Goal: Information Seeking & Learning: Learn about a topic

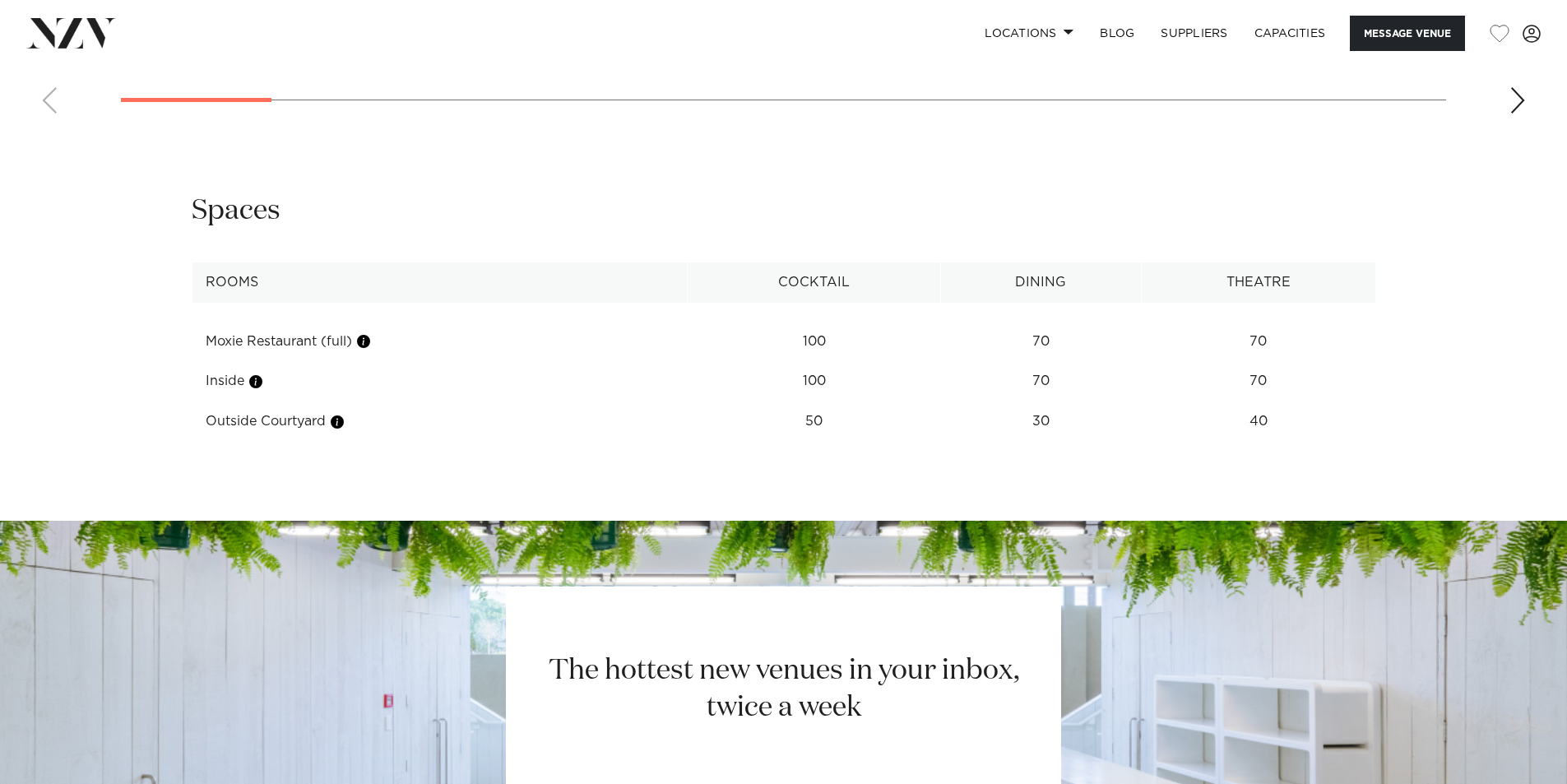
scroll to position [1586, 0]
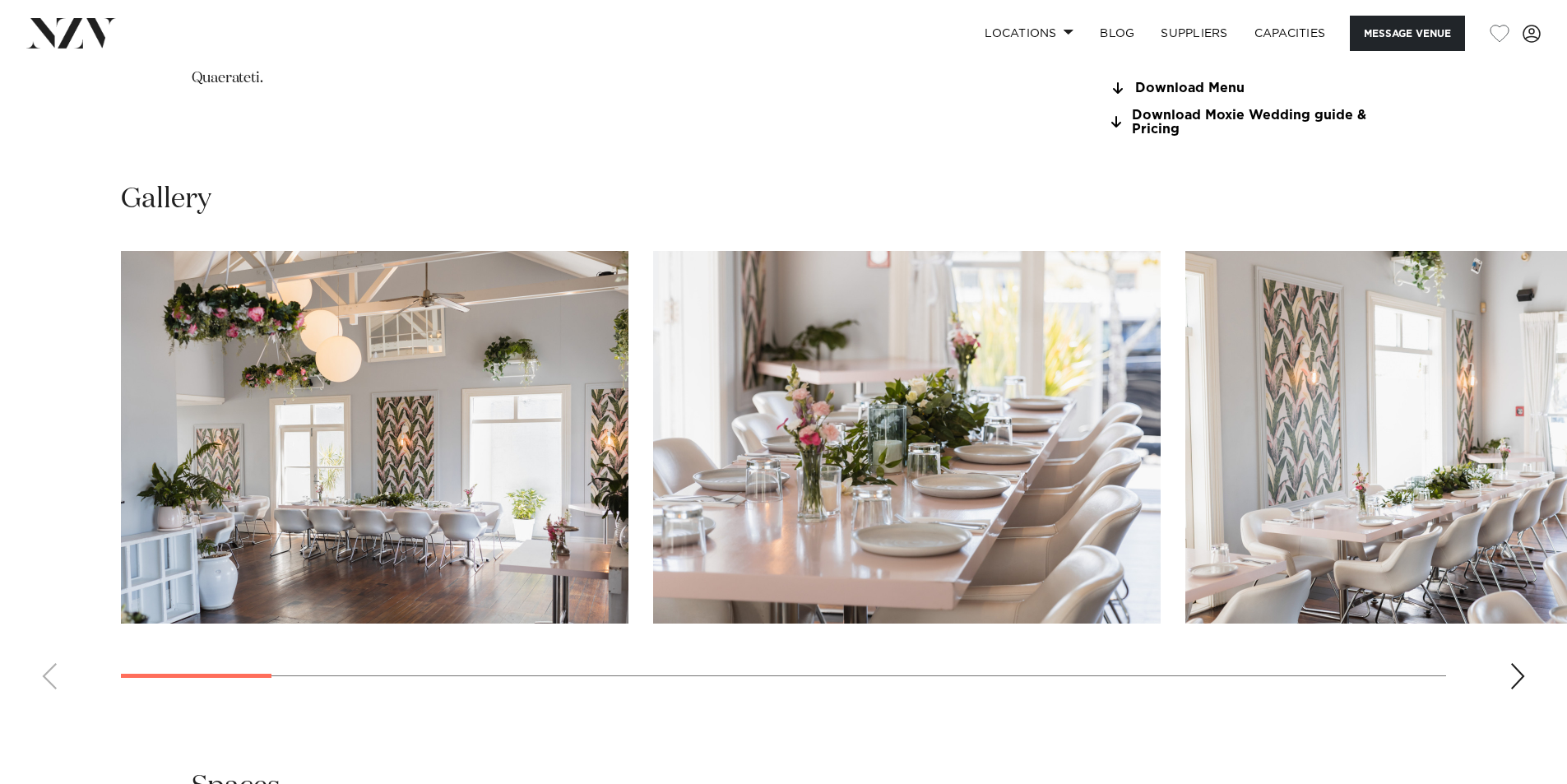
click at [1516, 678] on div "Next slide" at bounding box center [1517, 676] width 16 height 26
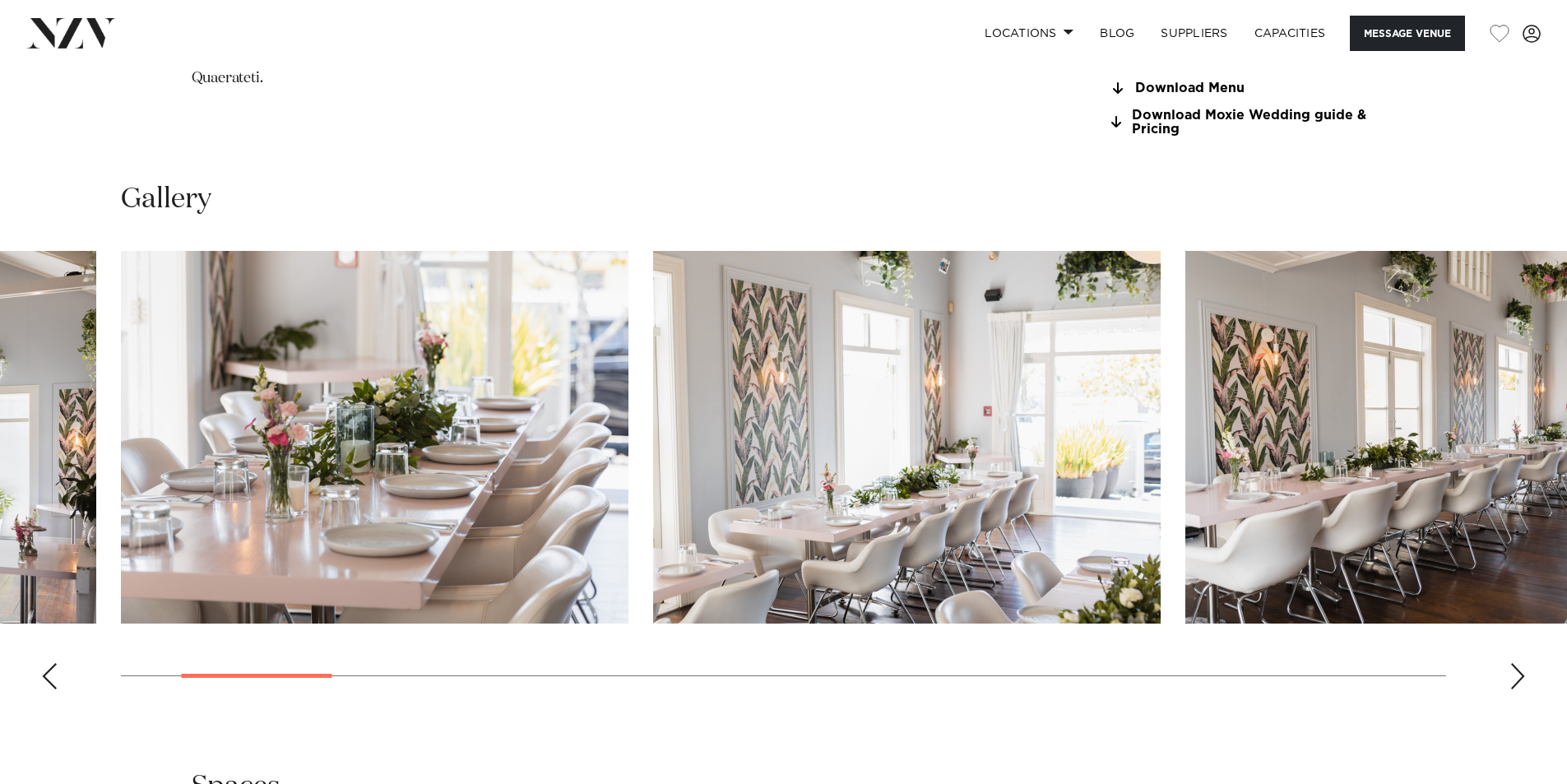
click at [1516, 678] on div "Next slide" at bounding box center [1517, 676] width 16 height 26
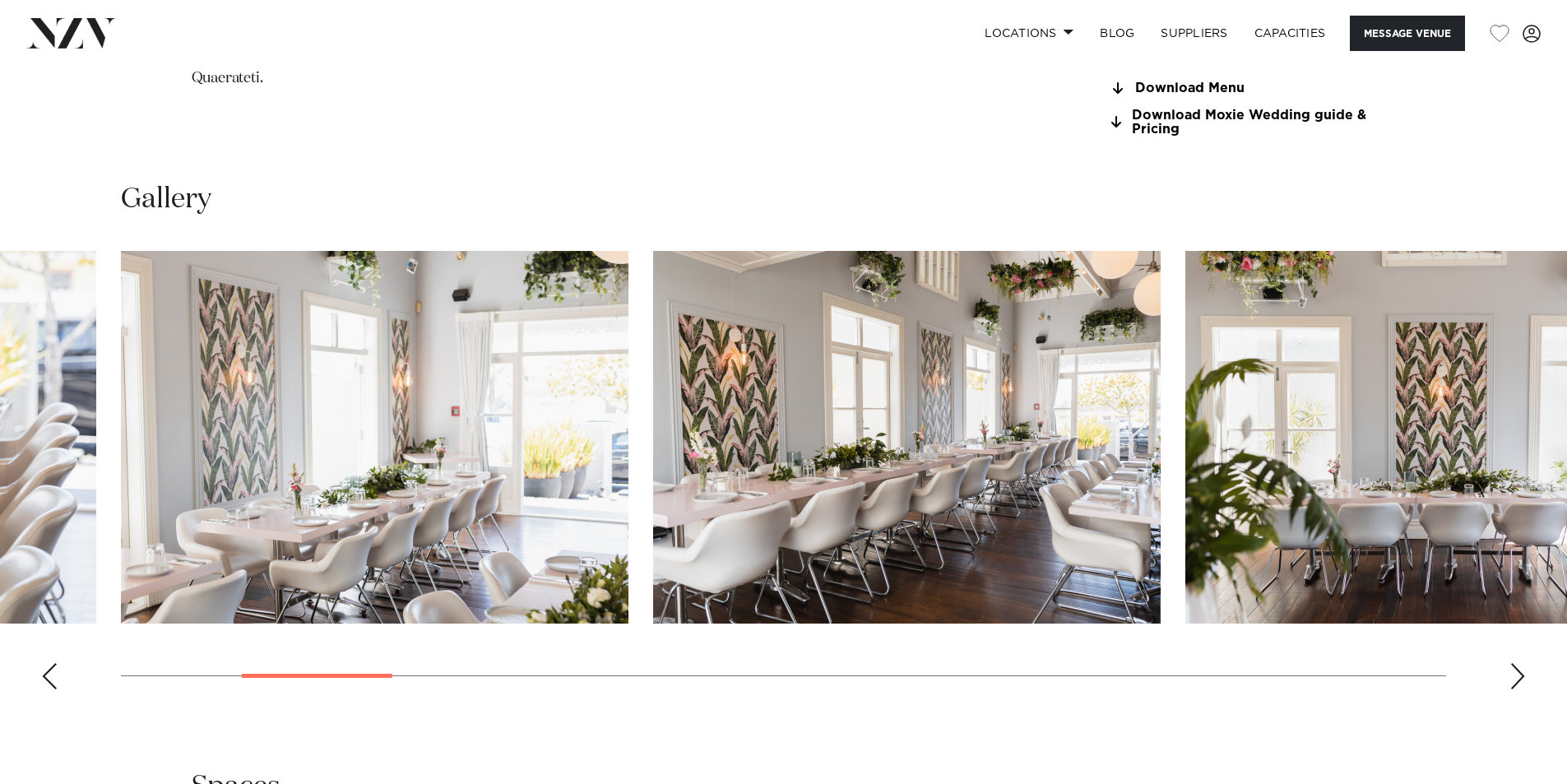
click at [1516, 678] on div "Next slide" at bounding box center [1517, 676] width 16 height 26
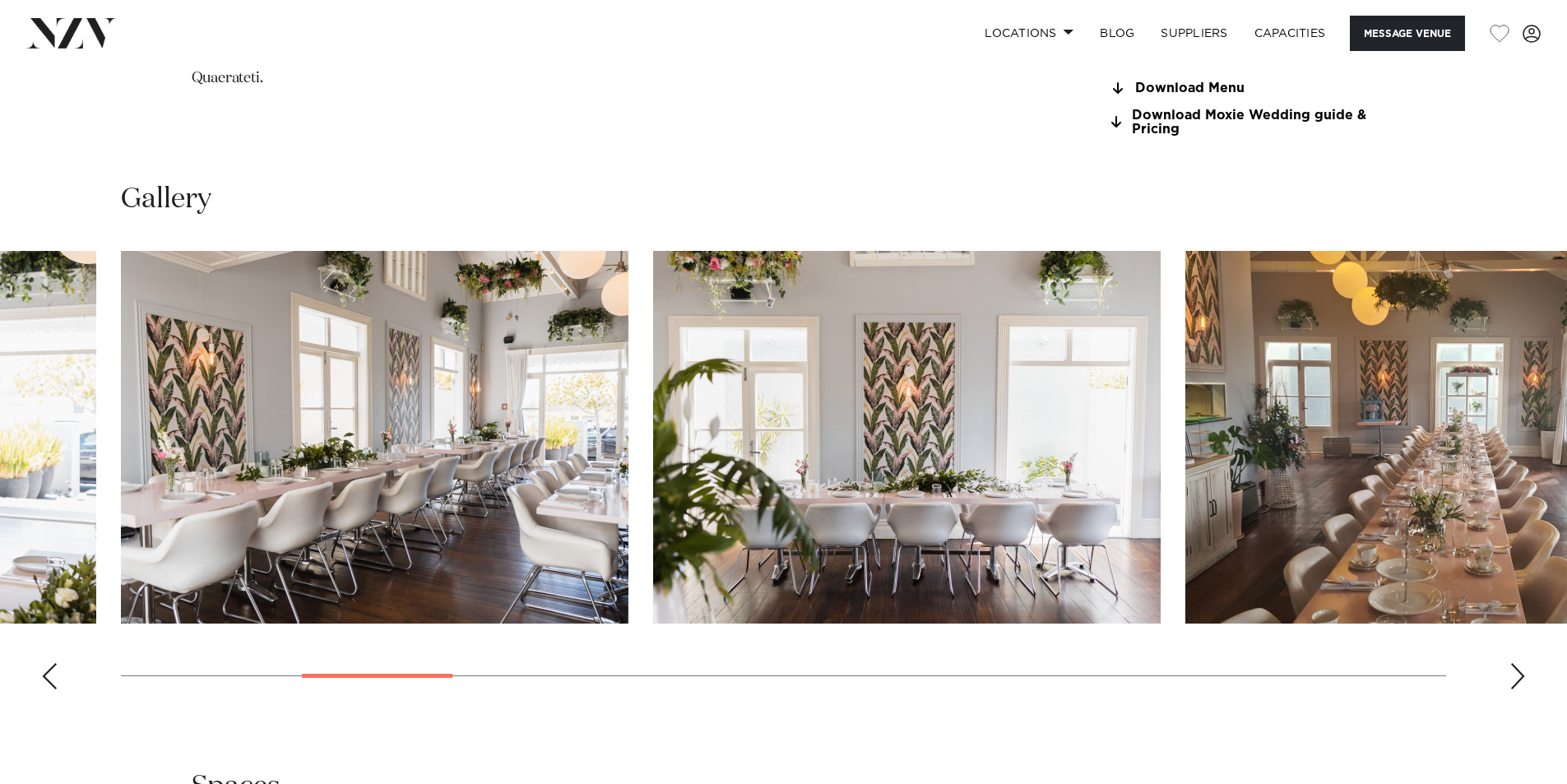
click at [1516, 678] on div "Next slide" at bounding box center [1517, 676] width 16 height 26
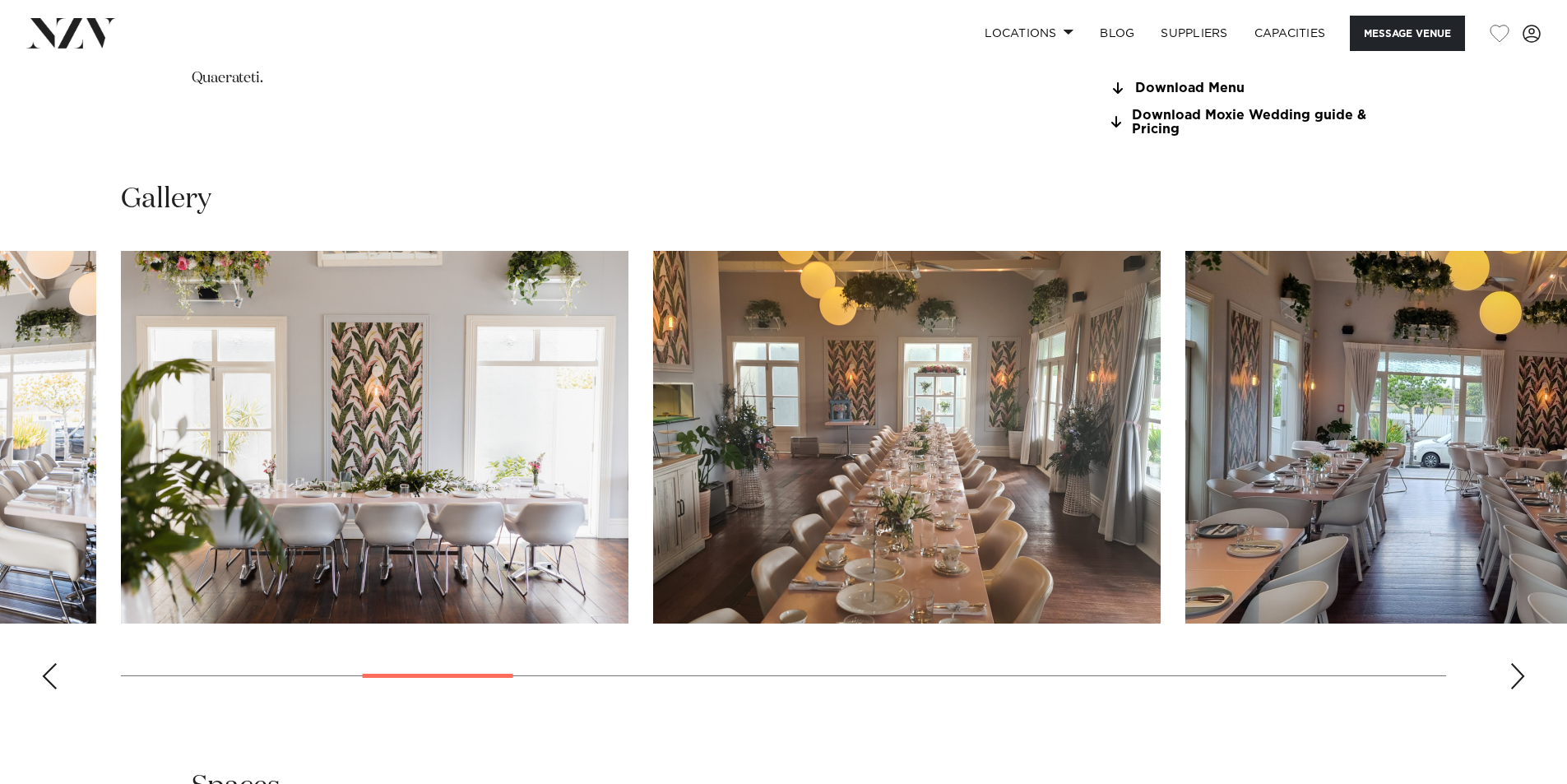
click at [1516, 679] on div "Next slide" at bounding box center [1517, 676] width 16 height 26
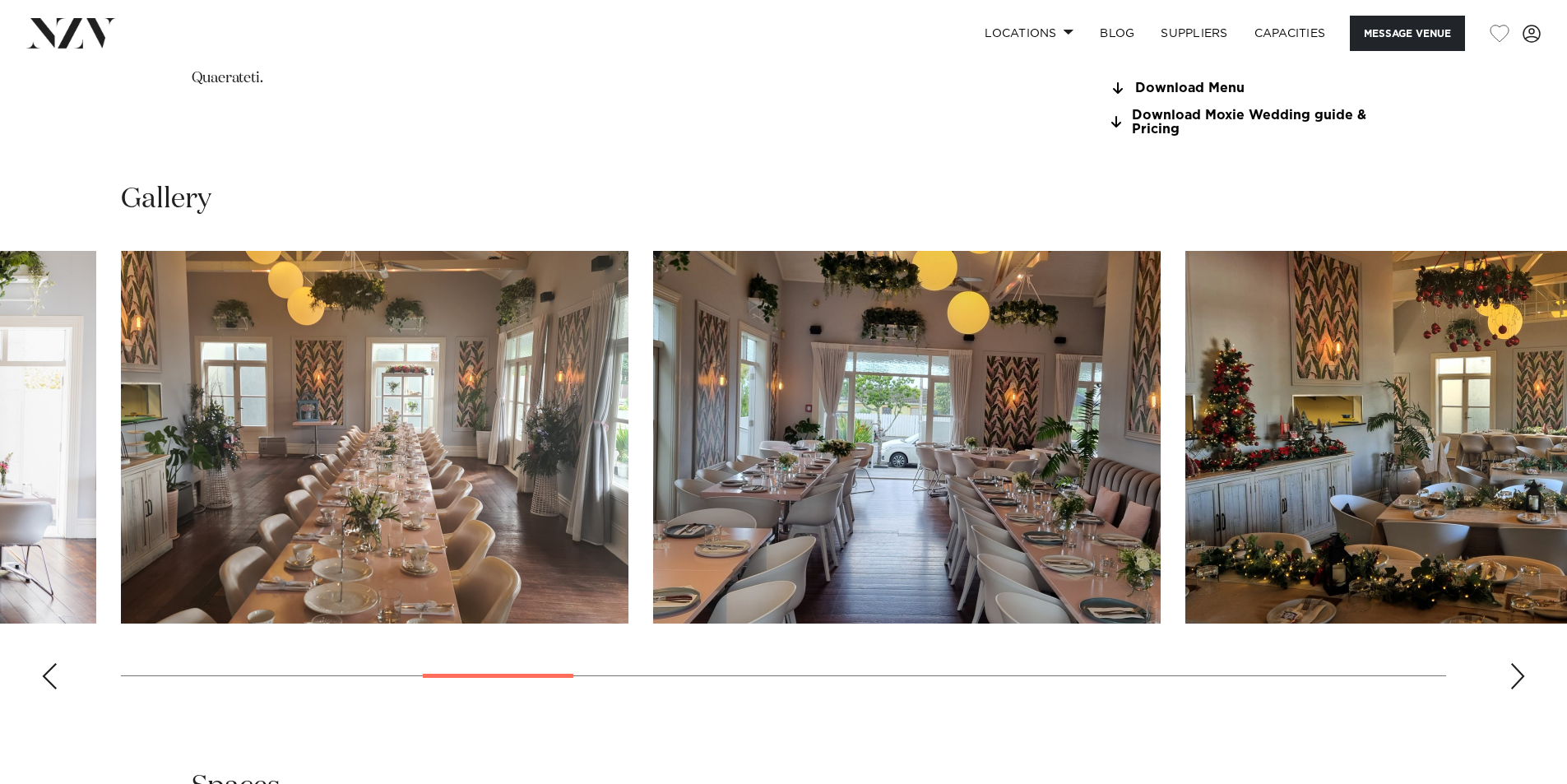
click at [1516, 679] on div "Next slide" at bounding box center [1517, 676] width 16 height 26
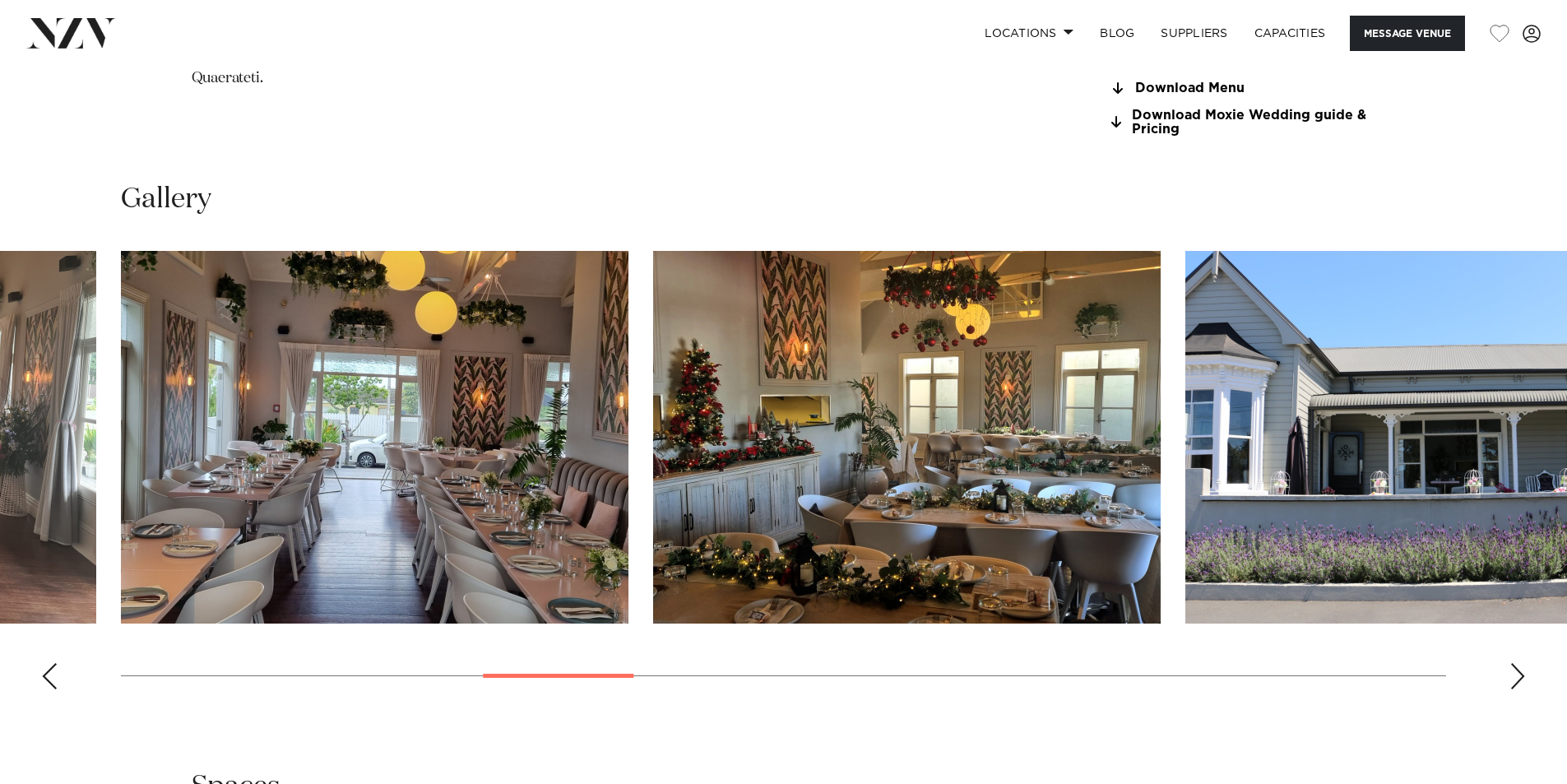
click at [1516, 679] on div "Next slide" at bounding box center [1517, 676] width 16 height 26
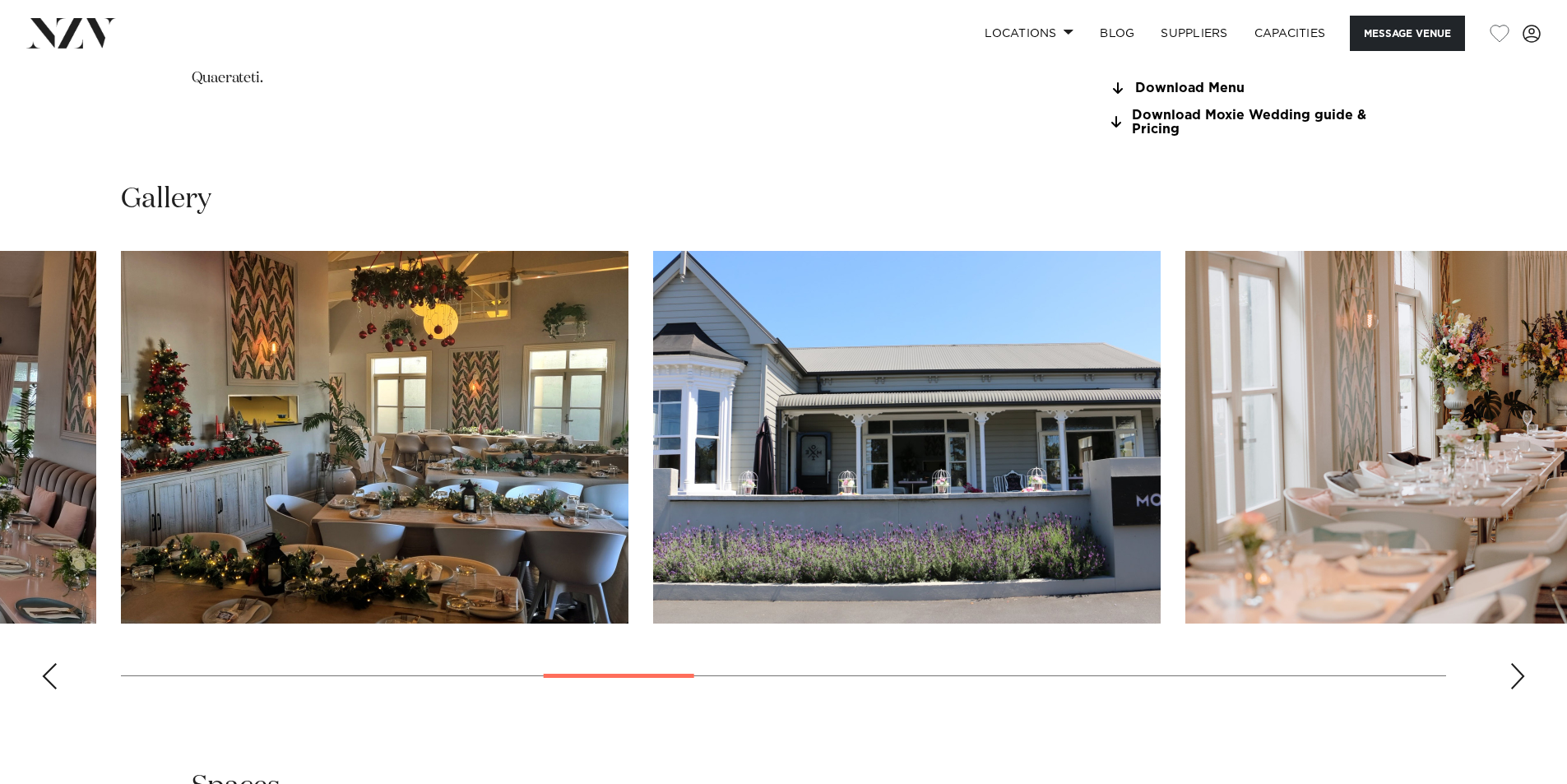
click at [1516, 679] on div "Next slide" at bounding box center [1517, 676] width 16 height 26
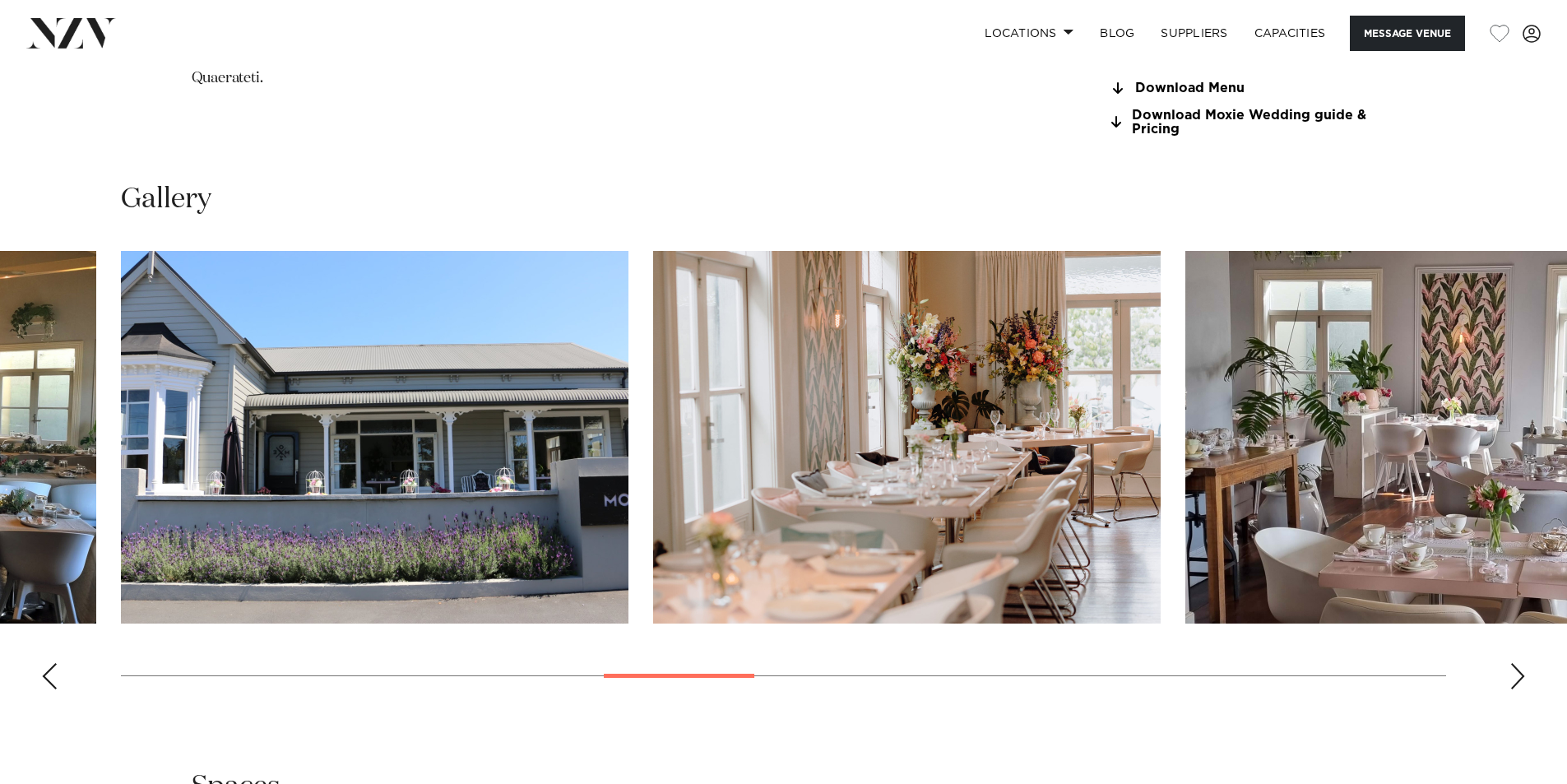
click at [1516, 679] on div "Next slide" at bounding box center [1517, 676] width 16 height 26
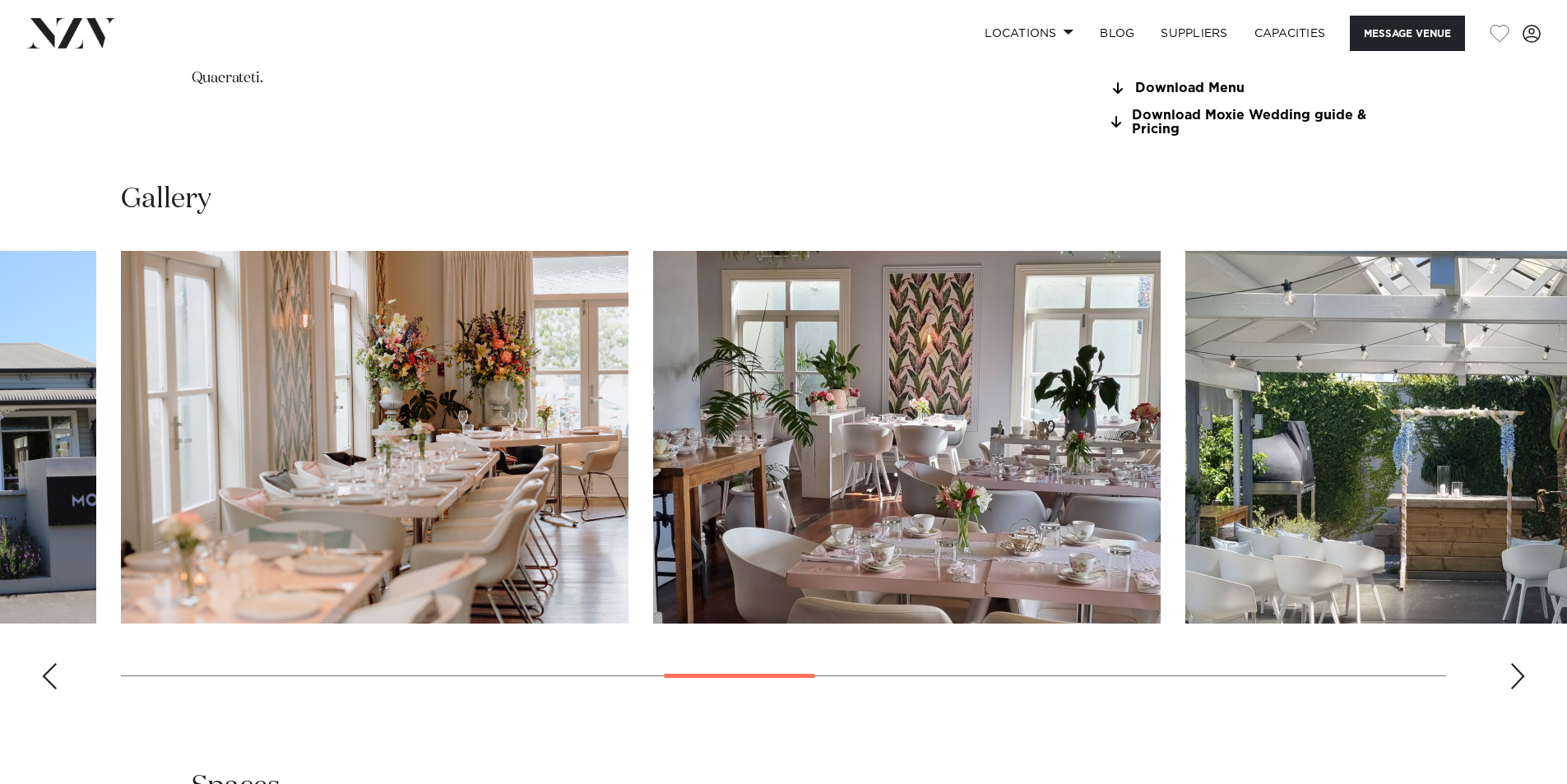
click at [1516, 679] on div "Next slide" at bounding box center [1517, 676] width 16 height 26
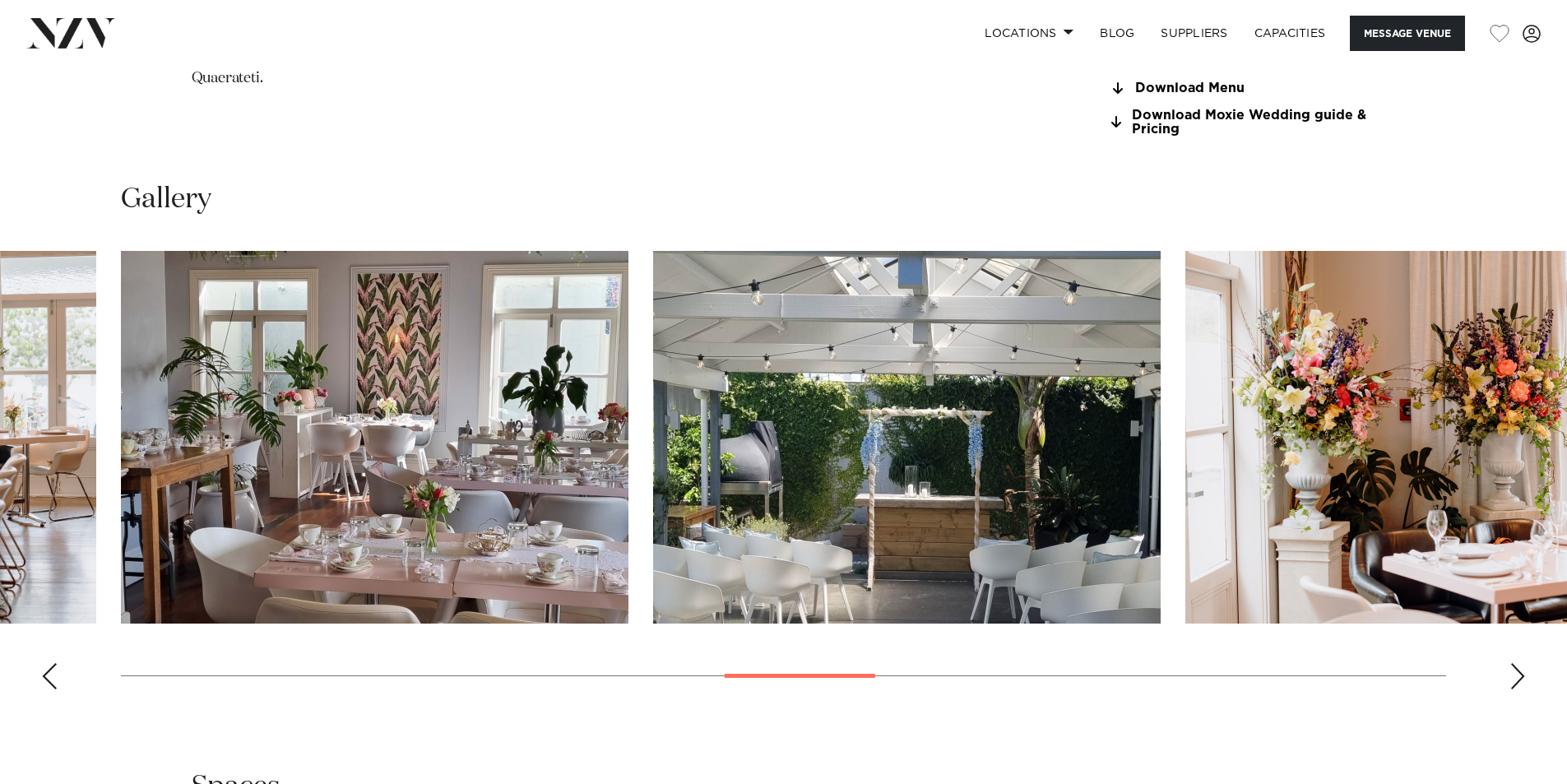
click at [1516, 679] on div "Next slide" at bounding box center [1517, 676] width 16 height 26
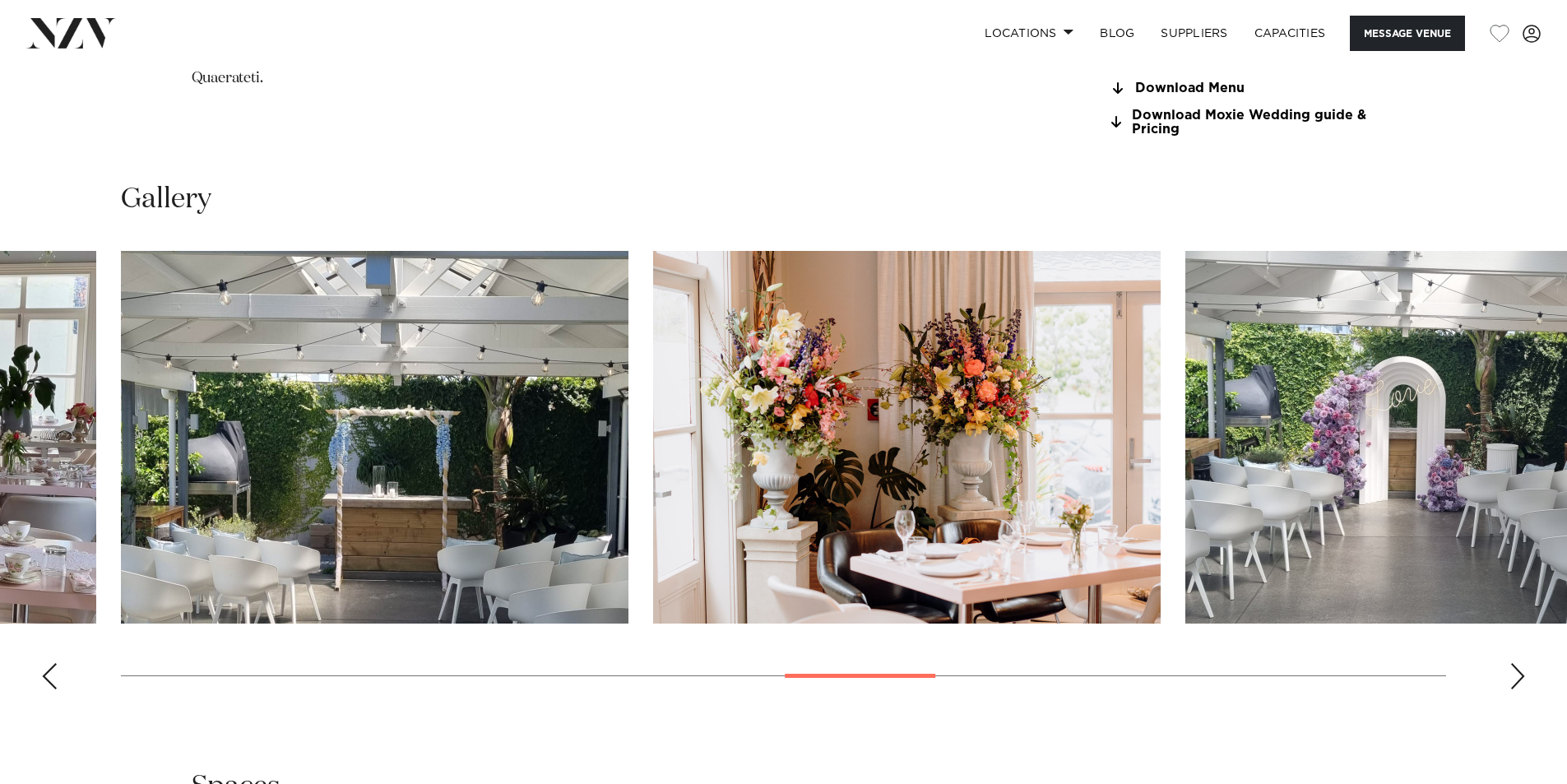
click at [1516, 679] on div "Next slide" at bounding box center [1517, 676] width 16 height 26
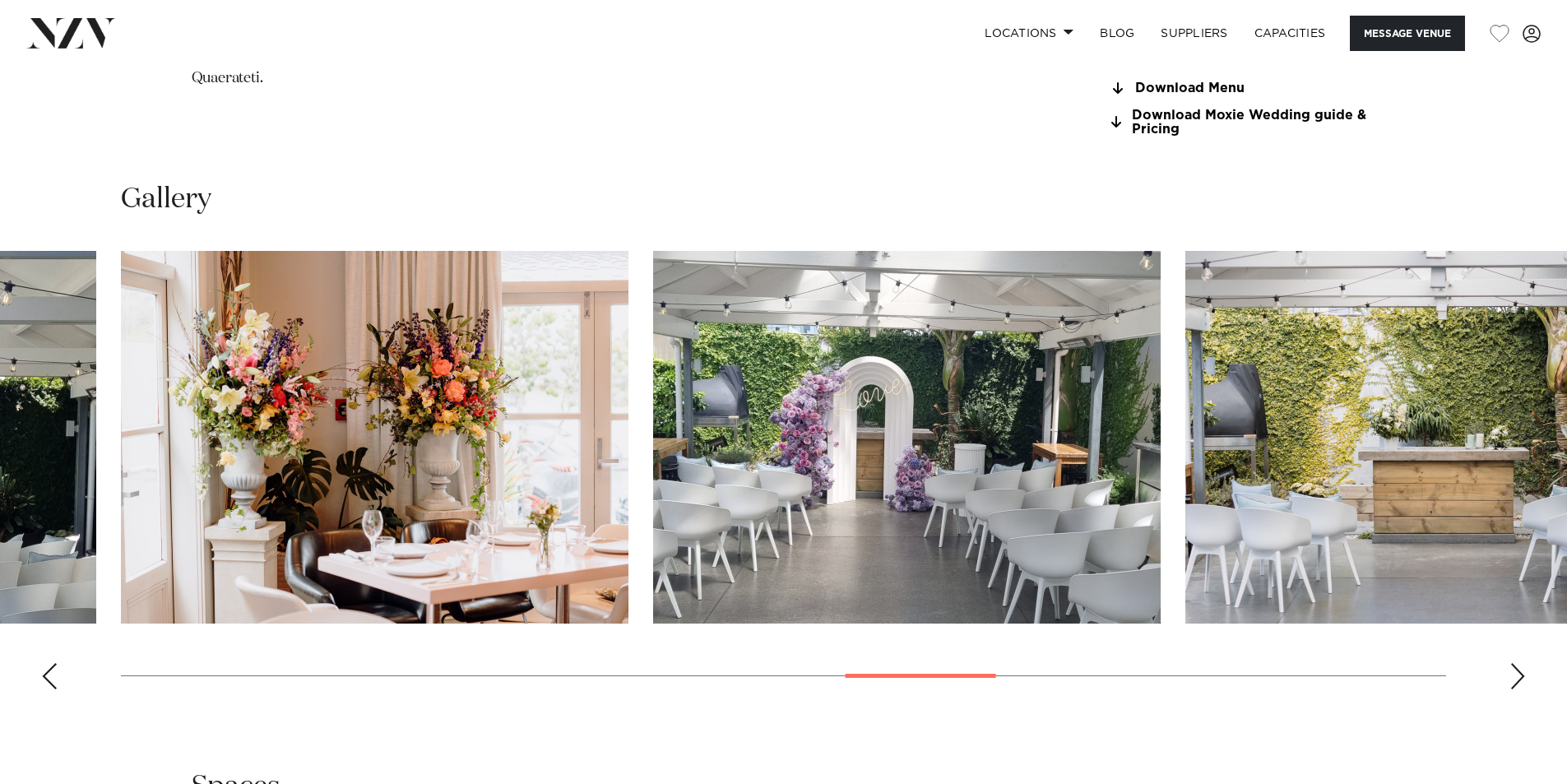
click at [1516, 679] on div "Next slide" at bounding box center [1517, 676] width 16 height 26
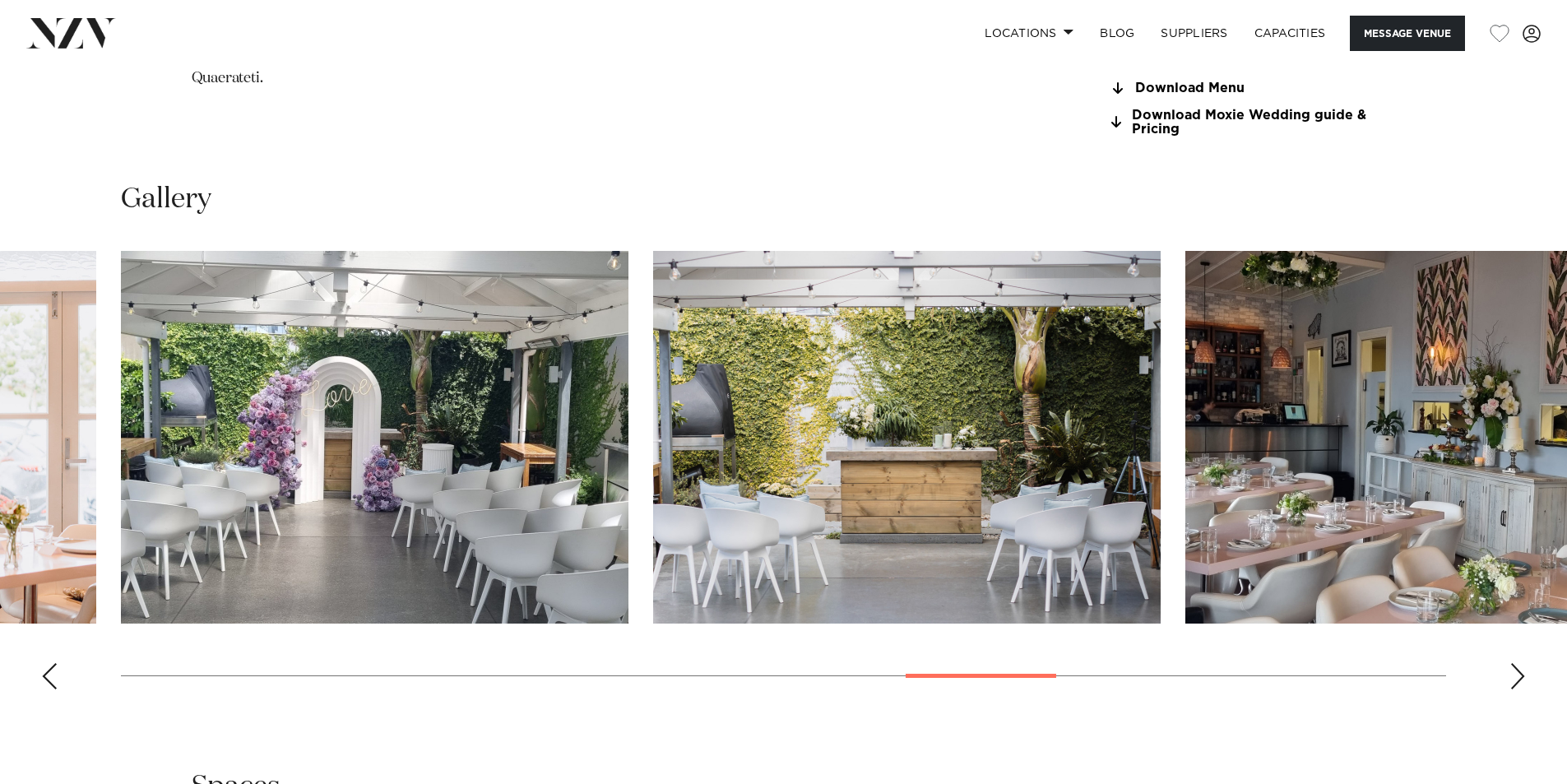
click at [1516, 679] on div "Next slide" at bounding box center [1517, 676] width 16 height 26
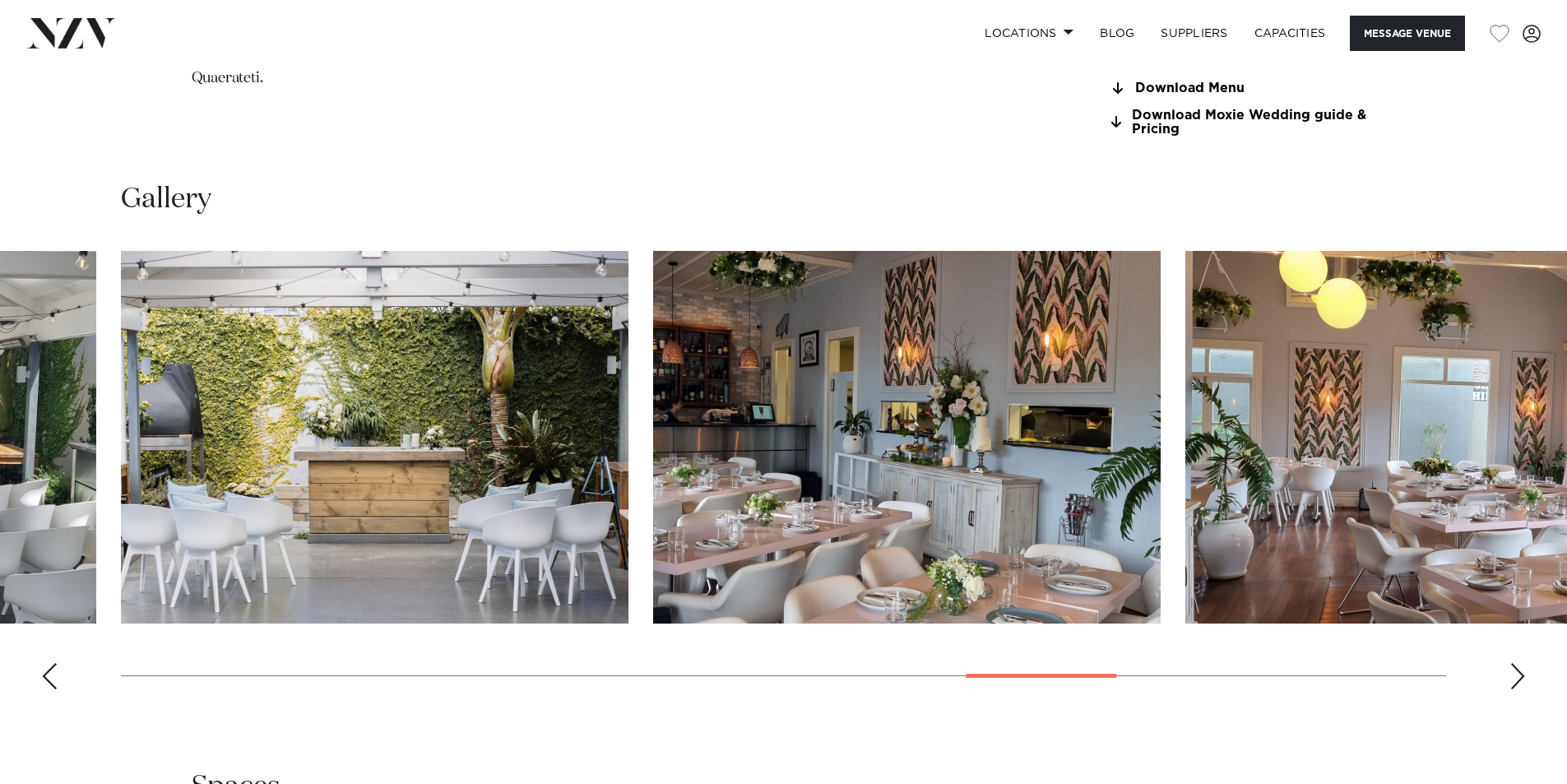
click at [1516, 679] on div "Next slide" at bounding box center [1517, 676] width 16 height 26
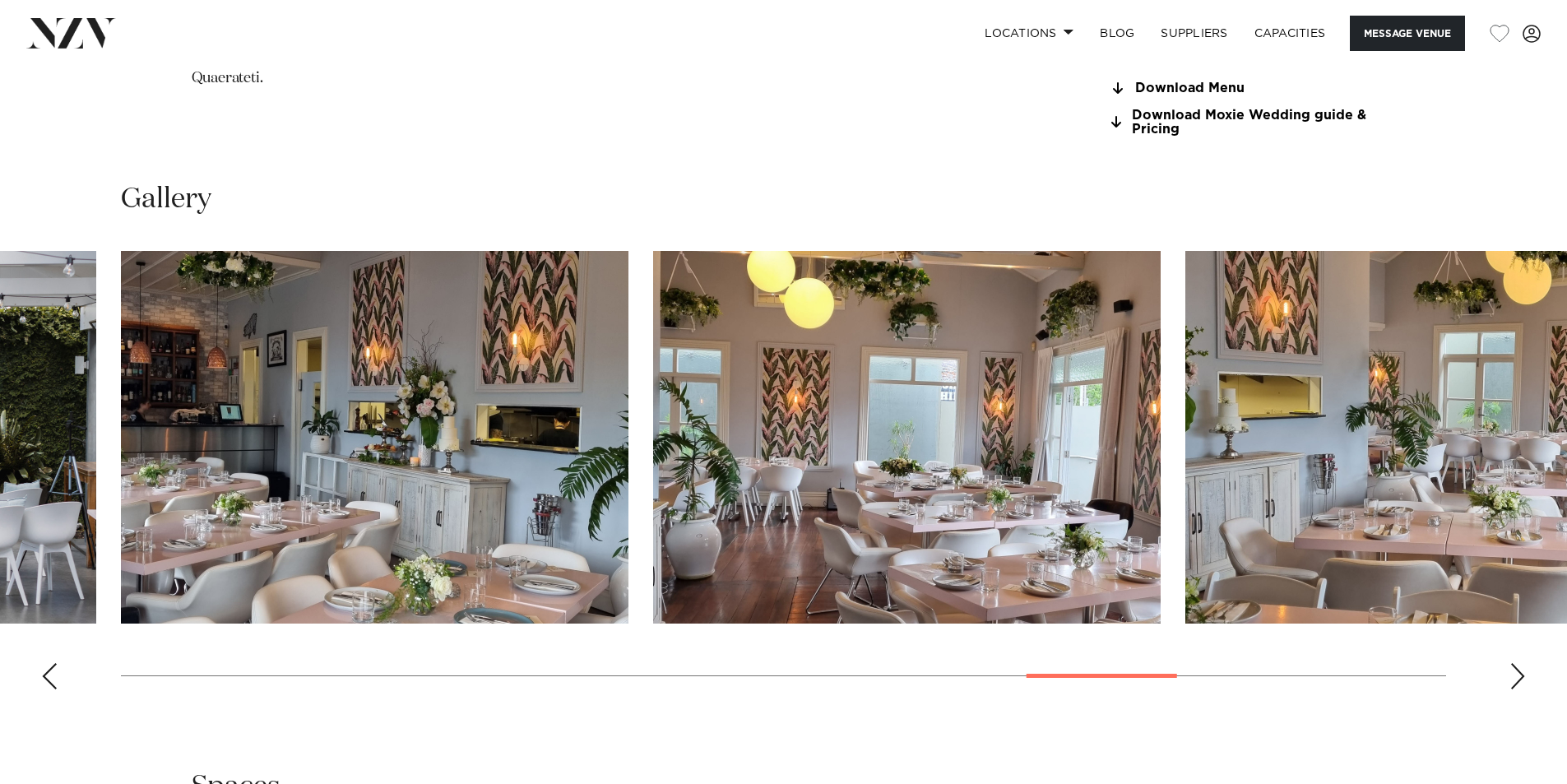
click at [1516, 679] on div "Next slide" at bounding box center [1517, 676] width 16 height 26
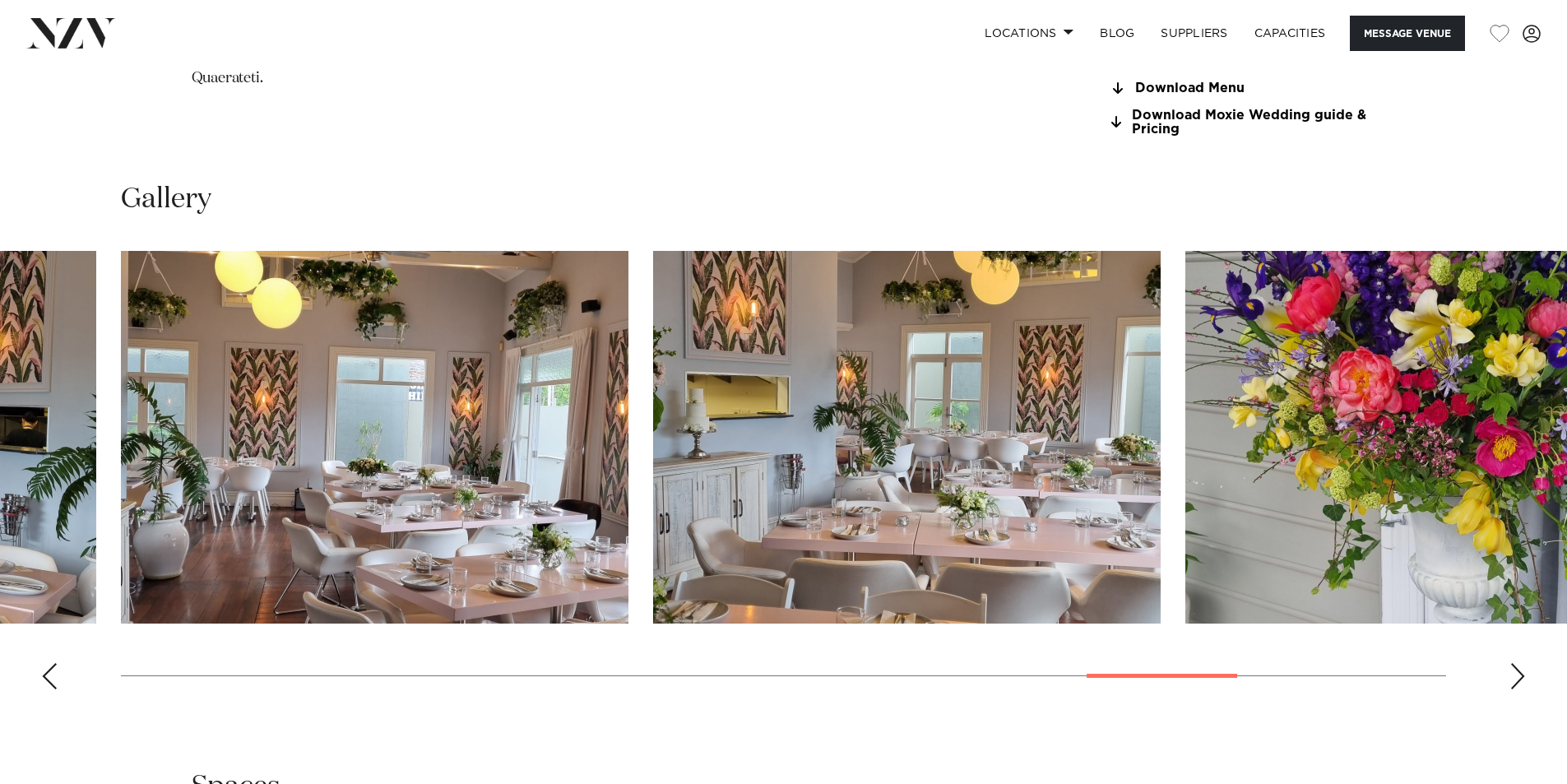
click at [1516, 679] on div "Next slide" at bounding box center [1517, 676] width 16 height 26
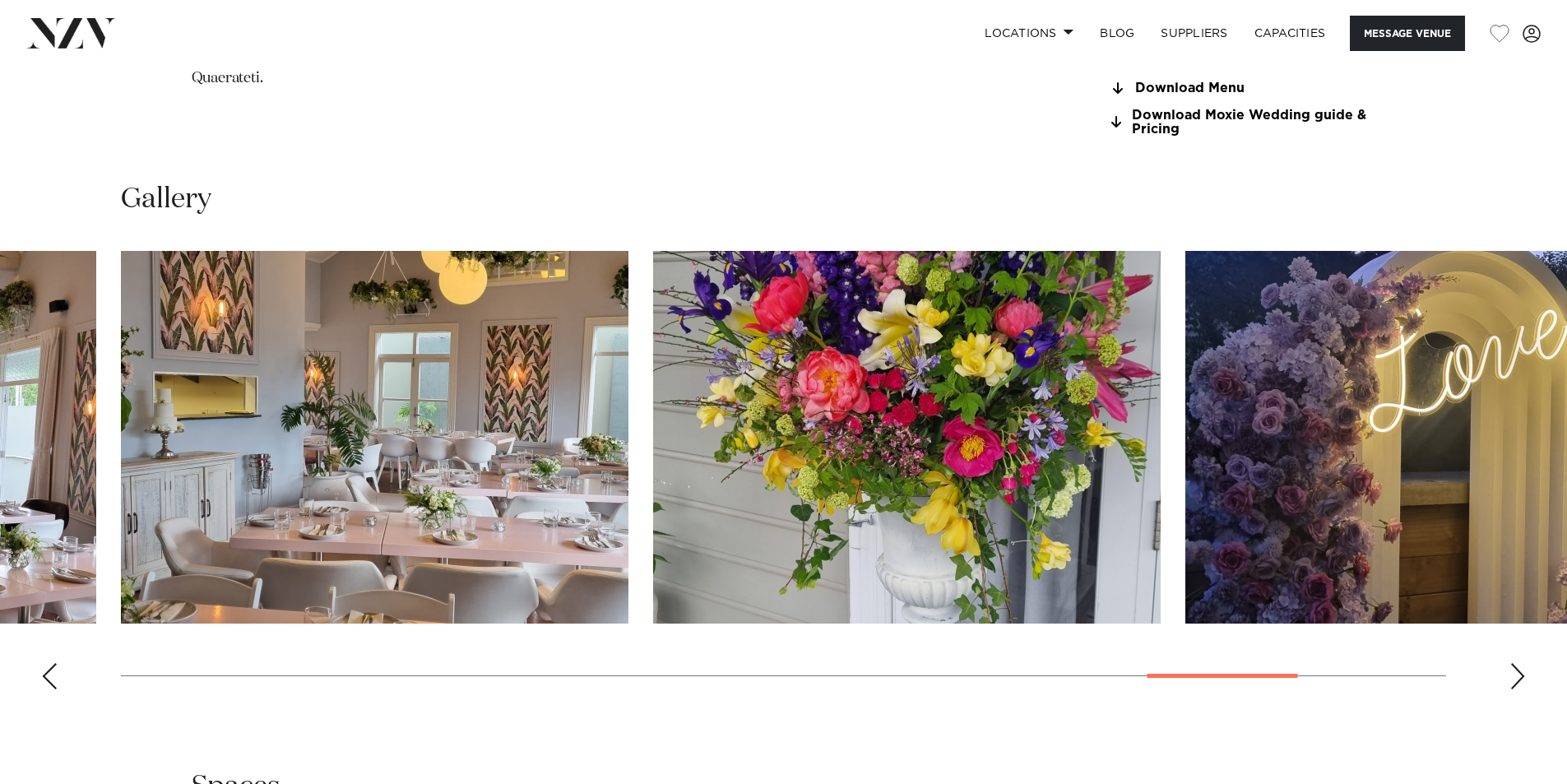
click at [1518, 680] on div "Next slide" at bounding box center [1517, 676] width 16 height 26
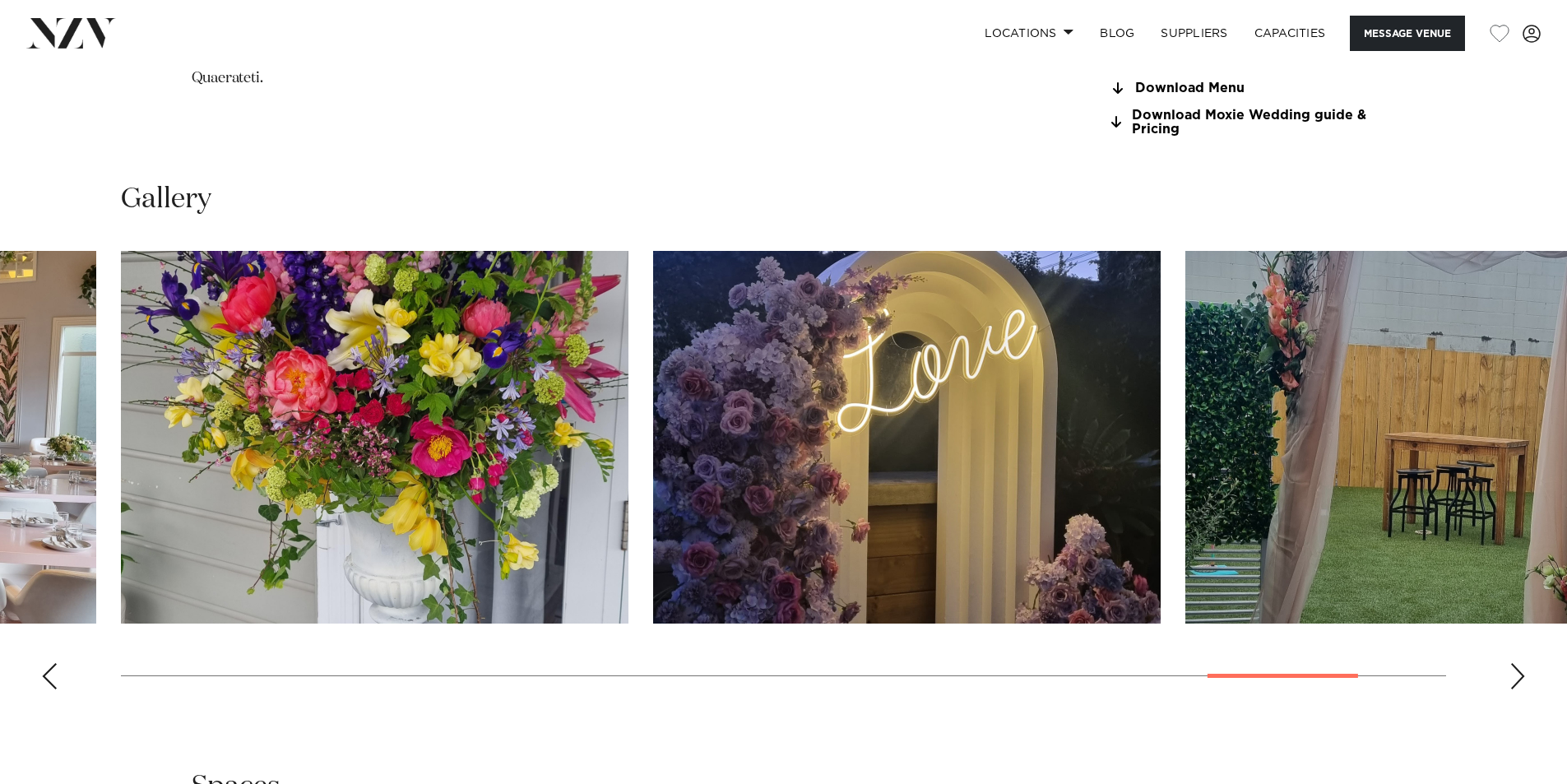
click at [1518, 680] on div "Next slide" at bounding box center [1517, 676] width 16 height 26
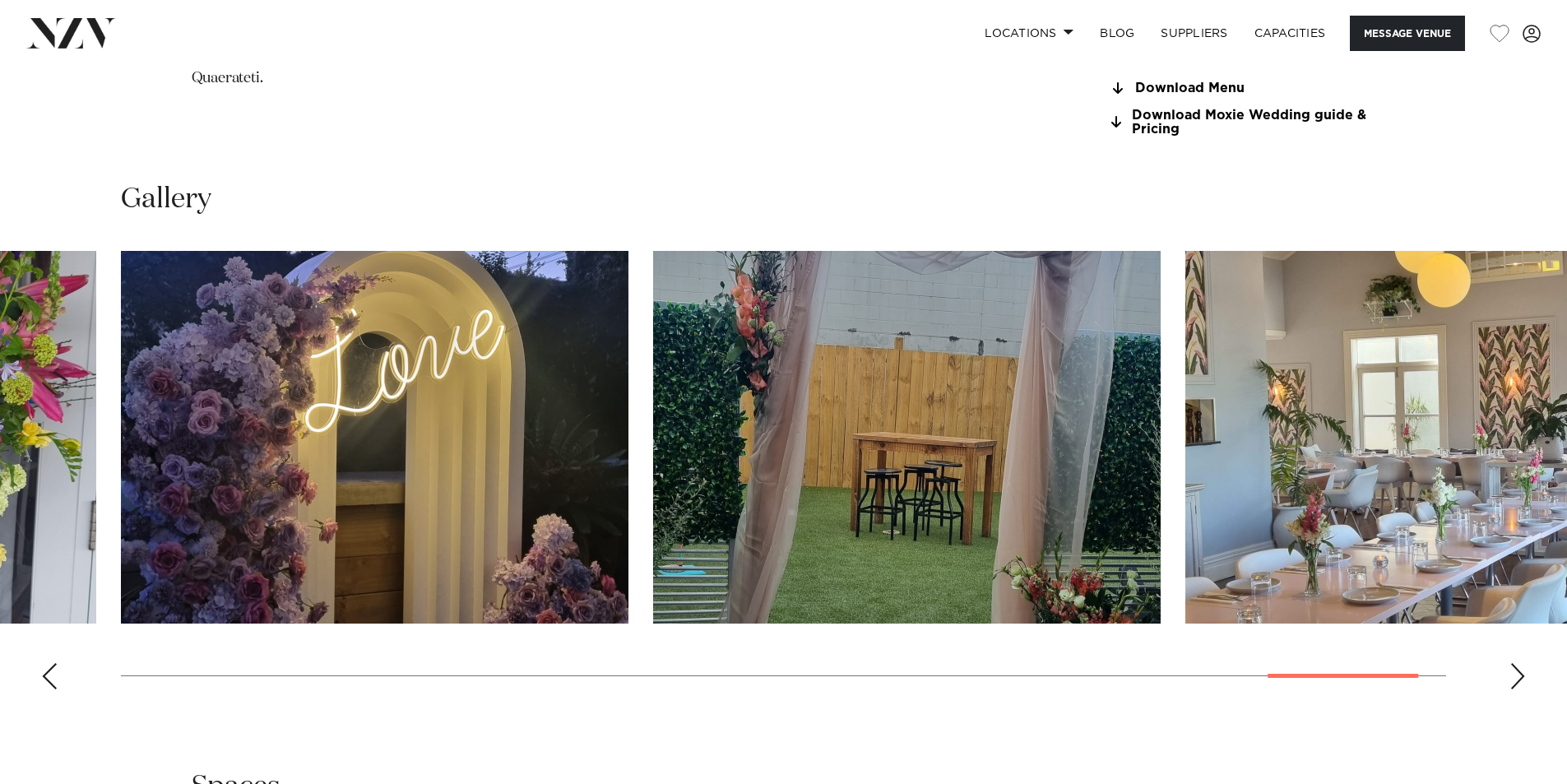
click at [1518, 680] on div "Next slide" at bounding box center [1517, 676] width 16 height 26
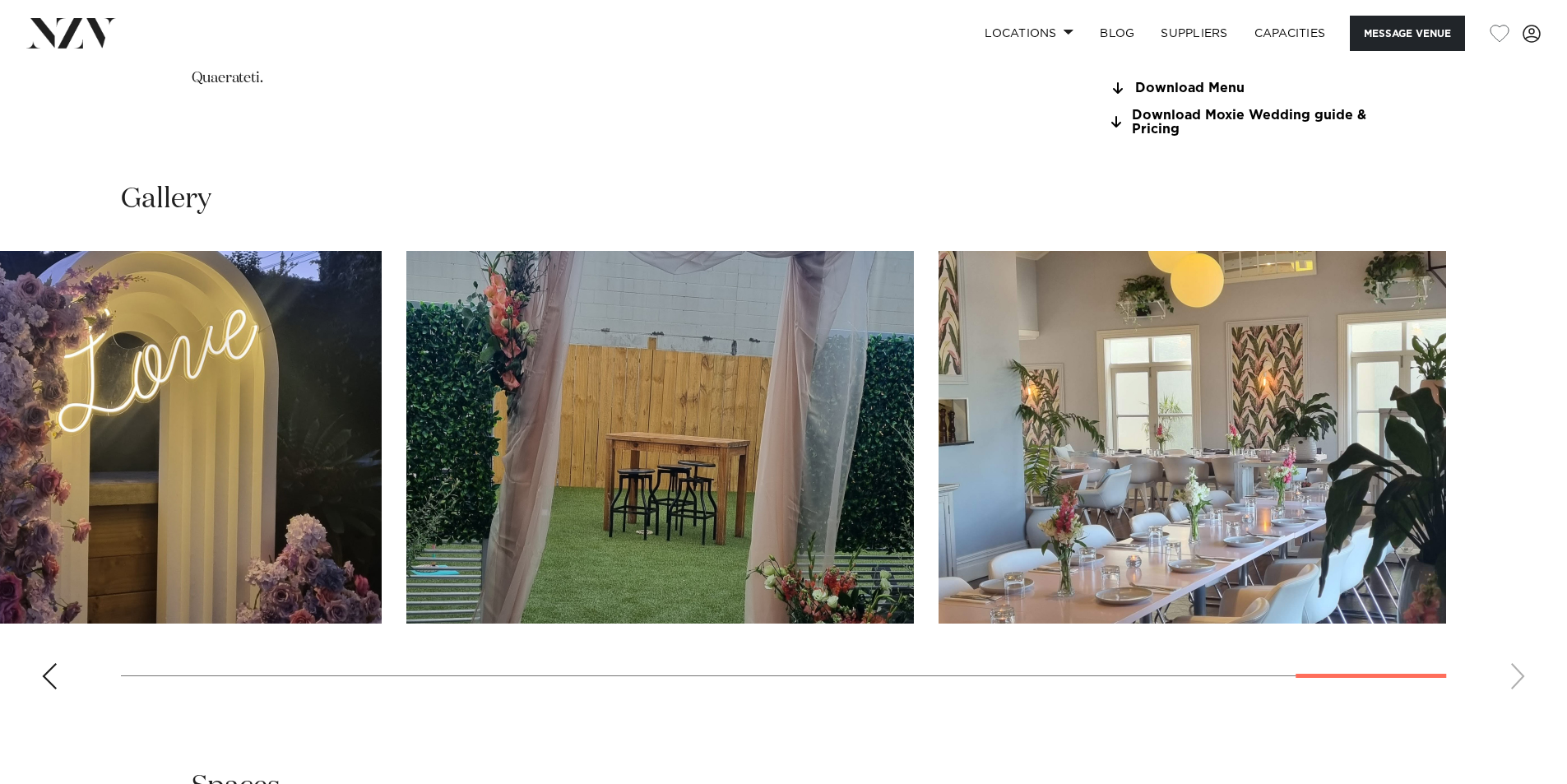
click at [1519, 680] on swiper-container at bounding box center [784, 476] width 1567 height 451
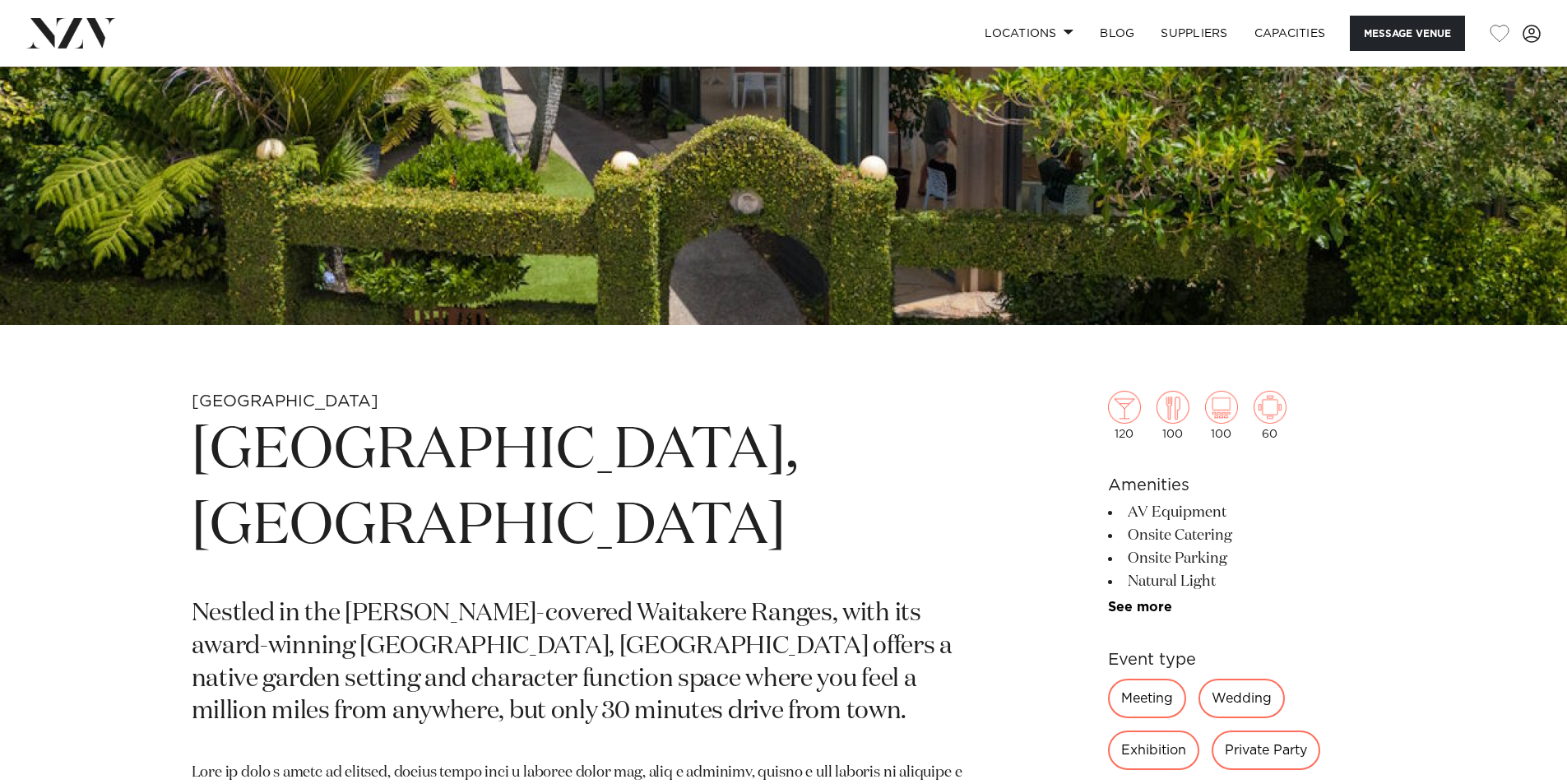
scroll to position [247, 0]
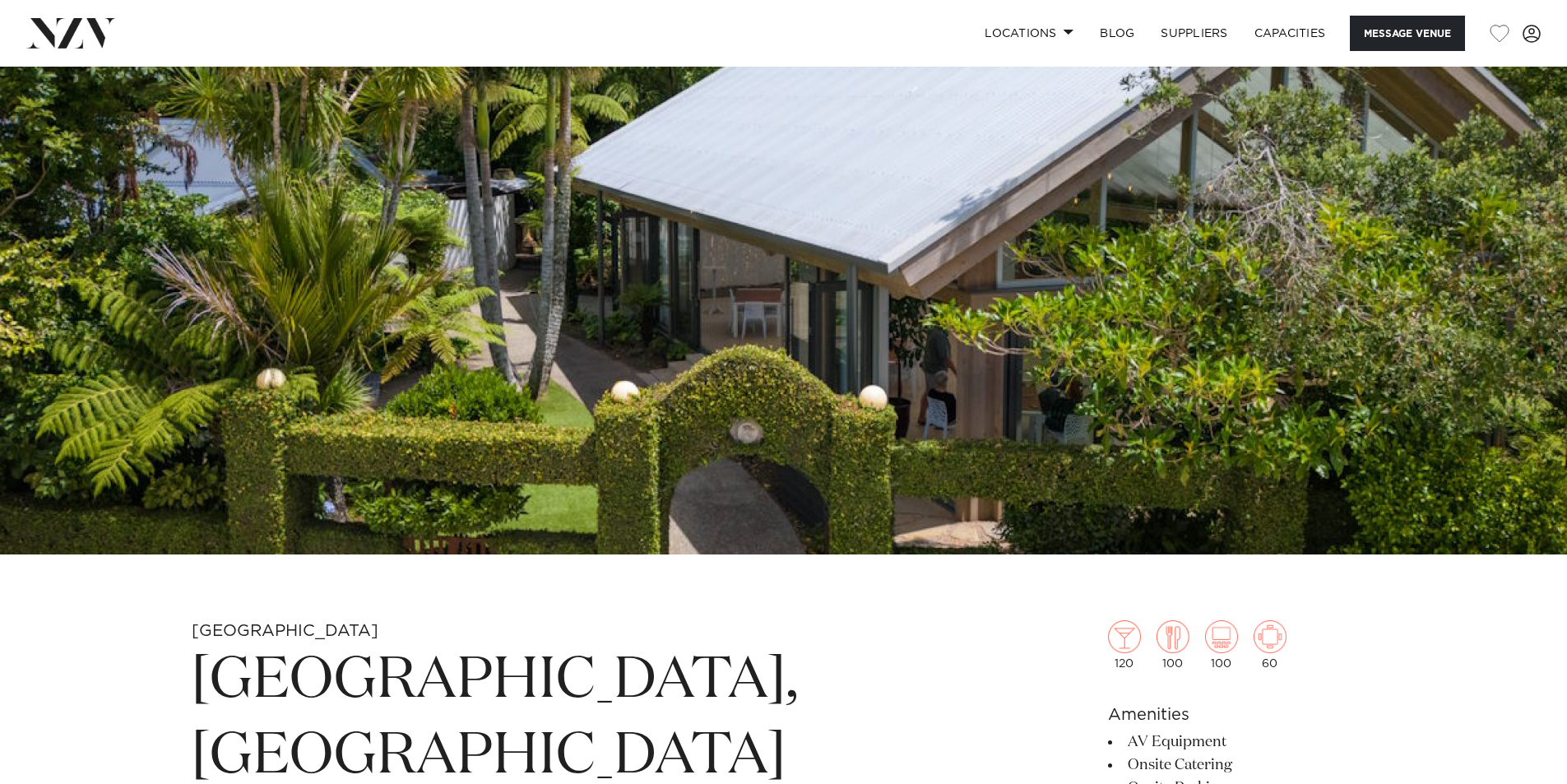
click at [885, 371] on img at bounding box center [784, 187] width 1567 height 734
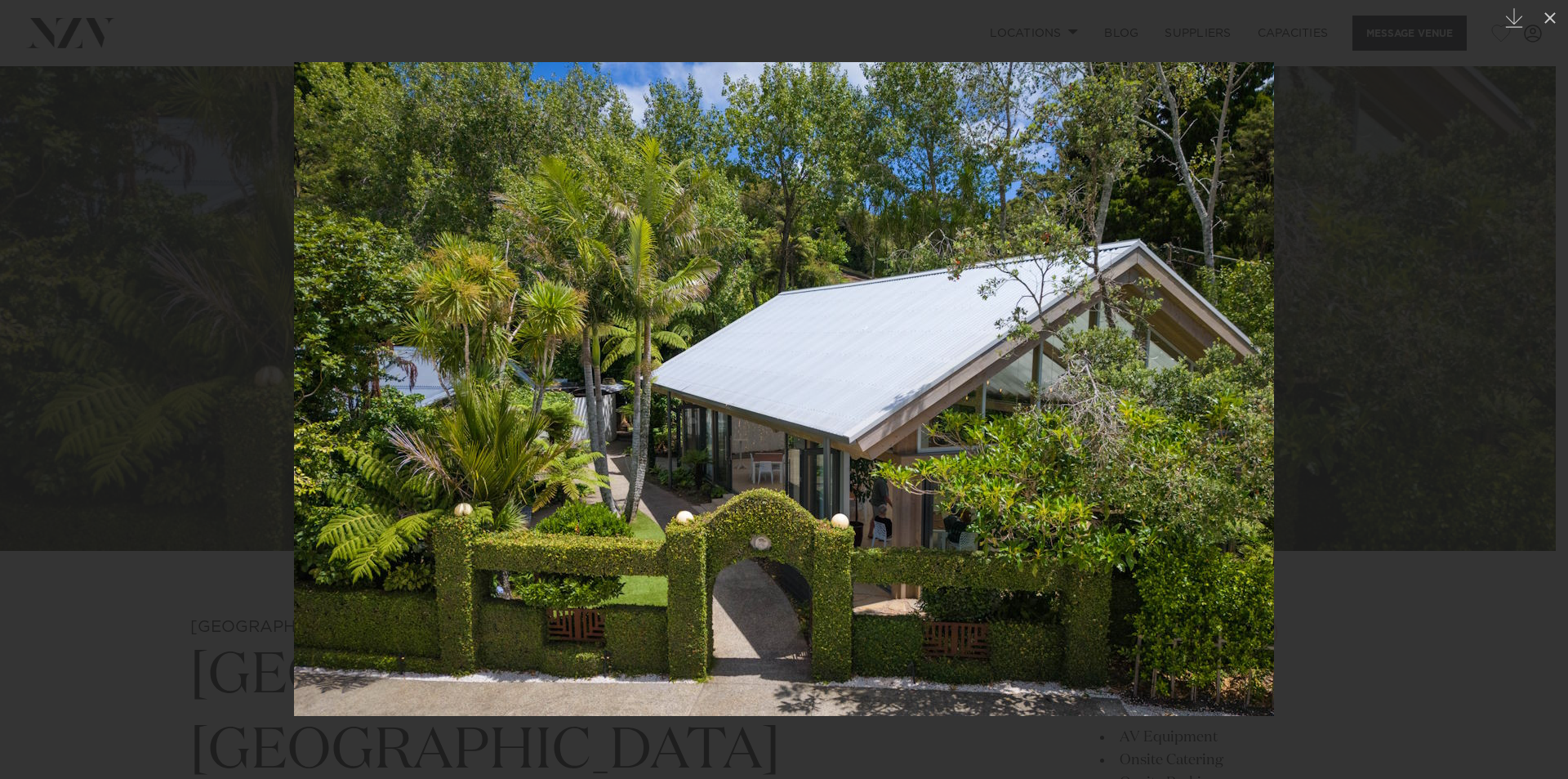
click at [1177, 441] on img at bounding box center [784, 389] width 980 height 654
click at [24, 74] on div at bounding box center [784, 389] width 1568 height 779
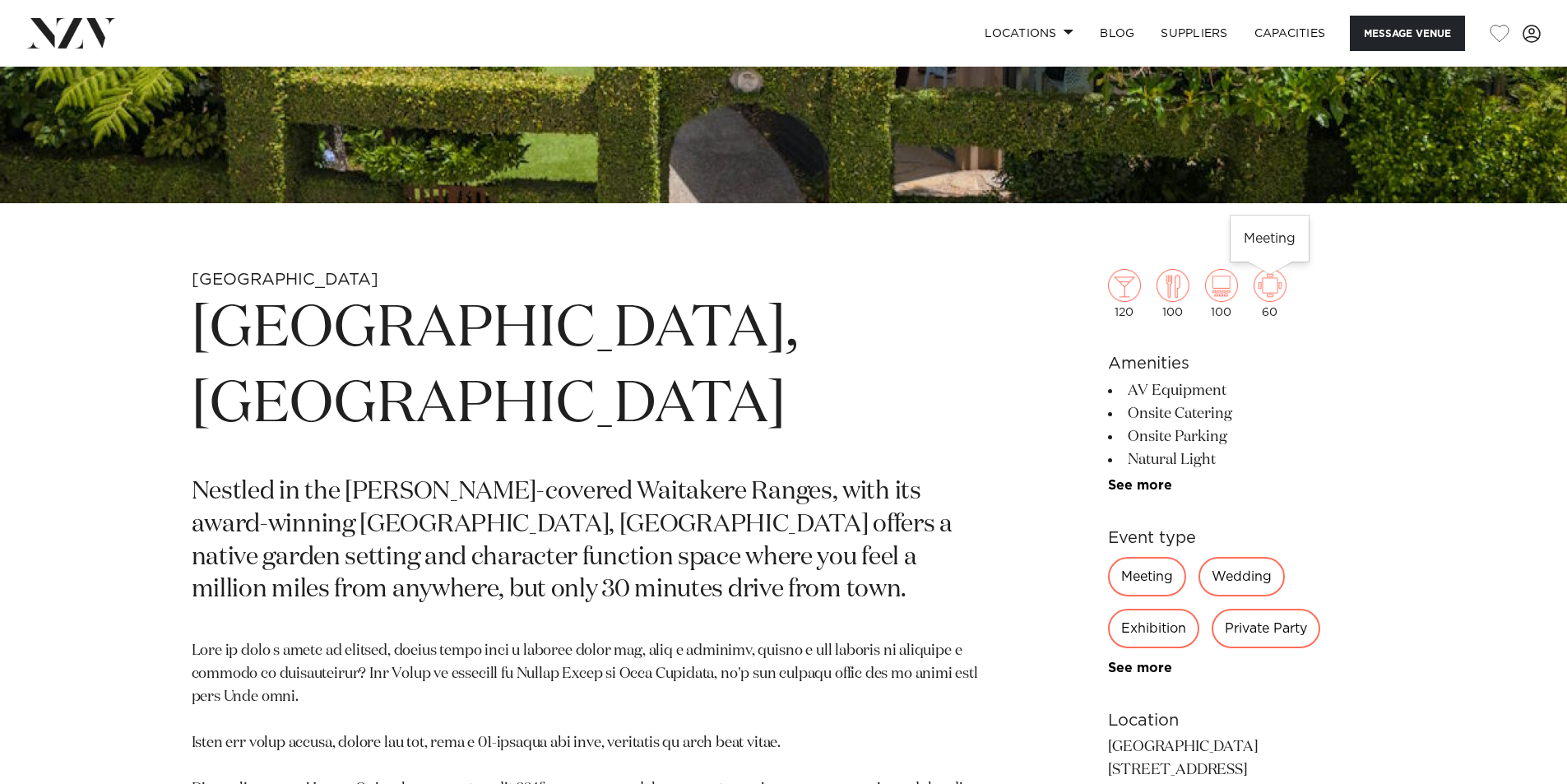
scroll to position [658, 0]
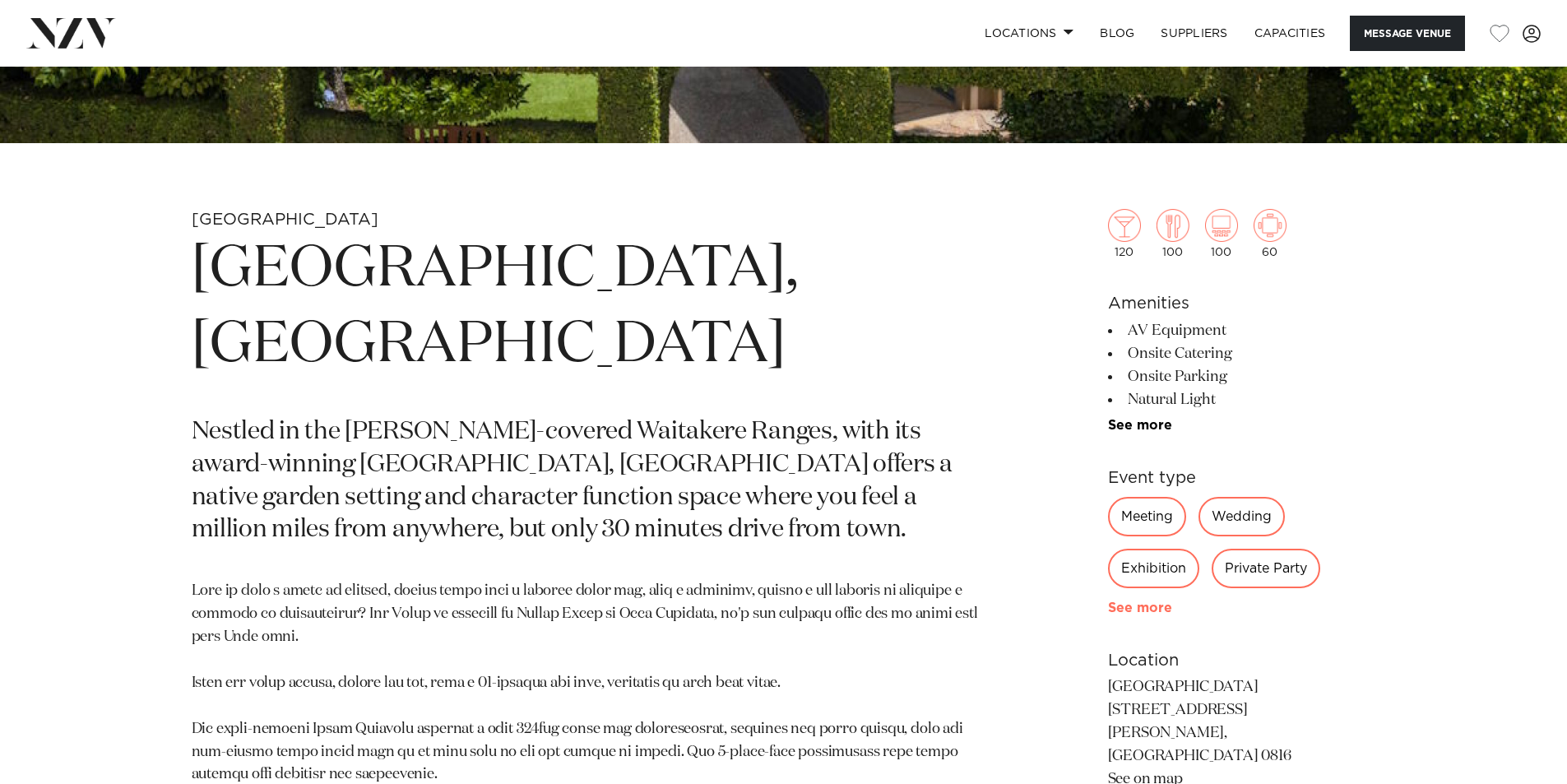
click at [1150, 608] on link "See more" at bounding box center [1172, 608] width 129 height 13
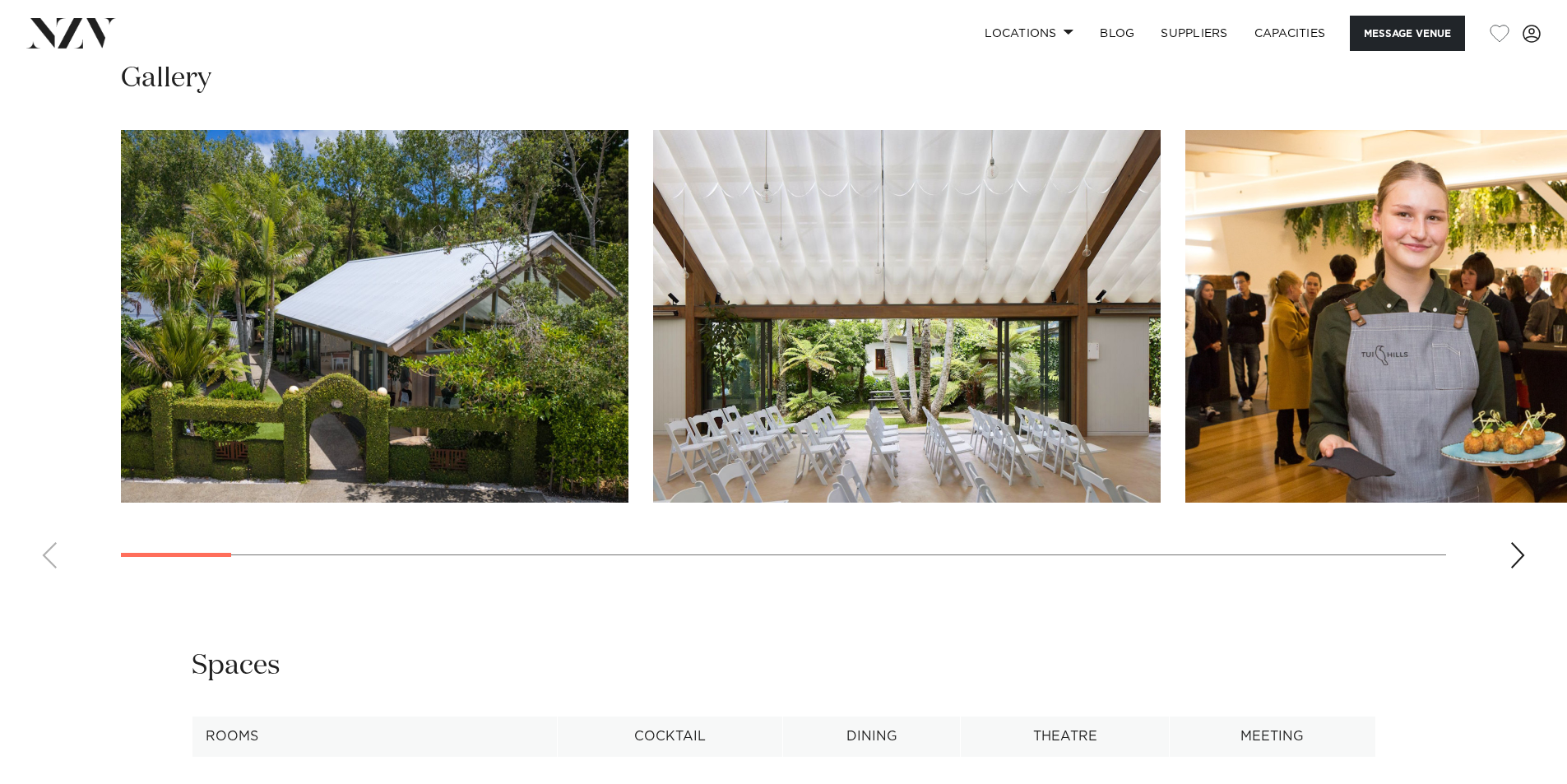
scroll to position [2138, 0]
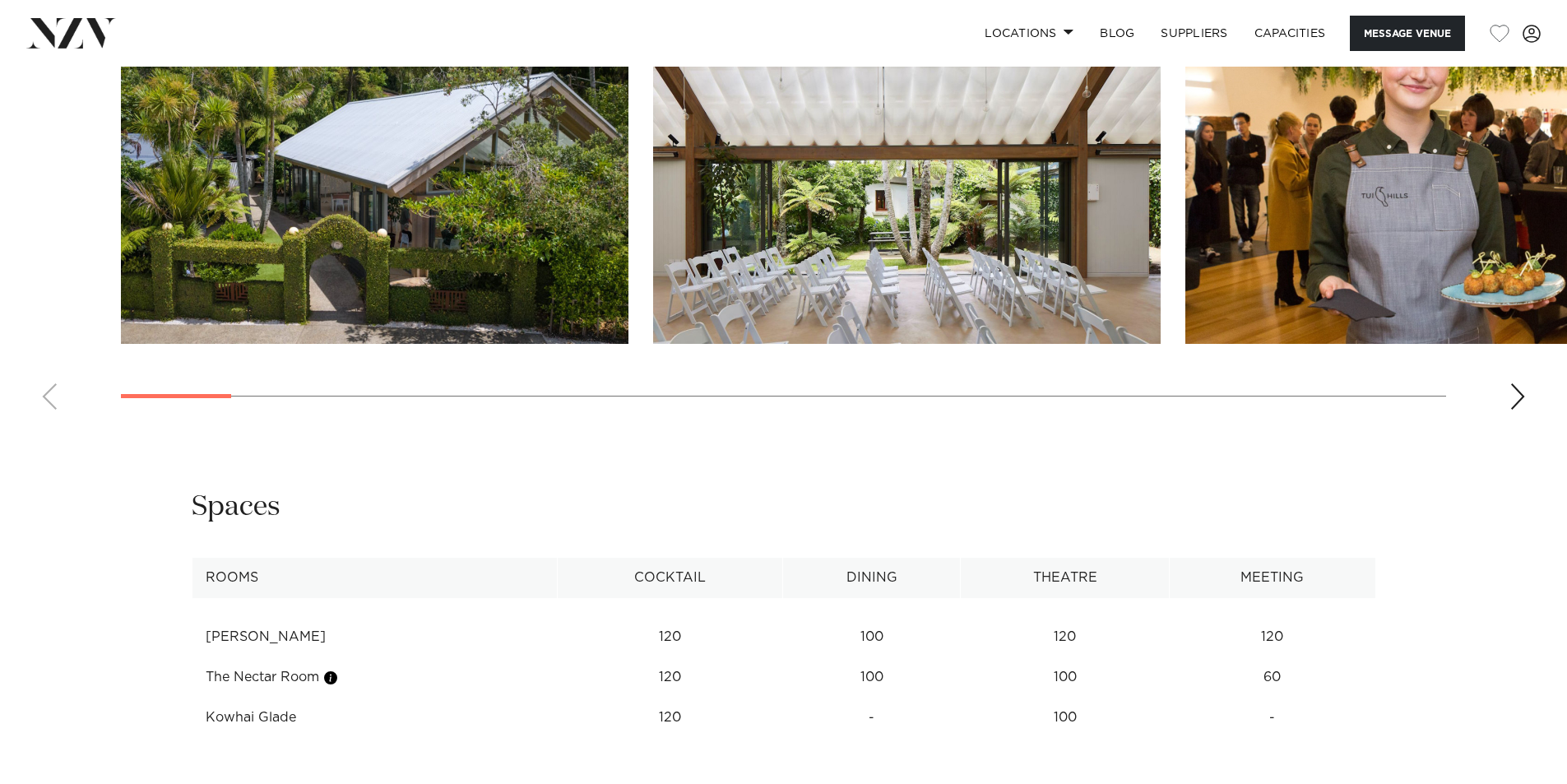
click at [1516, 383] on div "Next slide" at bounding box center [1517, 396] width 16 height 26
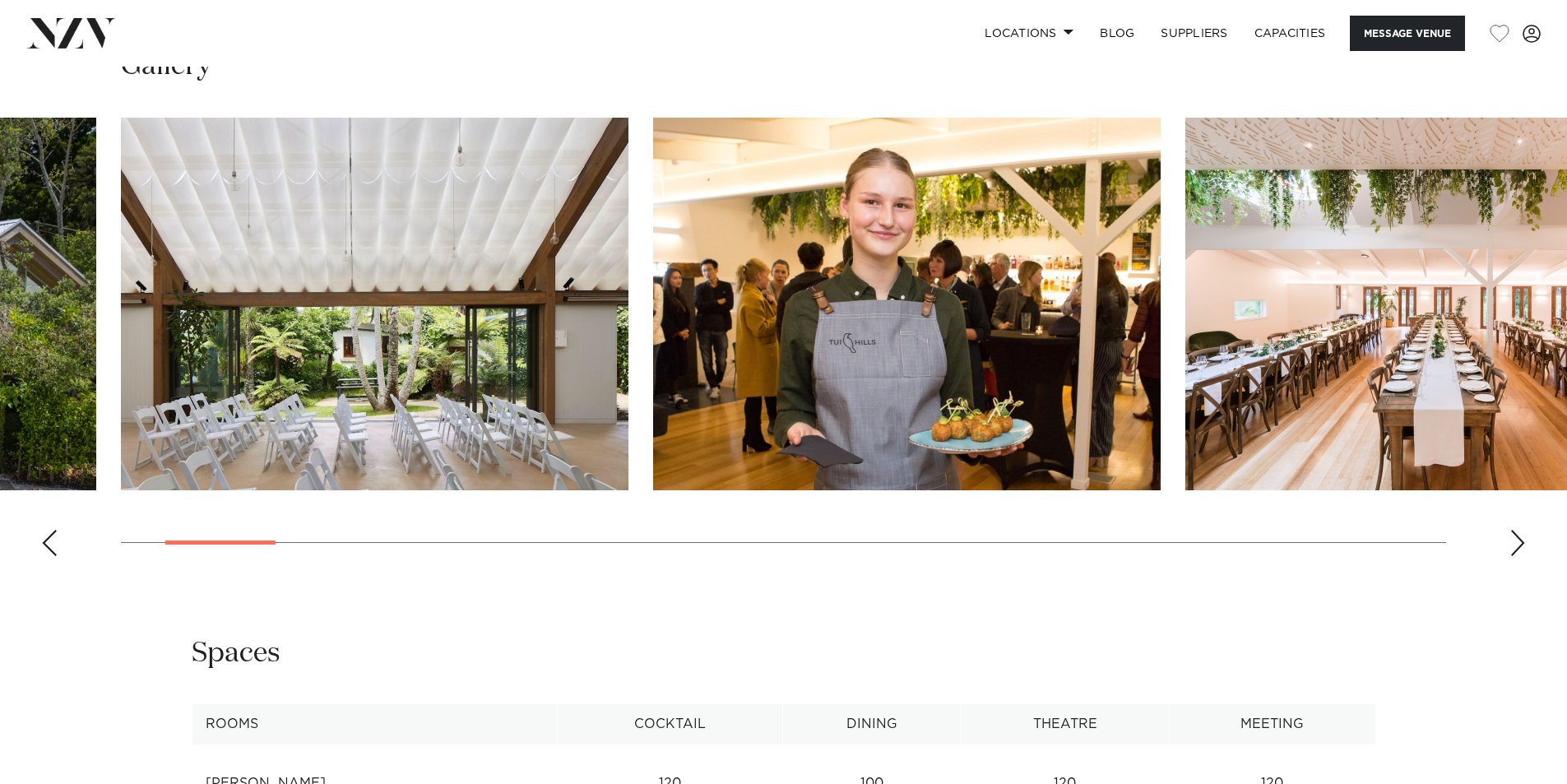
scroll to position [1974, 0]
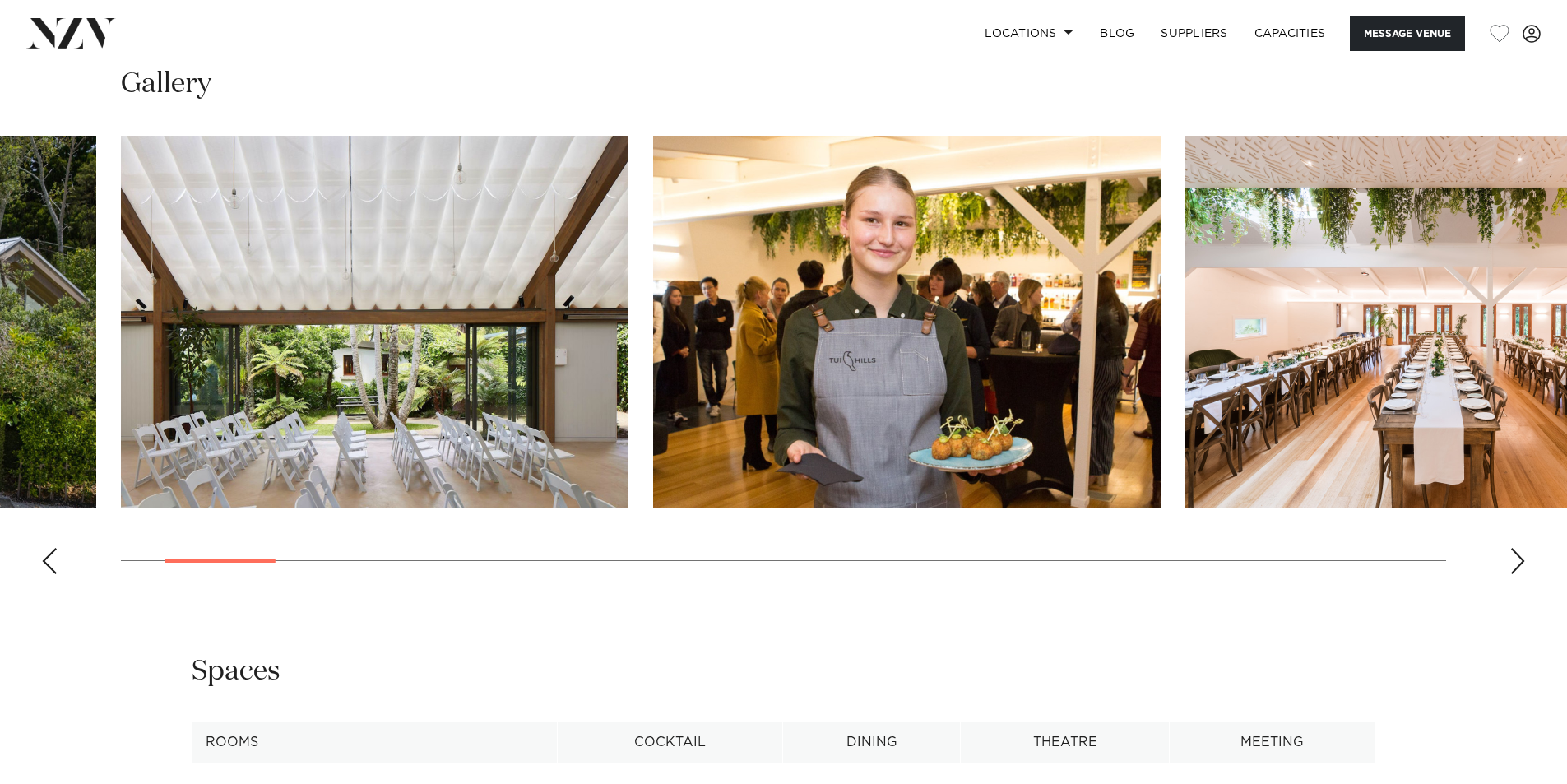
click at [1519, 548] on div "Next slide" at bounding box center [1517, 561] width 16 height 26
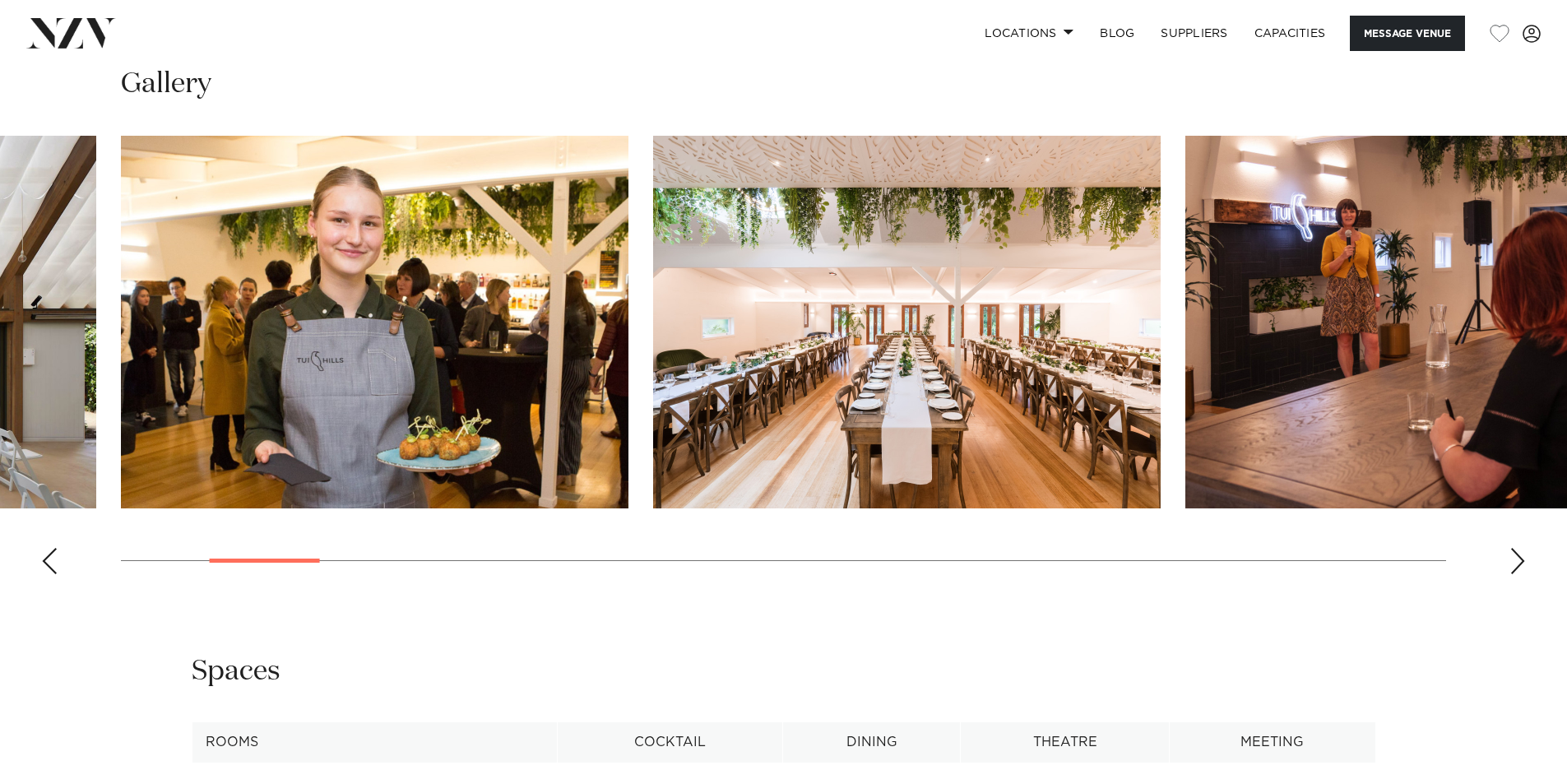
click at [1519, 548] on div "Next slide" at bounding box center [1517, 561] width 16 height 26
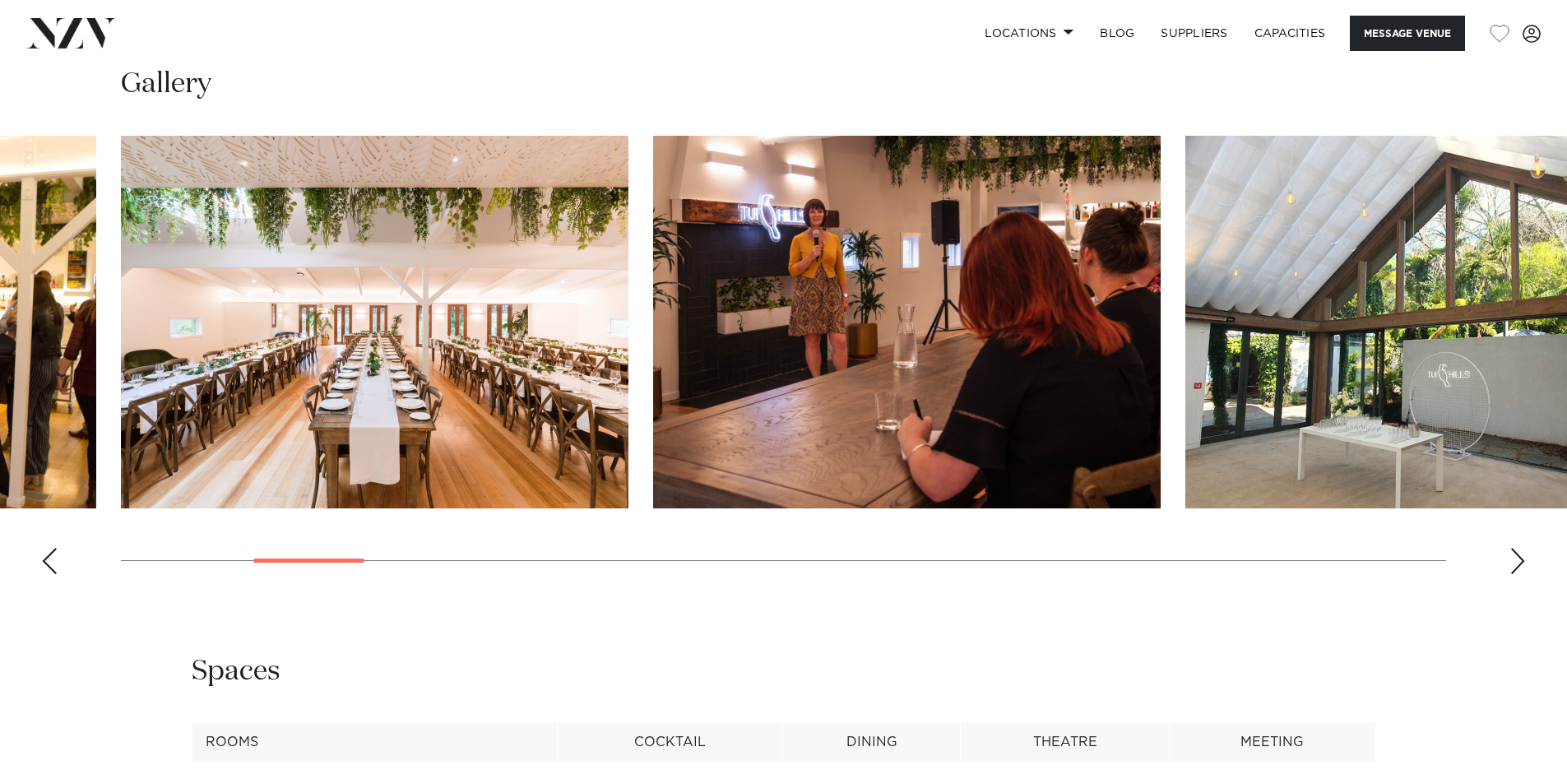
click at [1519, 548] on div "Next slide" at bounding box center [1517, 561] width 16 height 26
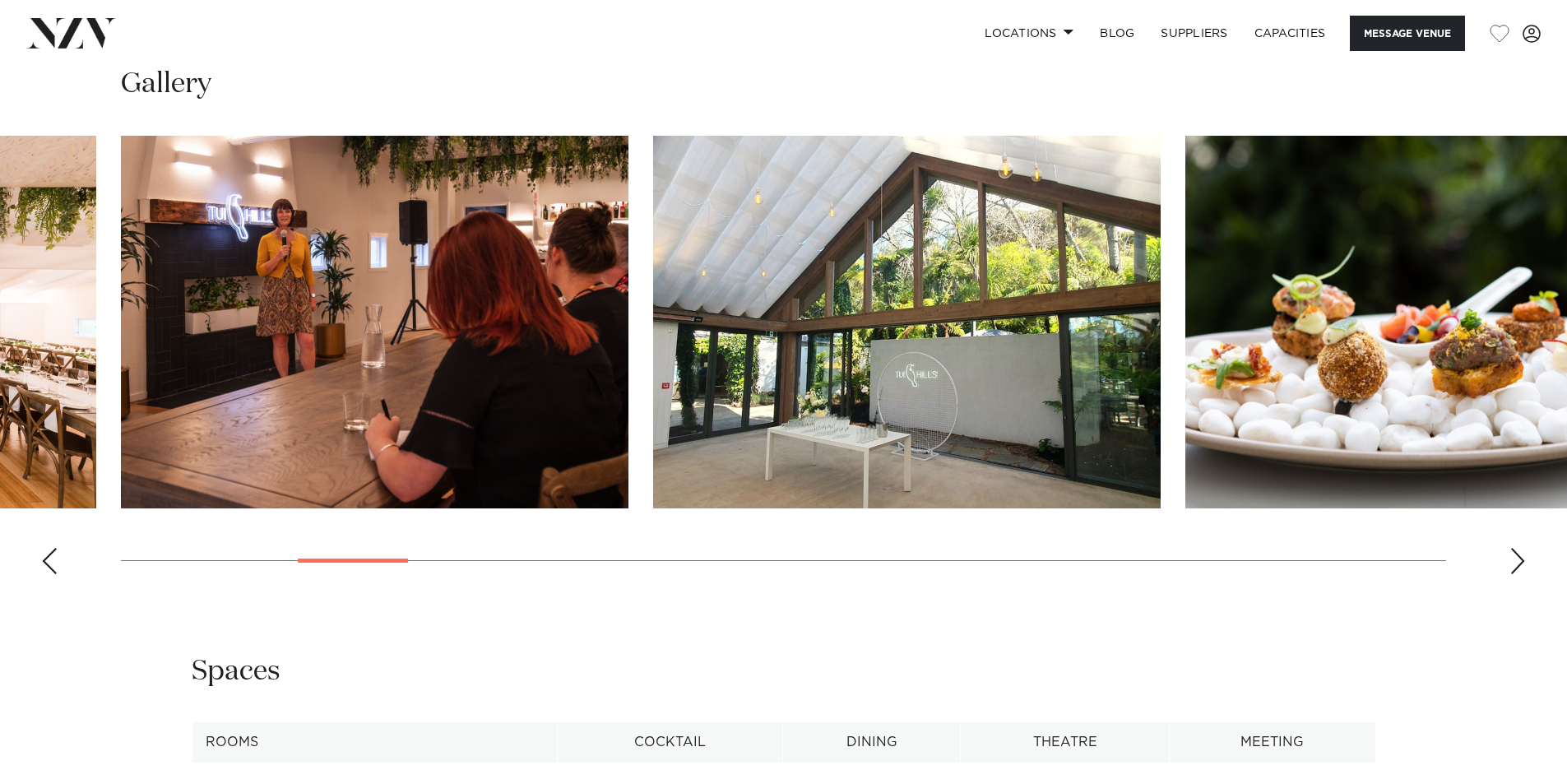
click at [1519, 548] on div "Next slide" at bounding box center [1517, 561] width 16 height 26
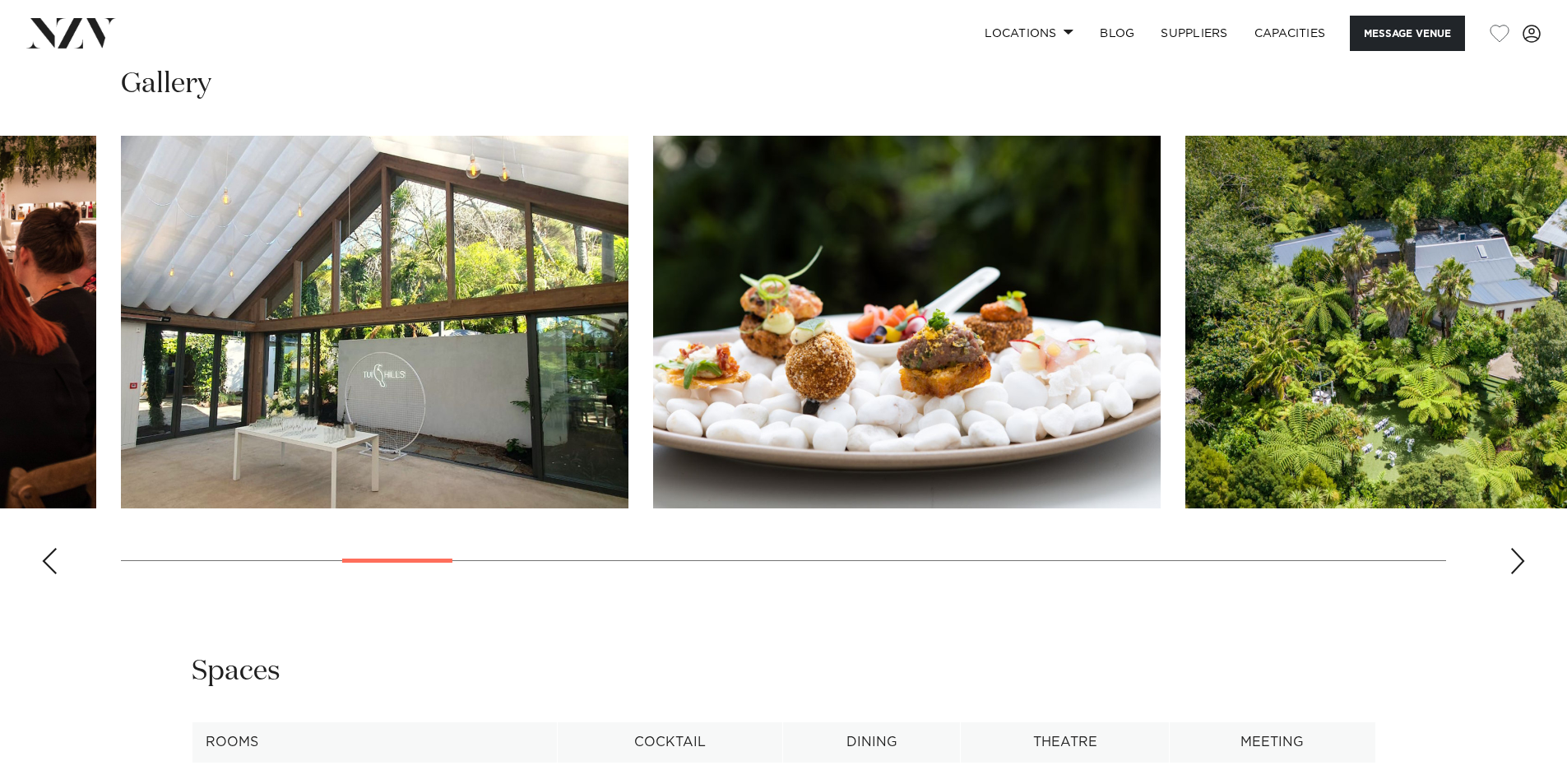
click at [1519, 548] on div "Next slide" at bounding box center [1517, 561] width 16 height 26
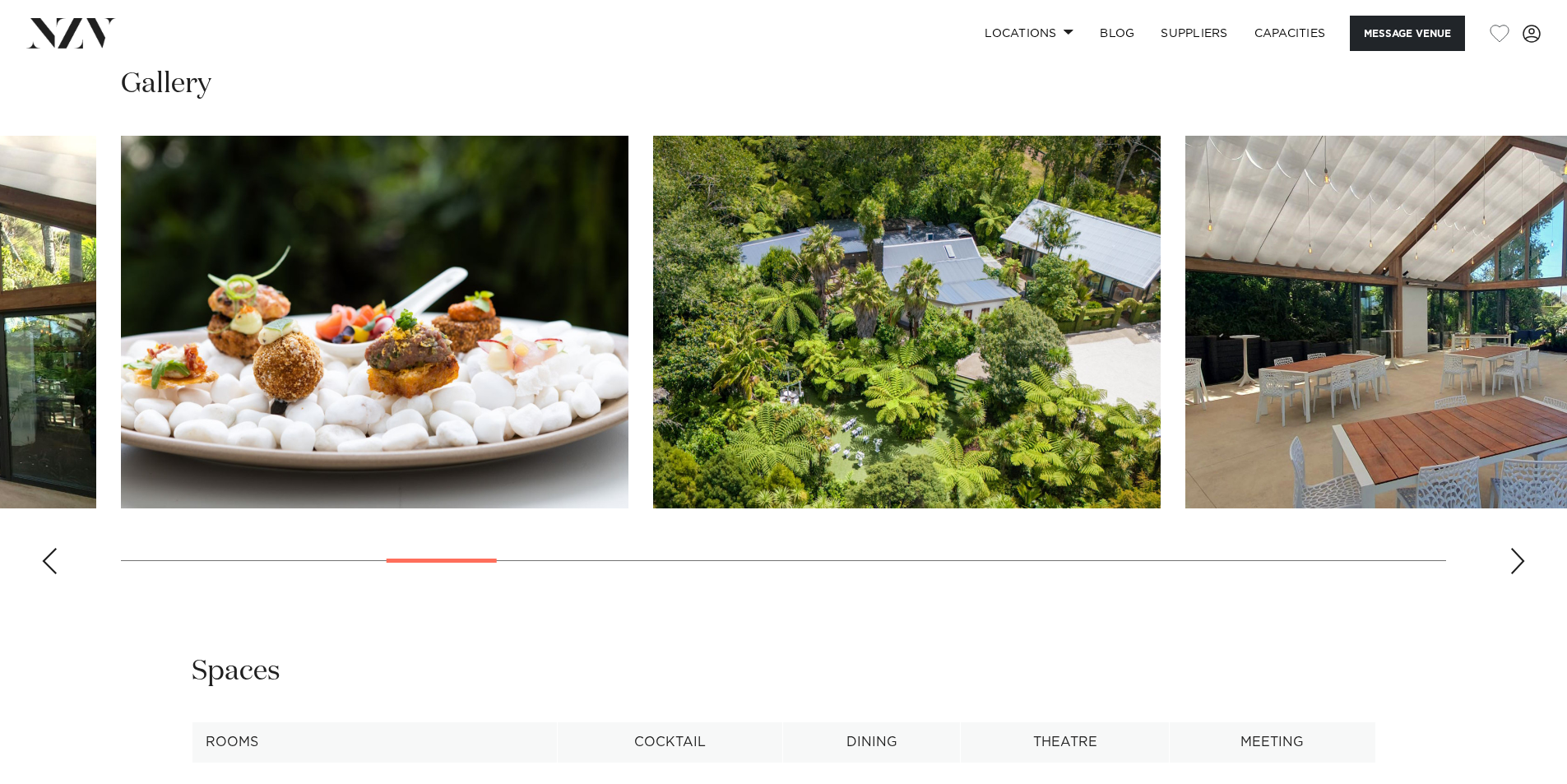
click at [1519, 548] on div "Next slide" at bounding box center [1517, 561] width 16 height 26
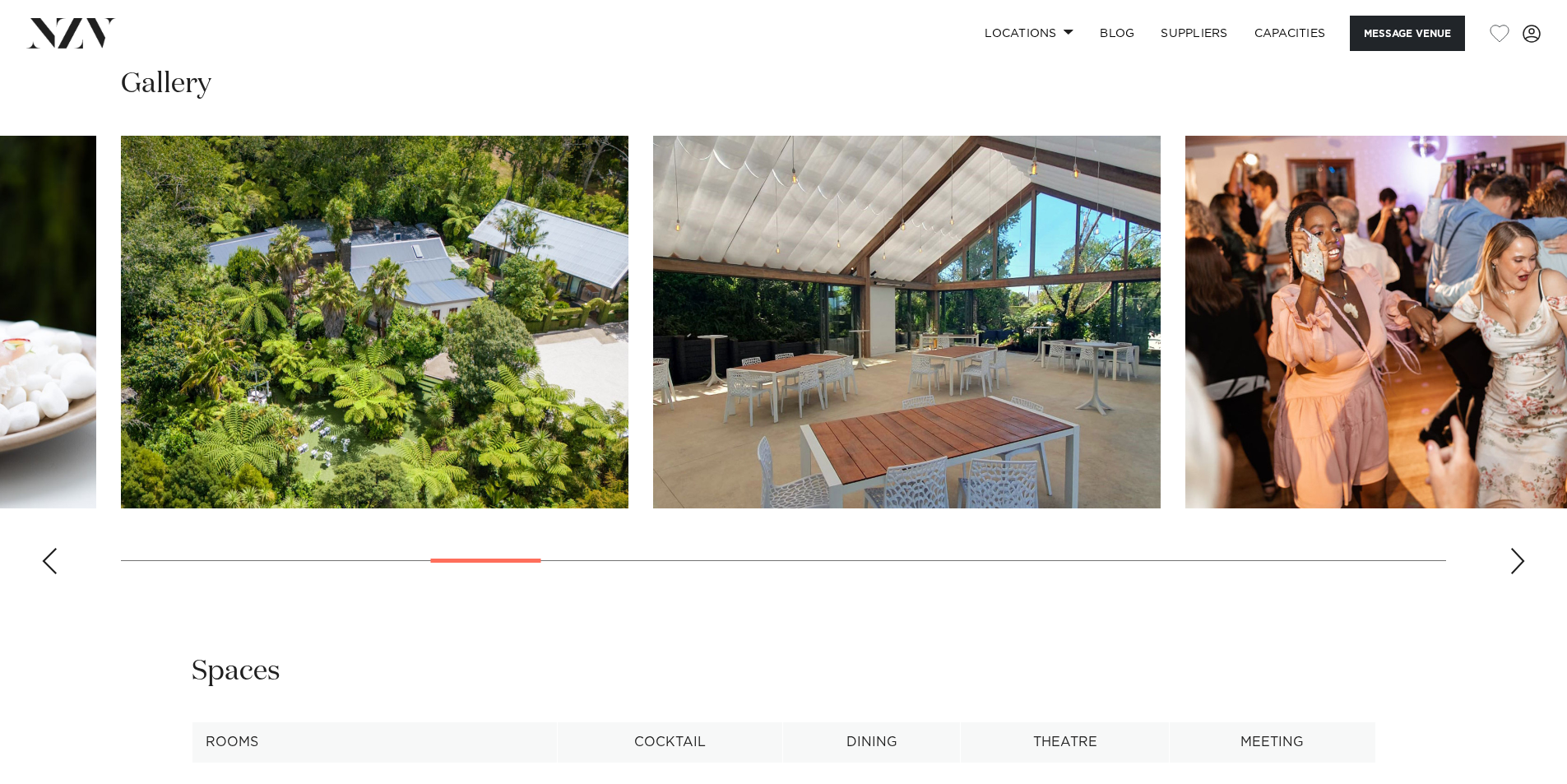
click at [1519, 548] on div "Next slide" at bounding box center [1517, 561] width 16 height 26
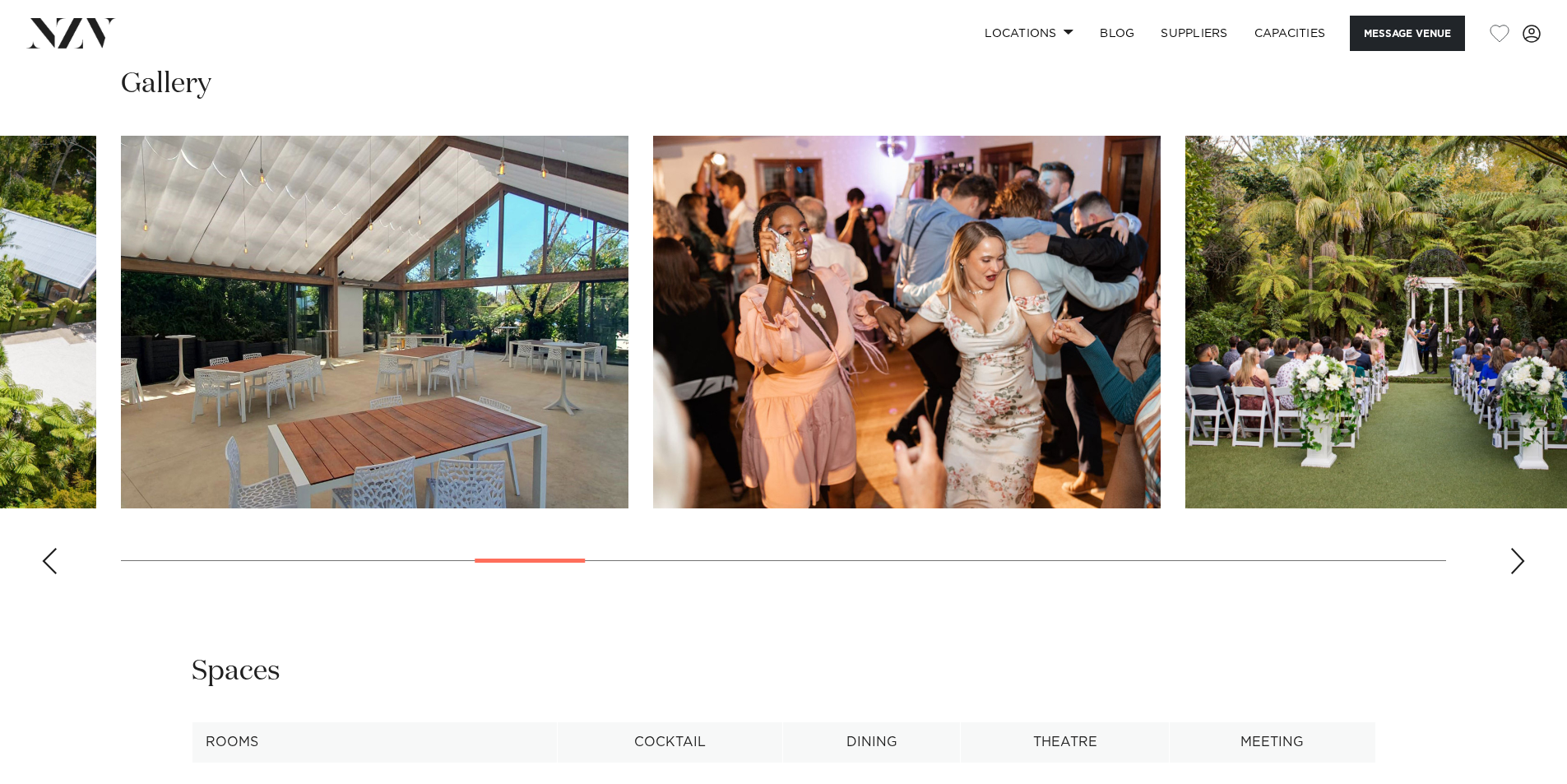
click at [1519, 548] on div "Next slide" at bounding box center [1517, 561] width 16 height 26
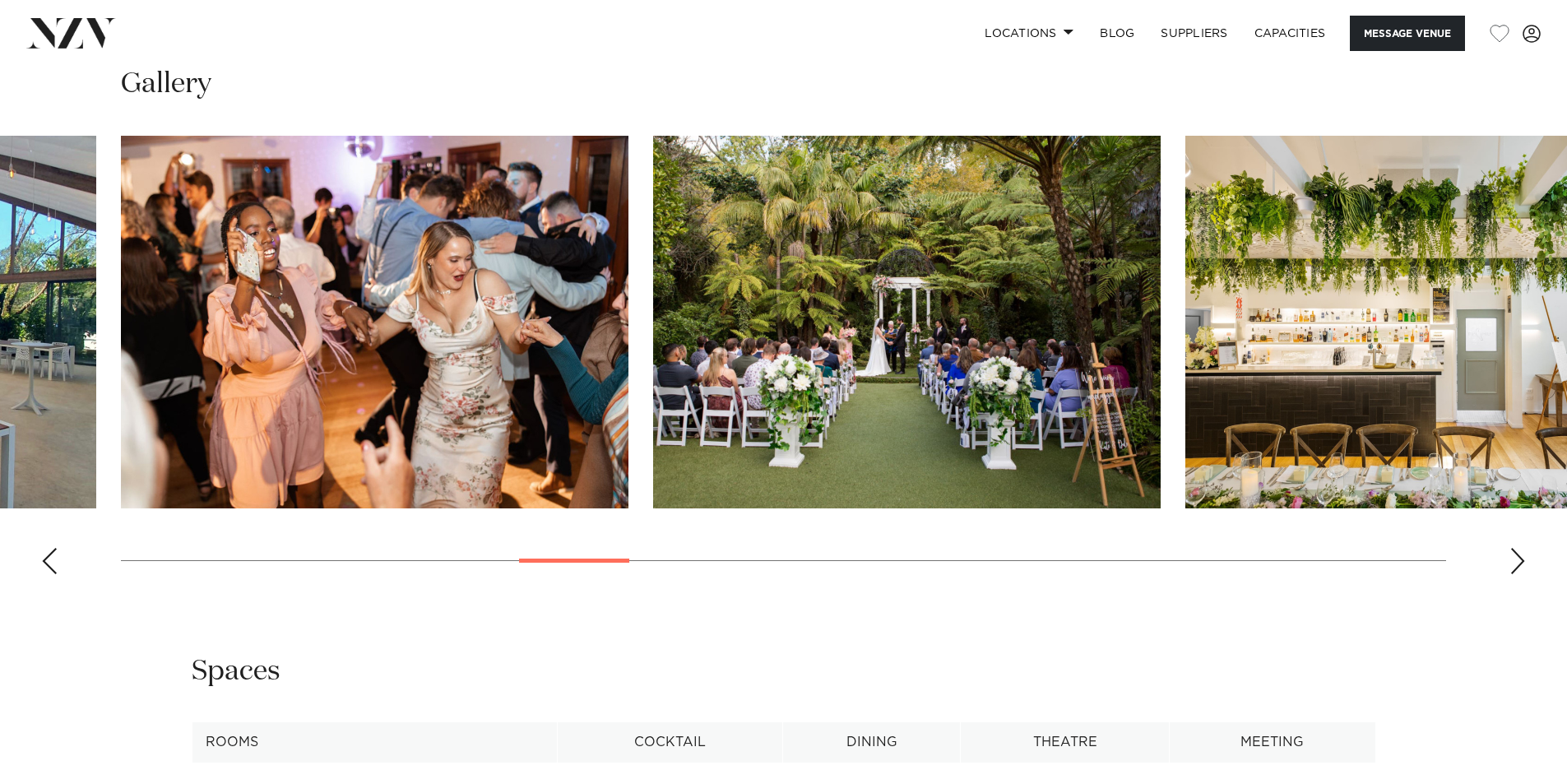
click at [1519, 548] on div "Next slide" at bounding box center [1517, 561] width 16 height 26
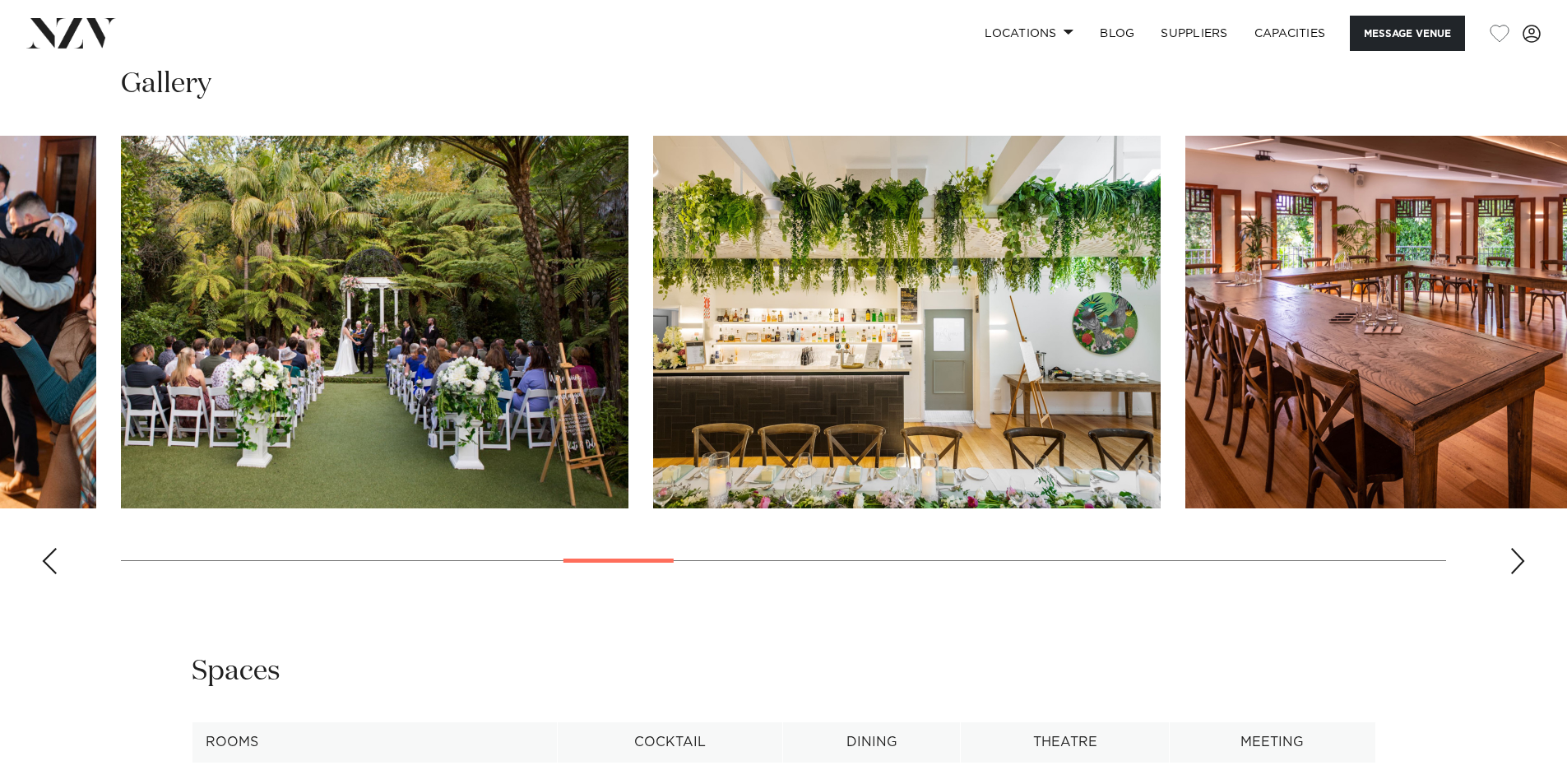
click at [1519, 548] on div "Next slide" at bounding box center [1517, 561] width 16 height 26
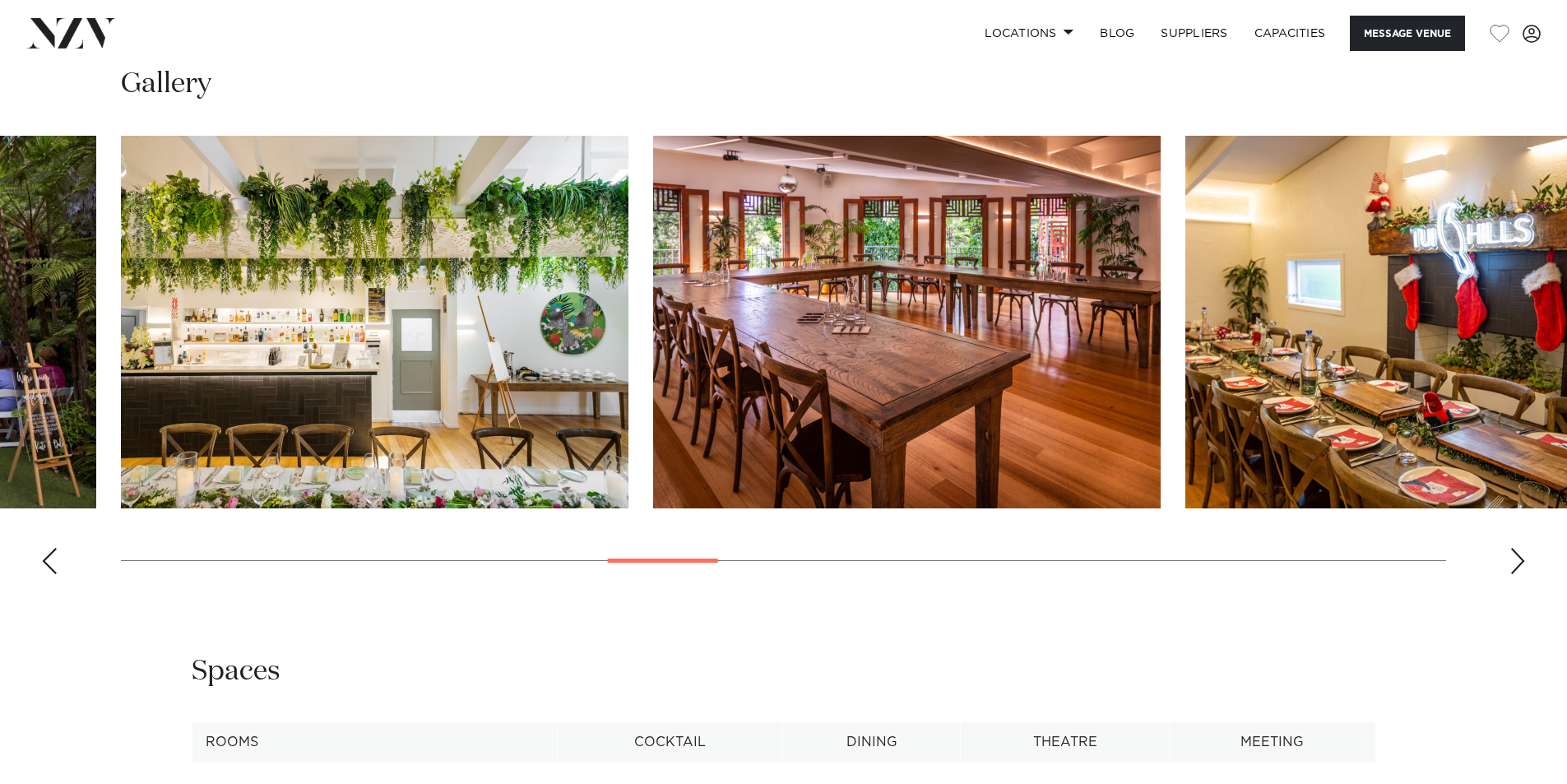
click at [1519, 548] on div "Next slide" at bounding box center [1517, 561] width 16 height 26
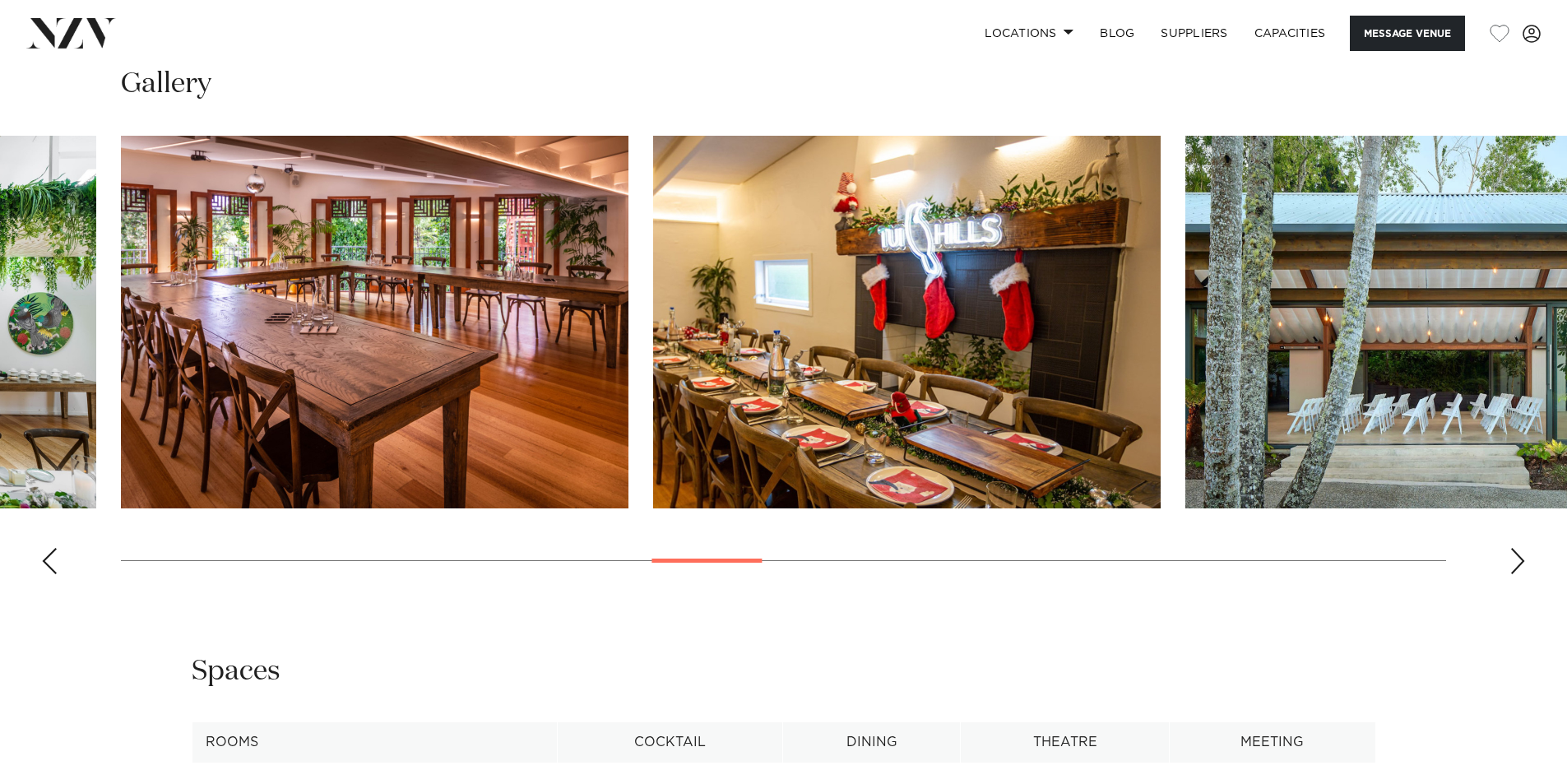
click at [1519, 548] on div "Next slide" at bounding box center [1517, 561] width 16 height 26
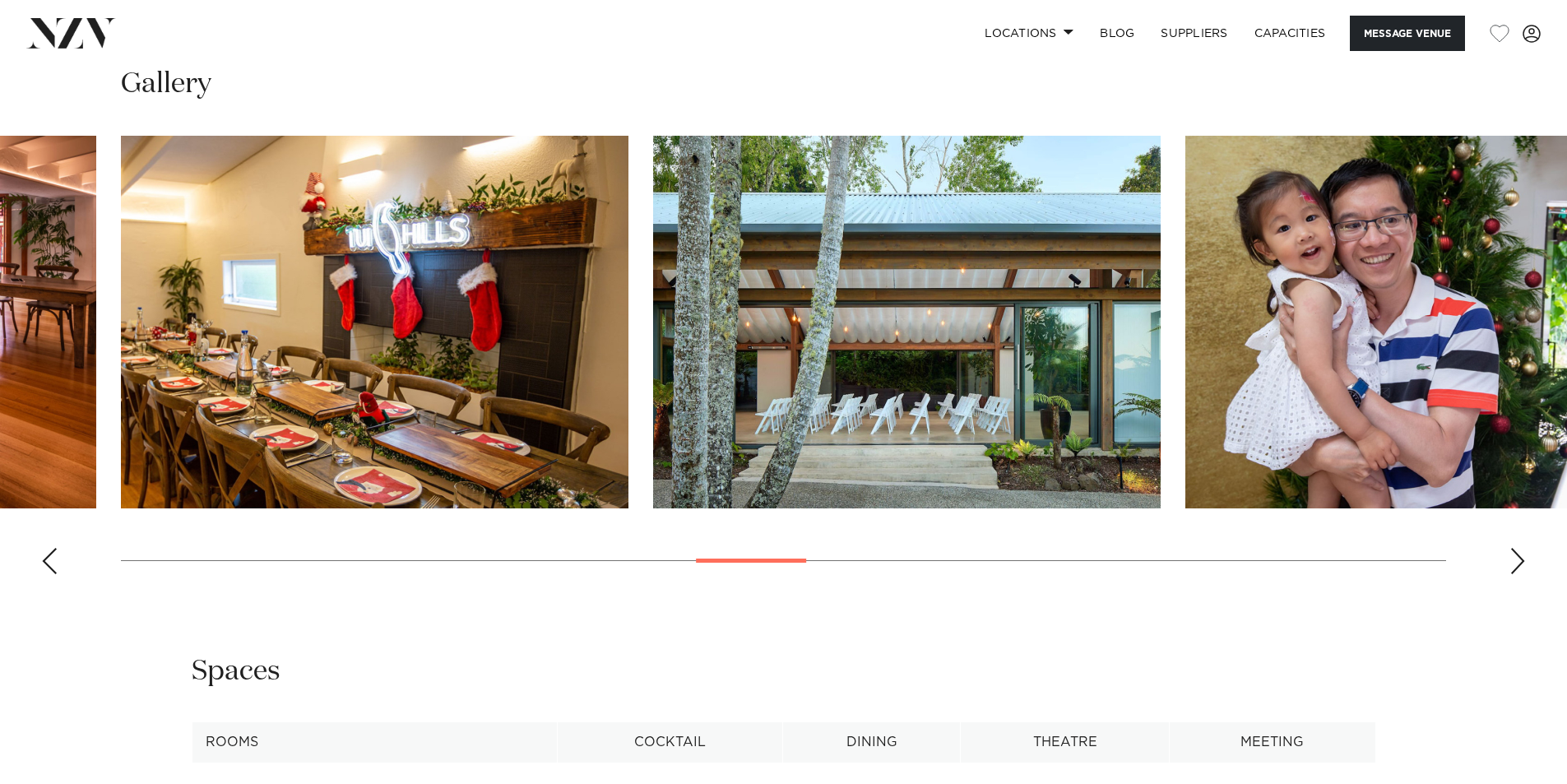
click at [1519, 548] on div "Next slide" at bounding box center [1517, 561] width 16 height 26
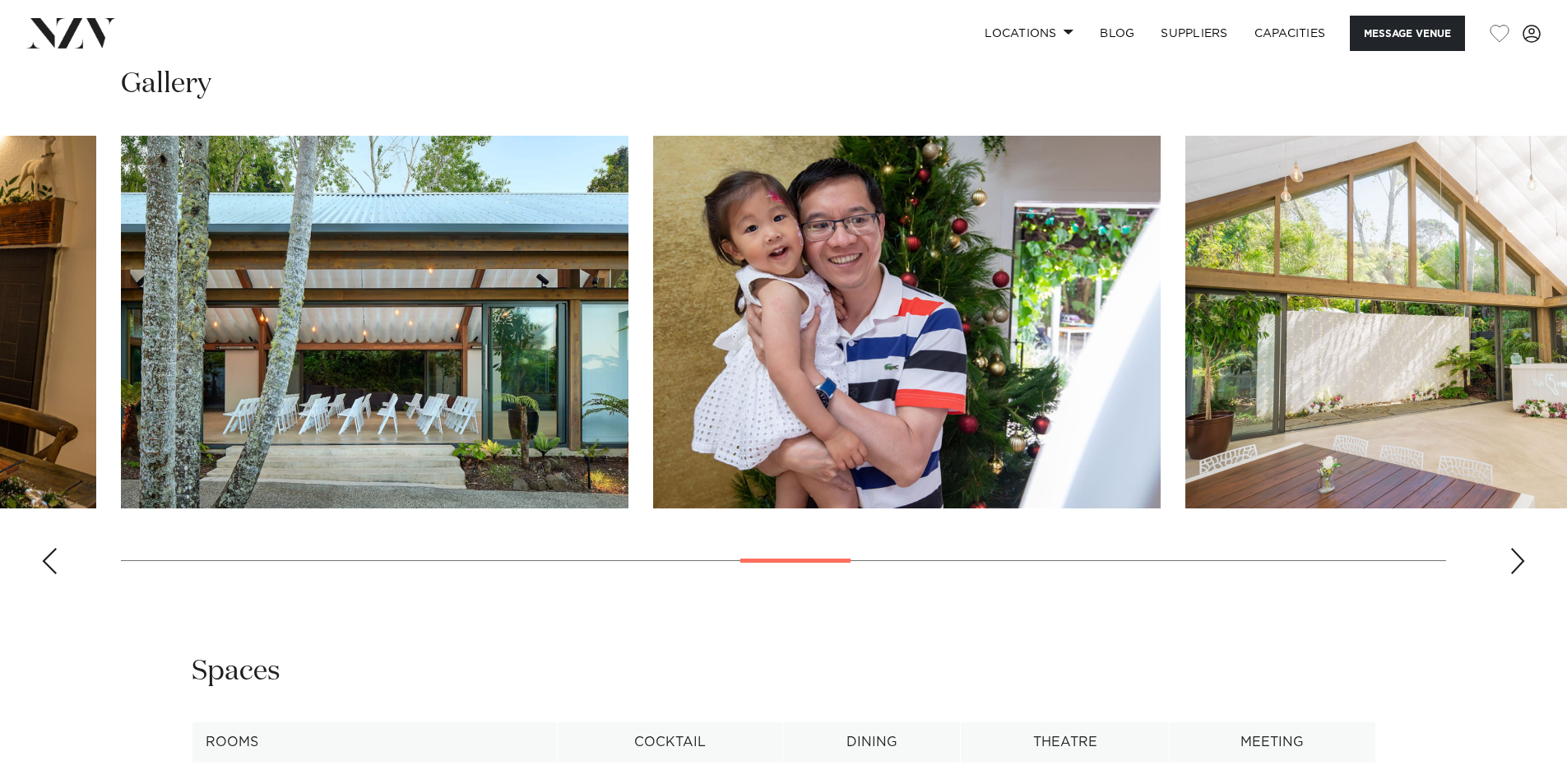
click at [1519, 548] on div "Next slide" at bounding box center [1517, 561] width 16 height 26
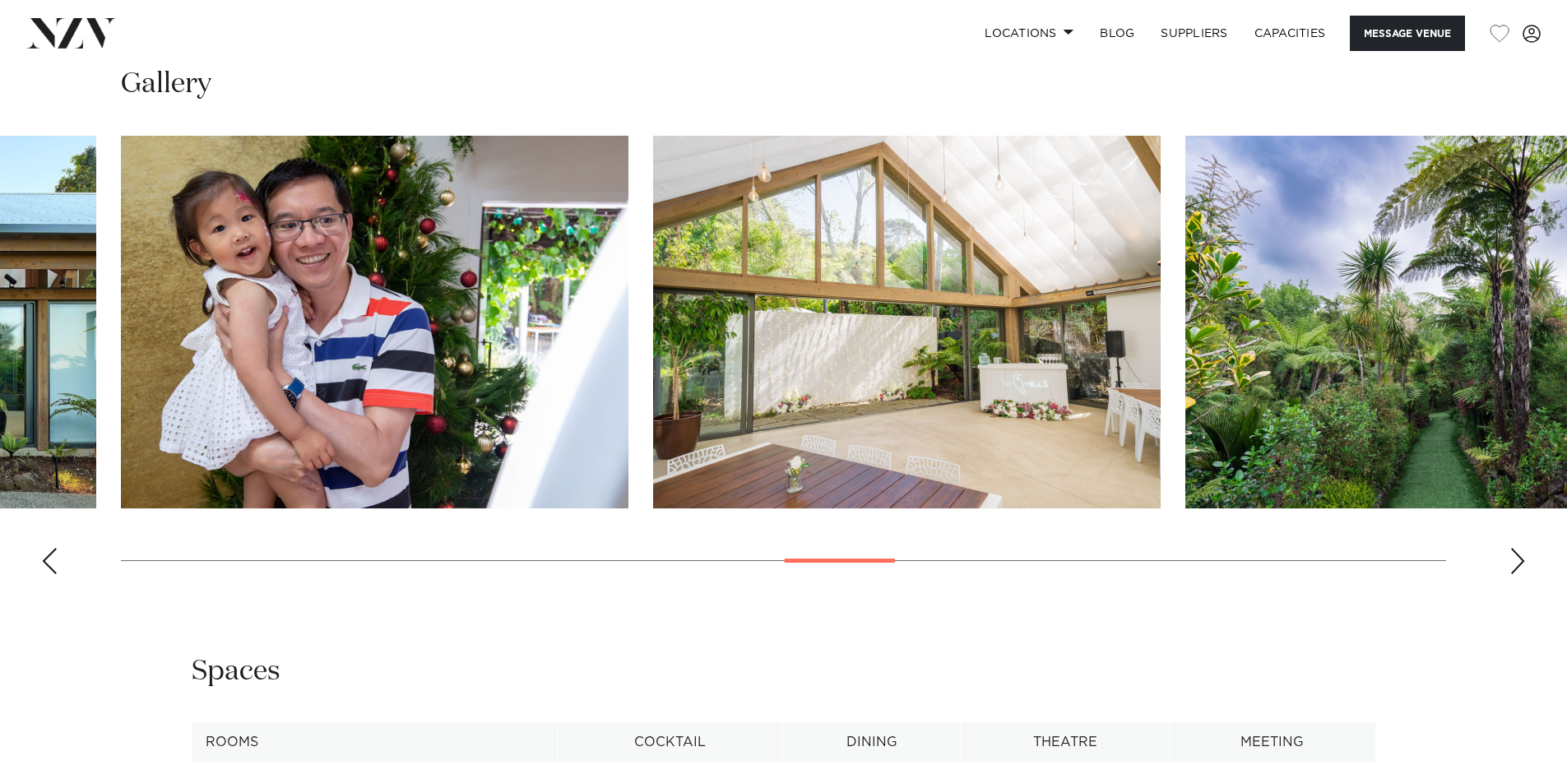
click at [1519, 548] on div "Next slide" at bounding box center [1517, 561] width 16 height 26
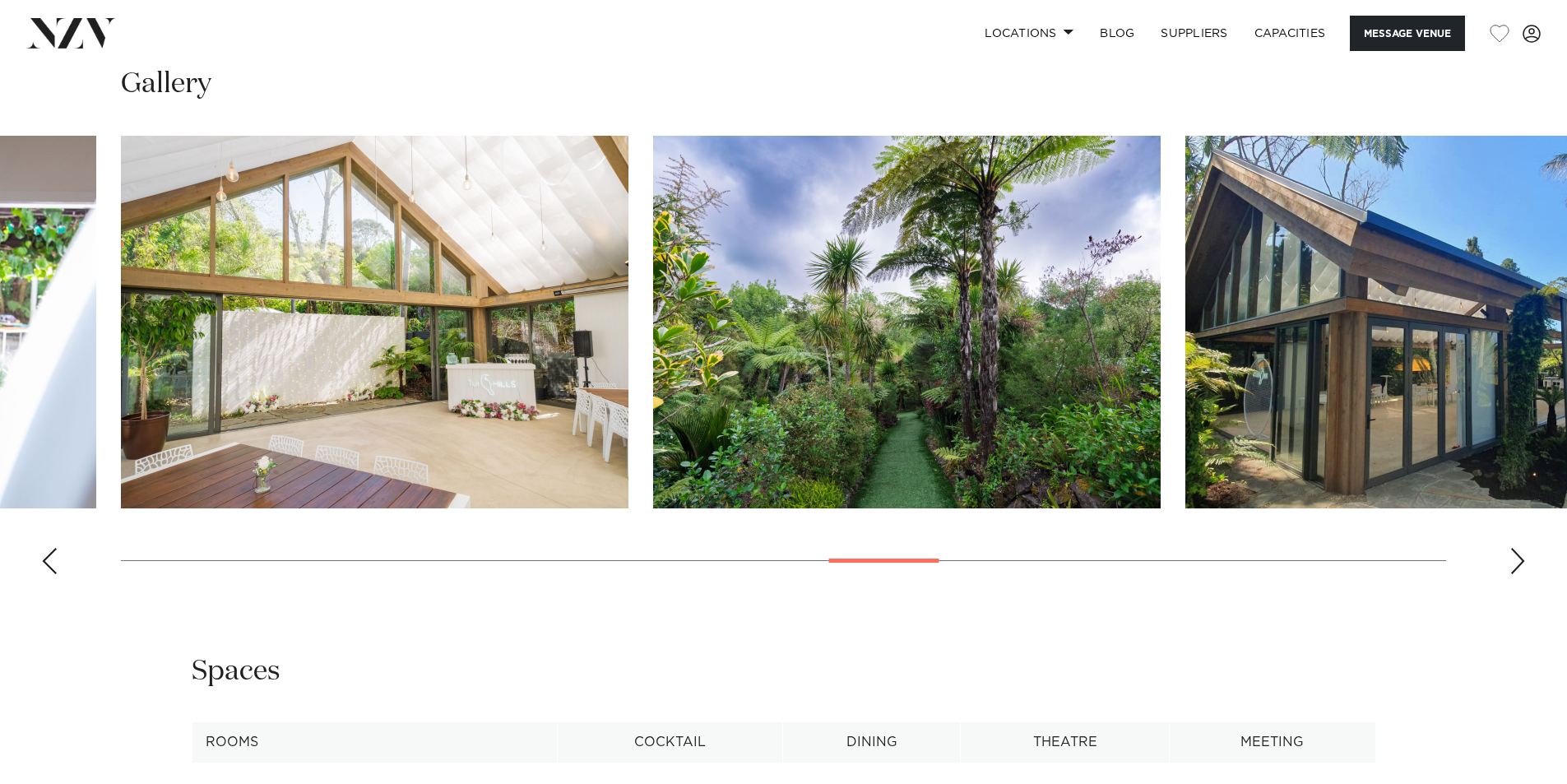
click at [1519, 548] on div "Next slide" at bounding box center [1517, 561] width 16 height 26
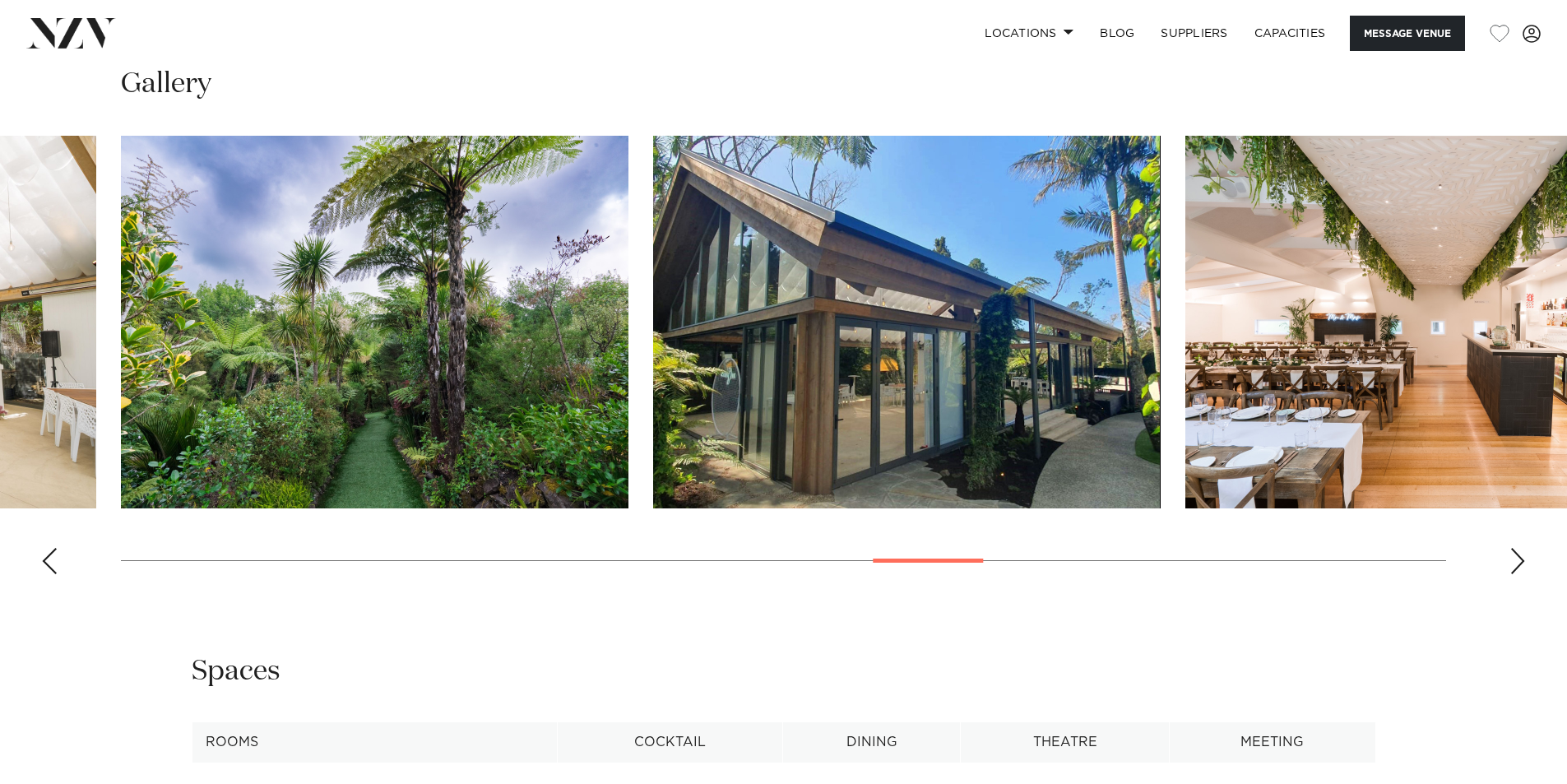
click at [1519, 548] on div "Next slide" at bounding box center [1517, 561] width 16 height 26
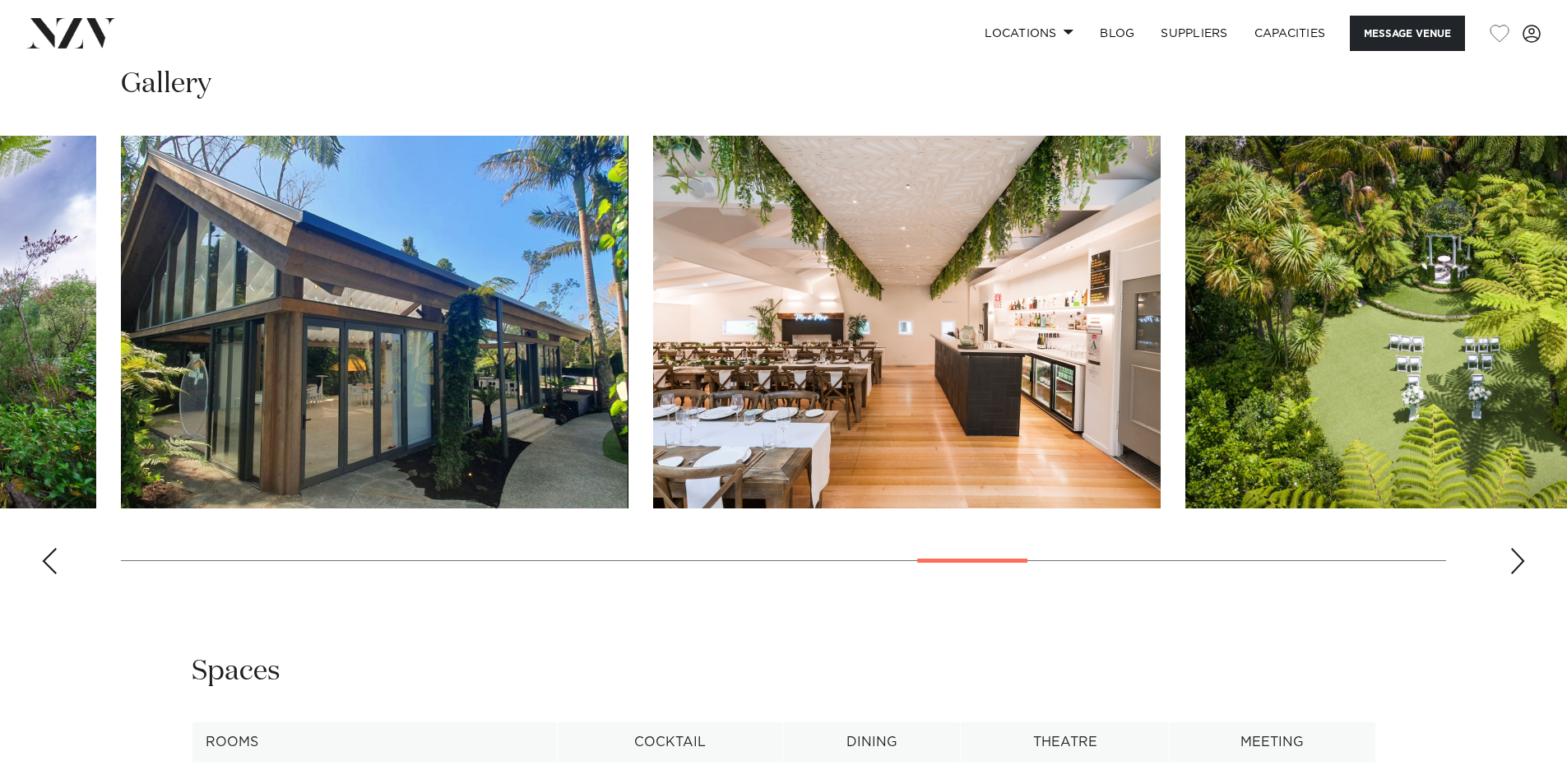
click at [1519, 548] on div "Next slide" at bounding box center [1517, 561] width 16 height 26
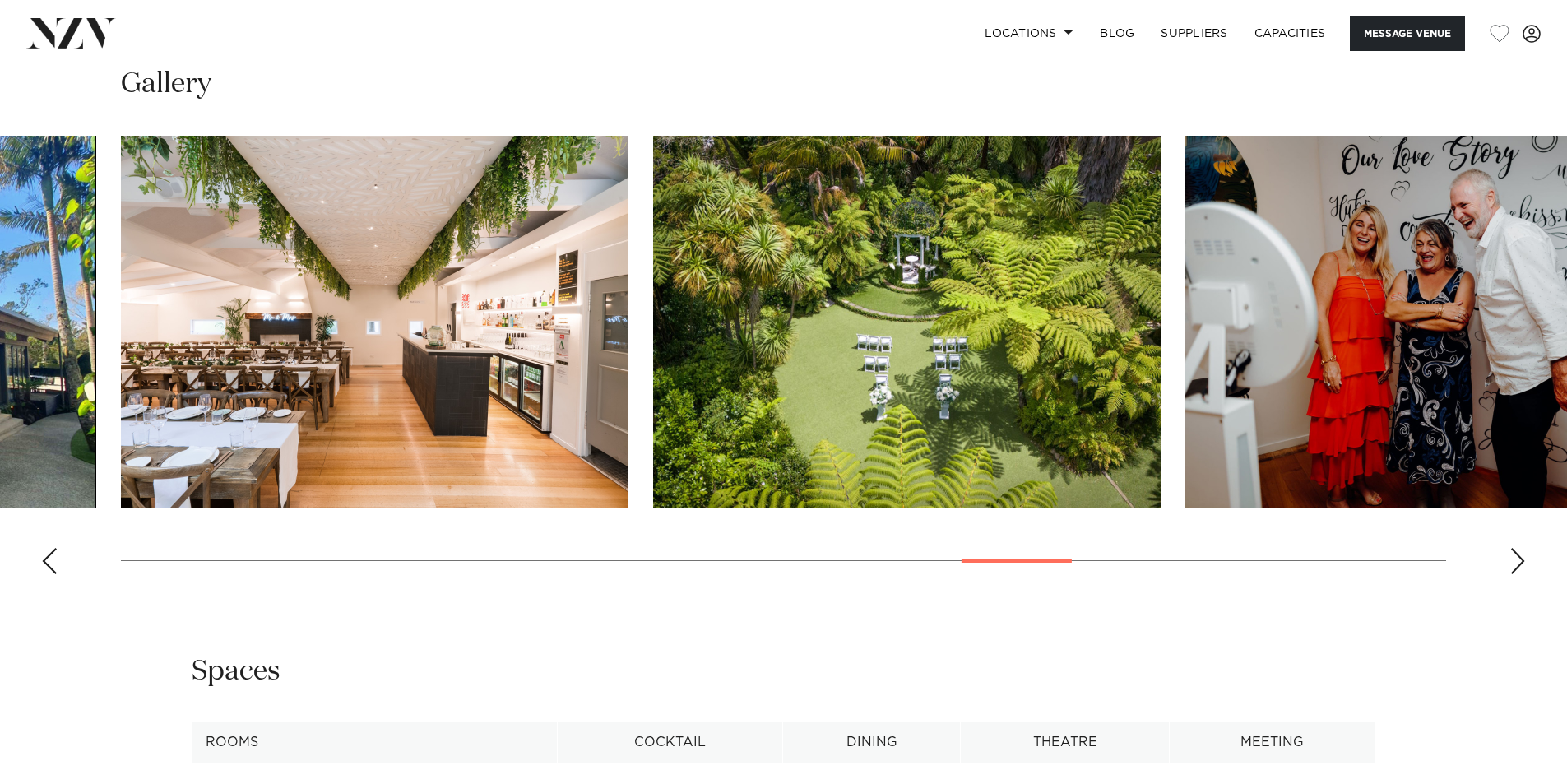
click at [1521, 548] on div "Next slide" at bounding box center [1517, 561] width 16 height 26
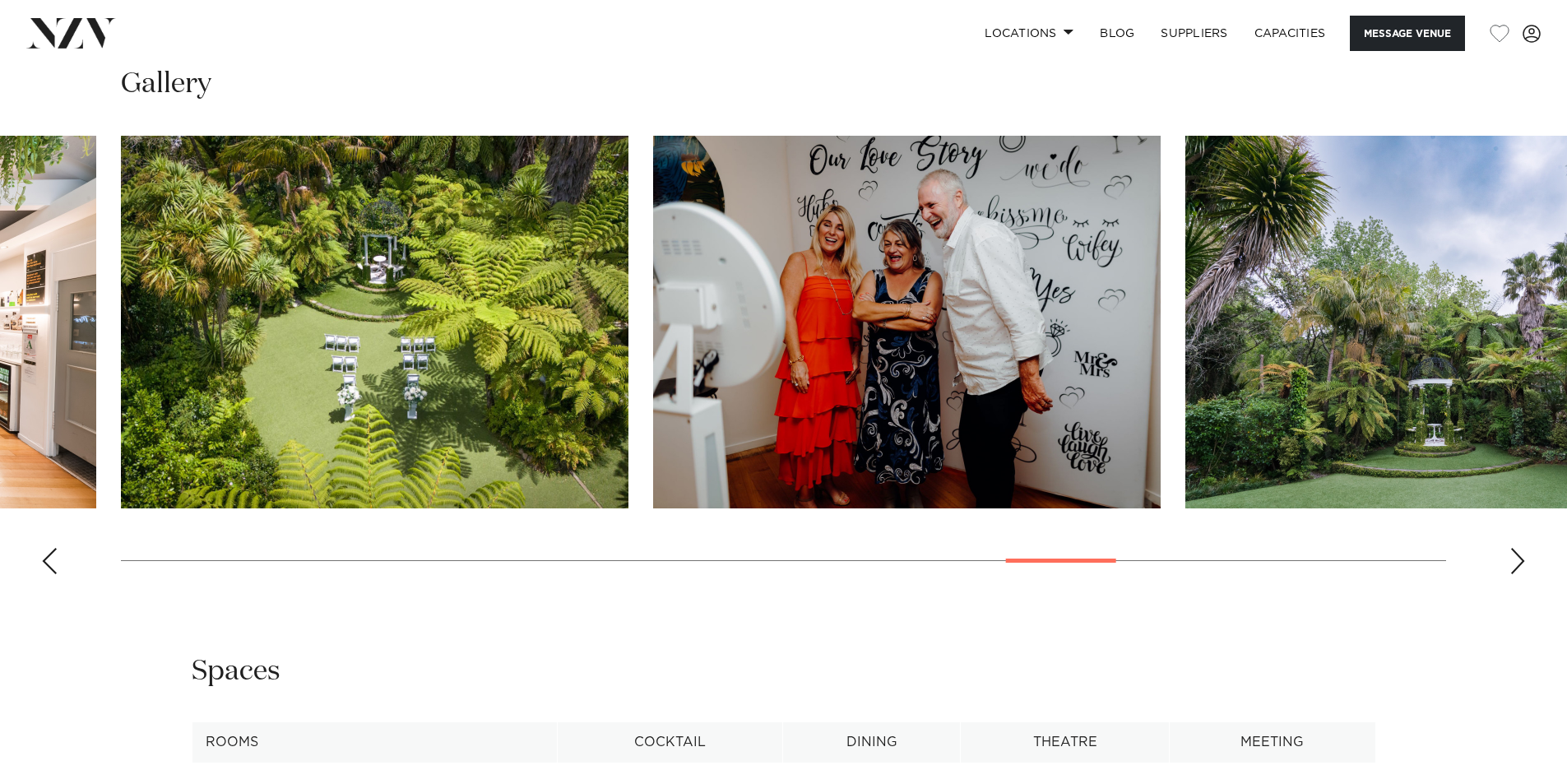
click at [1521, 548] on div "Next slide" at bounding box center [1517, 561] width 16 height 26
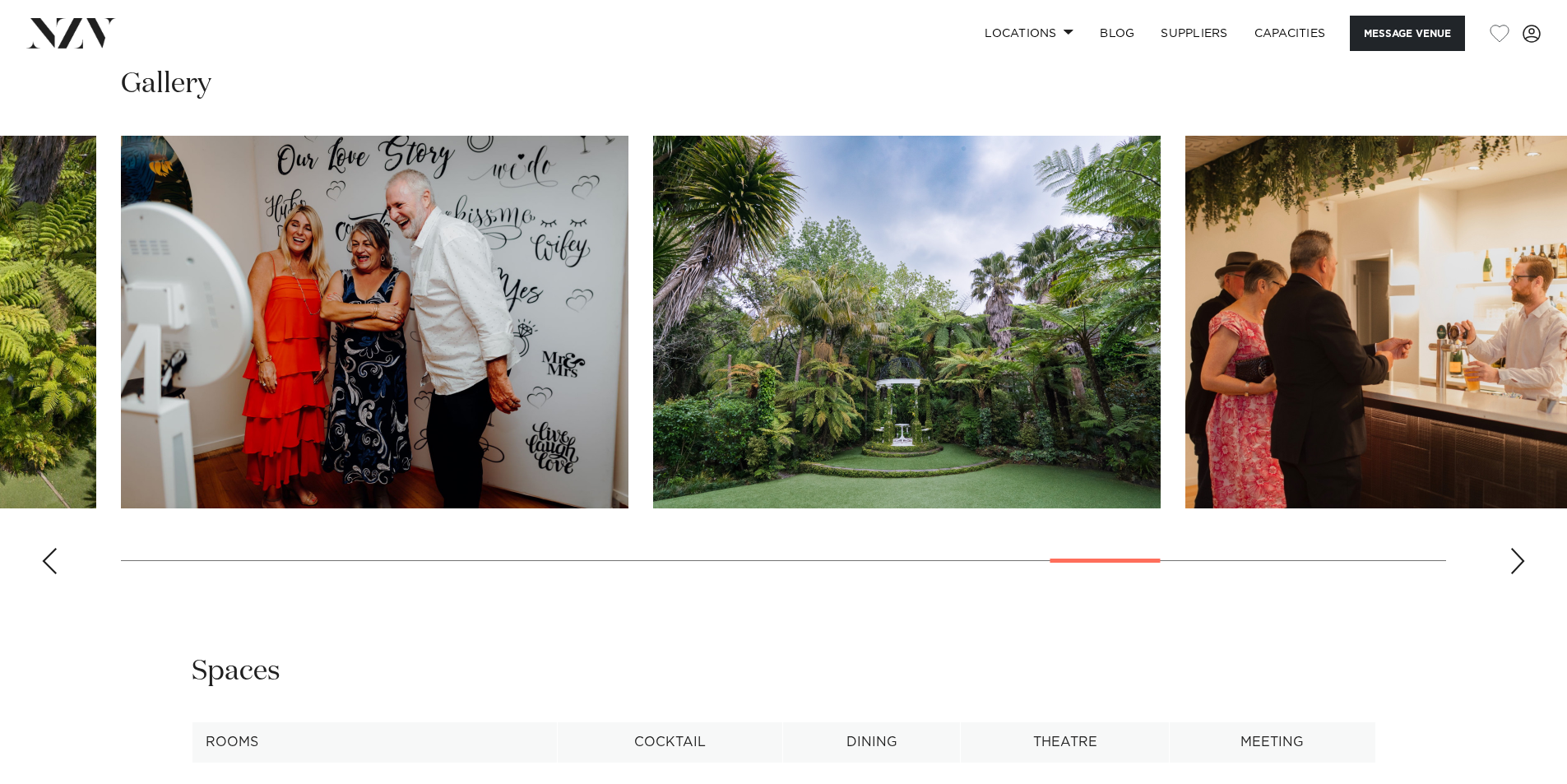
click at [1521, 548] on div "Next slide" at bounding box center [1517, 561] width 16 height 26
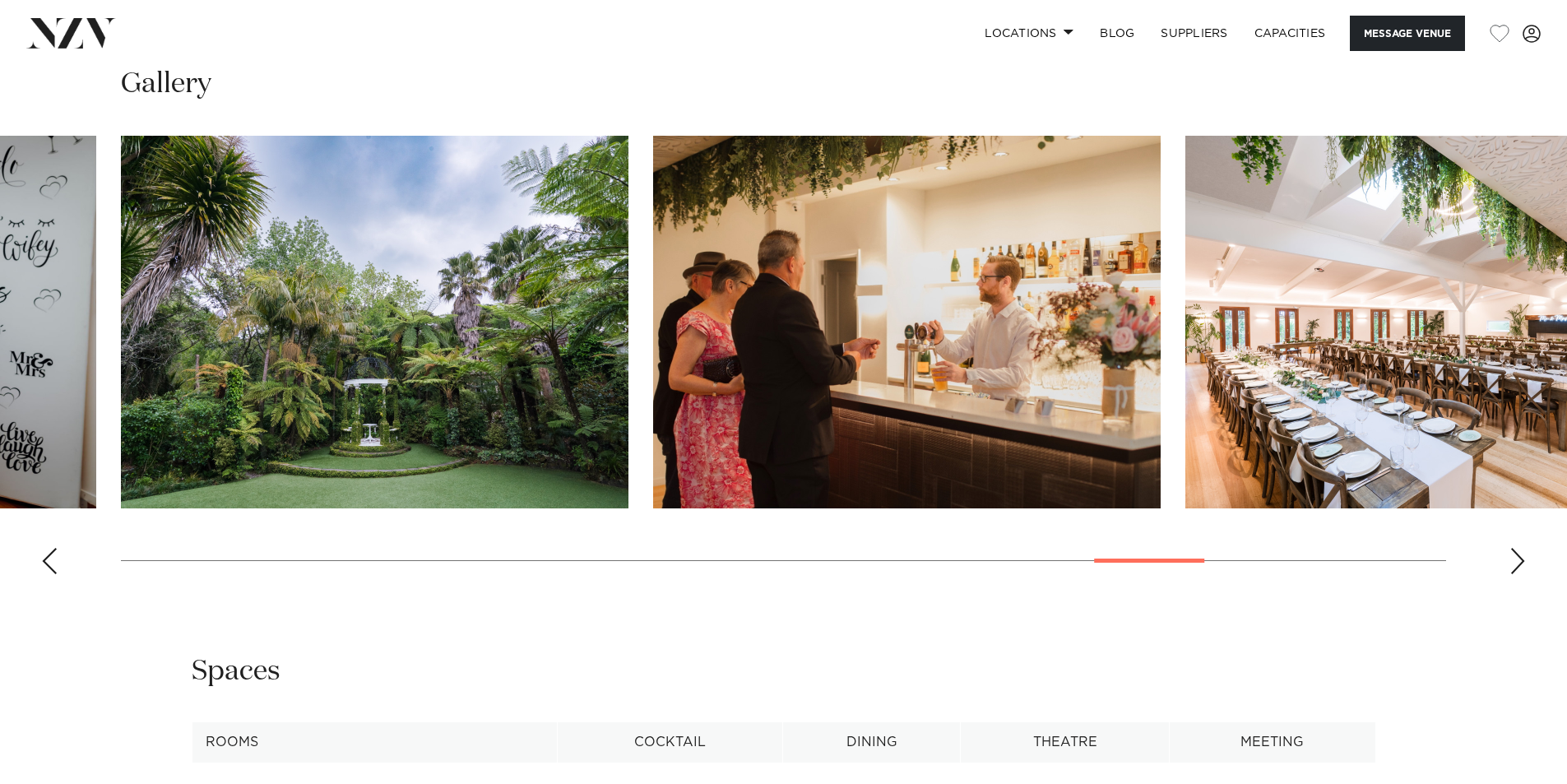
click at [1521, 548] on div "Next slide" at bounding box center [1517, 561] width 16 height 26
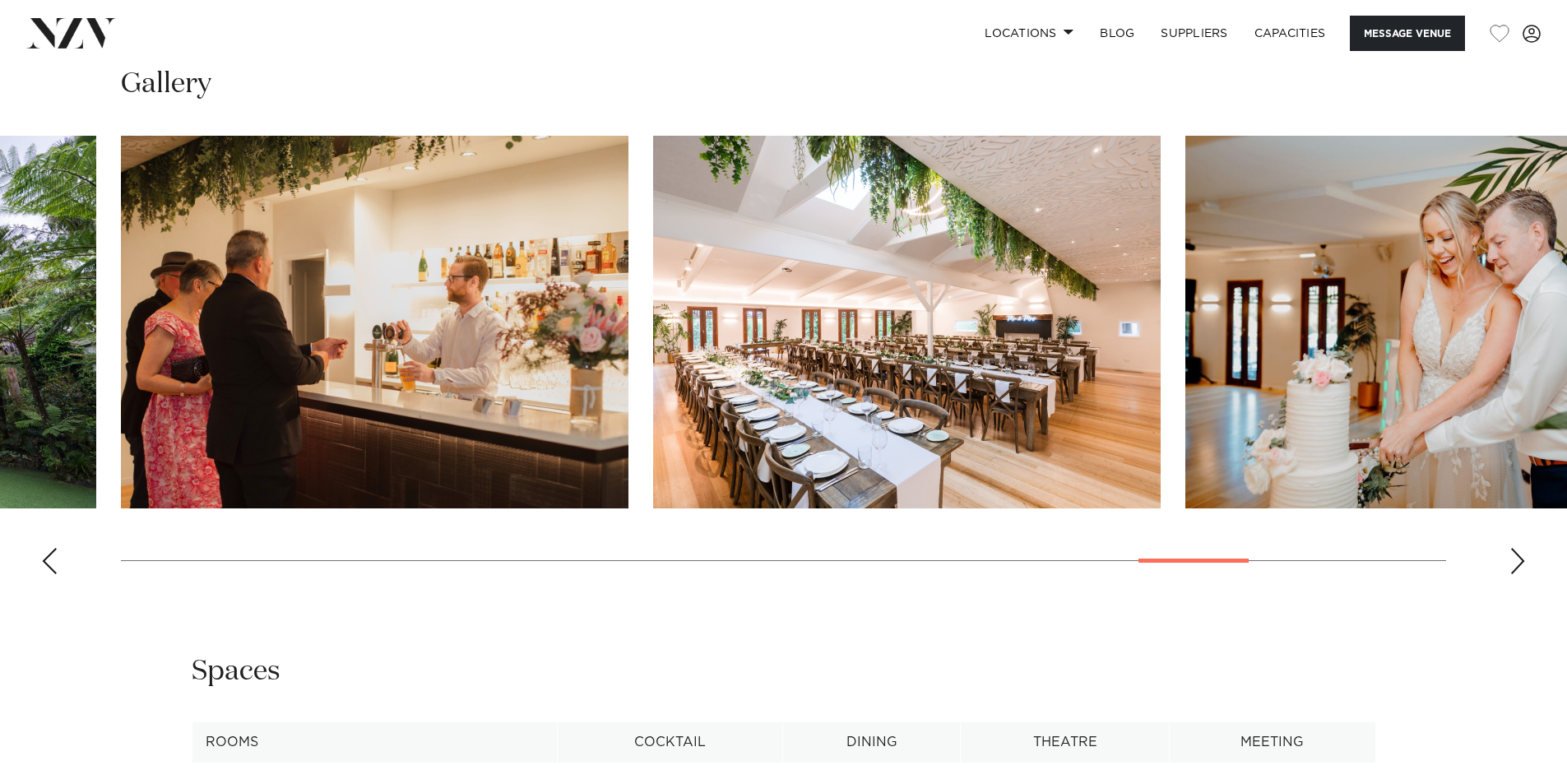
click at [1521, 548] on div "Next slide" at bounding box center [1517, 561] width 16 height 26
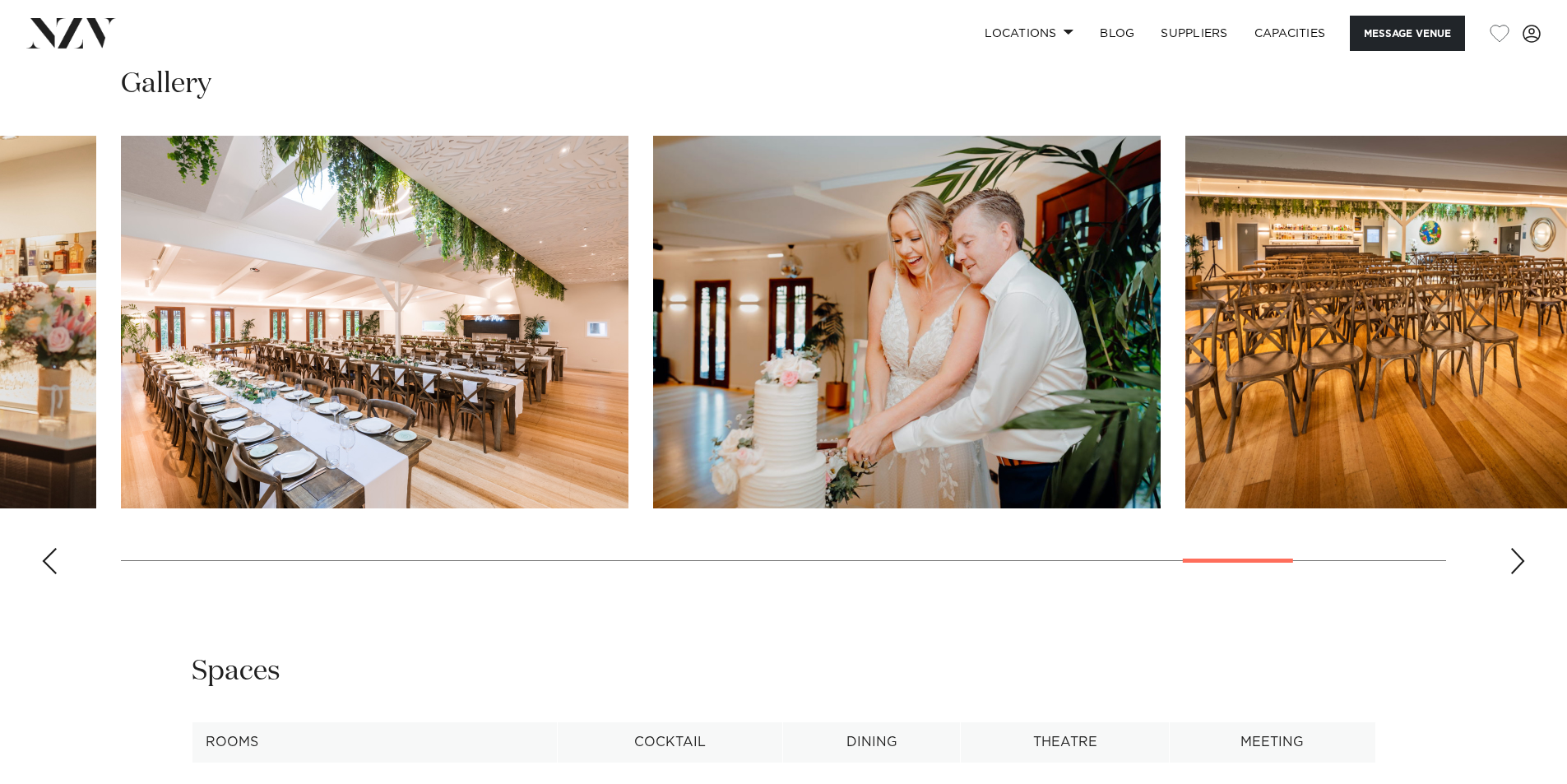
click at [1521, 548] on div "Next slide" at bounding box center [1517, 561] width 16 height 26
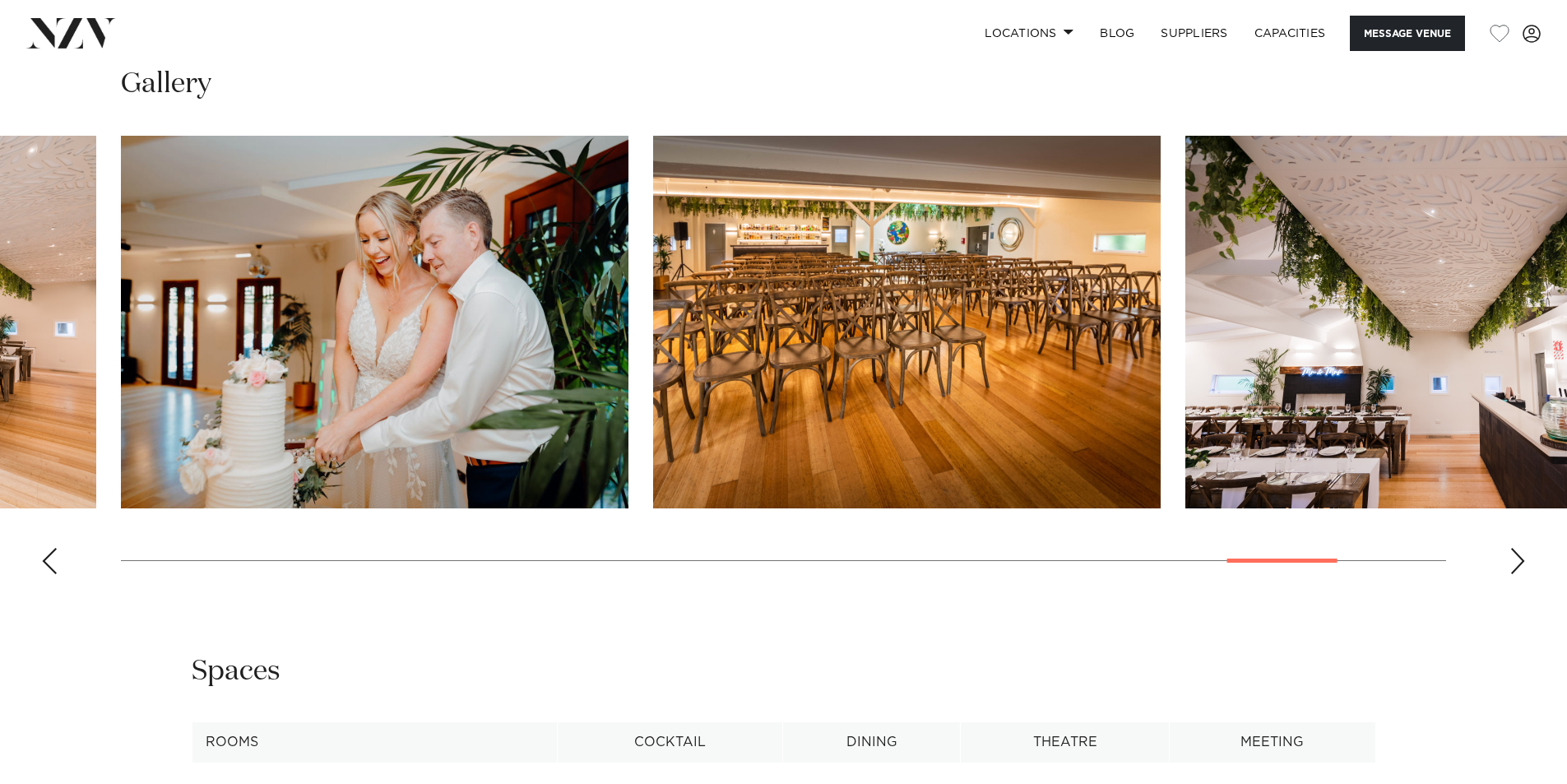
click at [1521, 548] on div "Next slide" at bounding box center [1517, 561] width 16 height 26
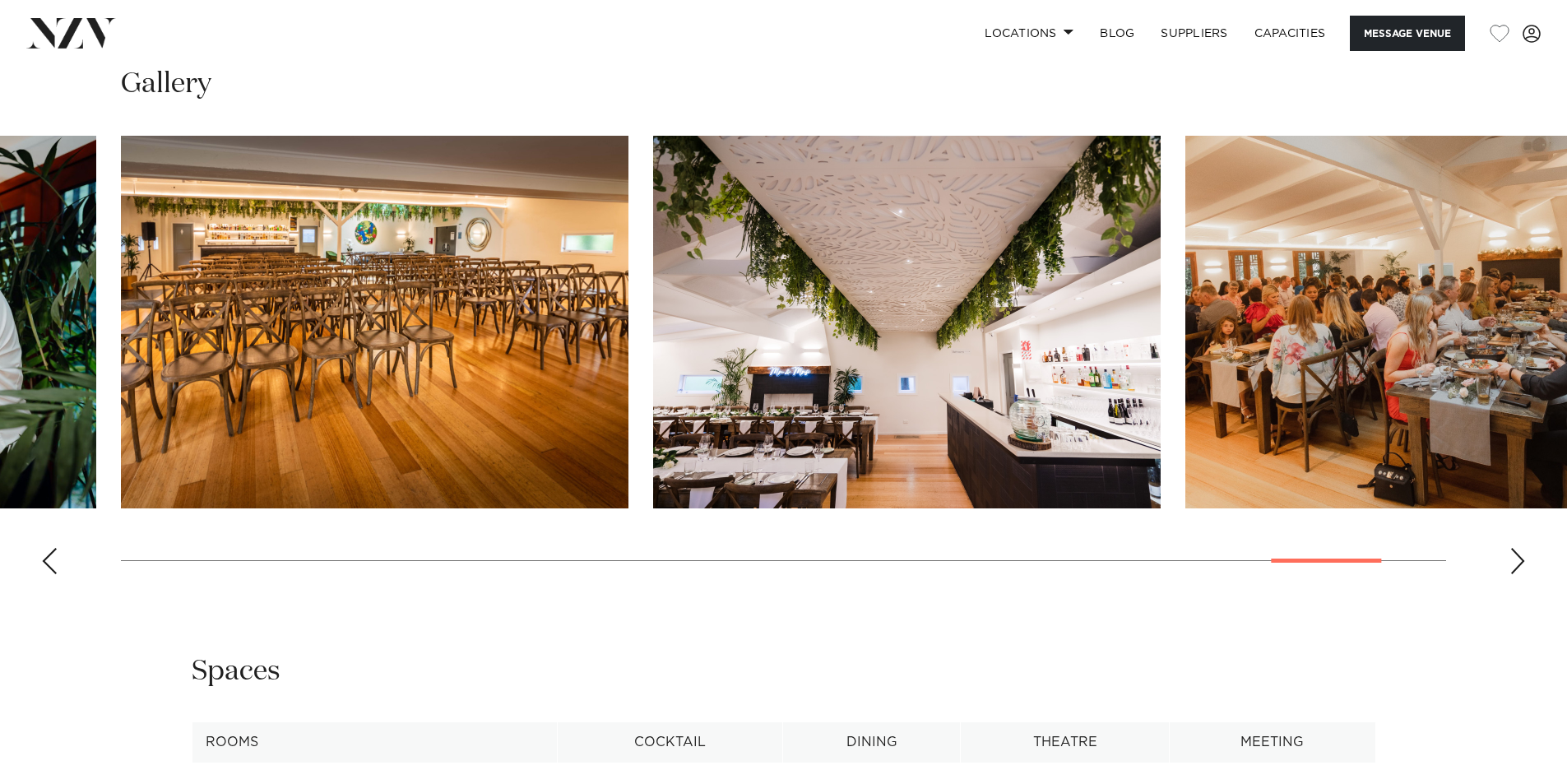
click at [1521, 548] on div "Next slide" at bounding box center [1517, 561] width 16 height 26
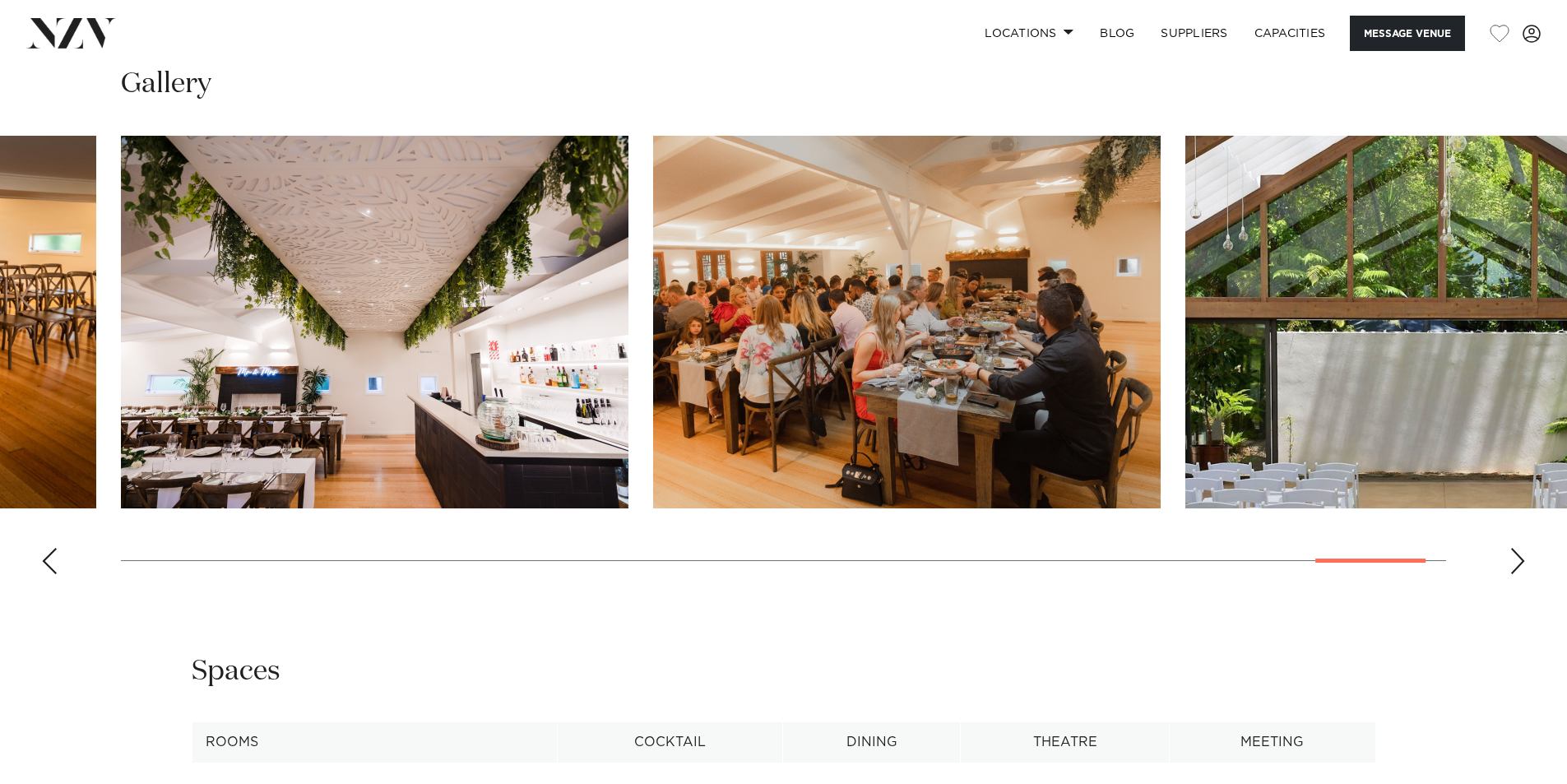
click at [1521, 548] on div "Next slide" at bounding box center [1517, 561] width 16 height 26
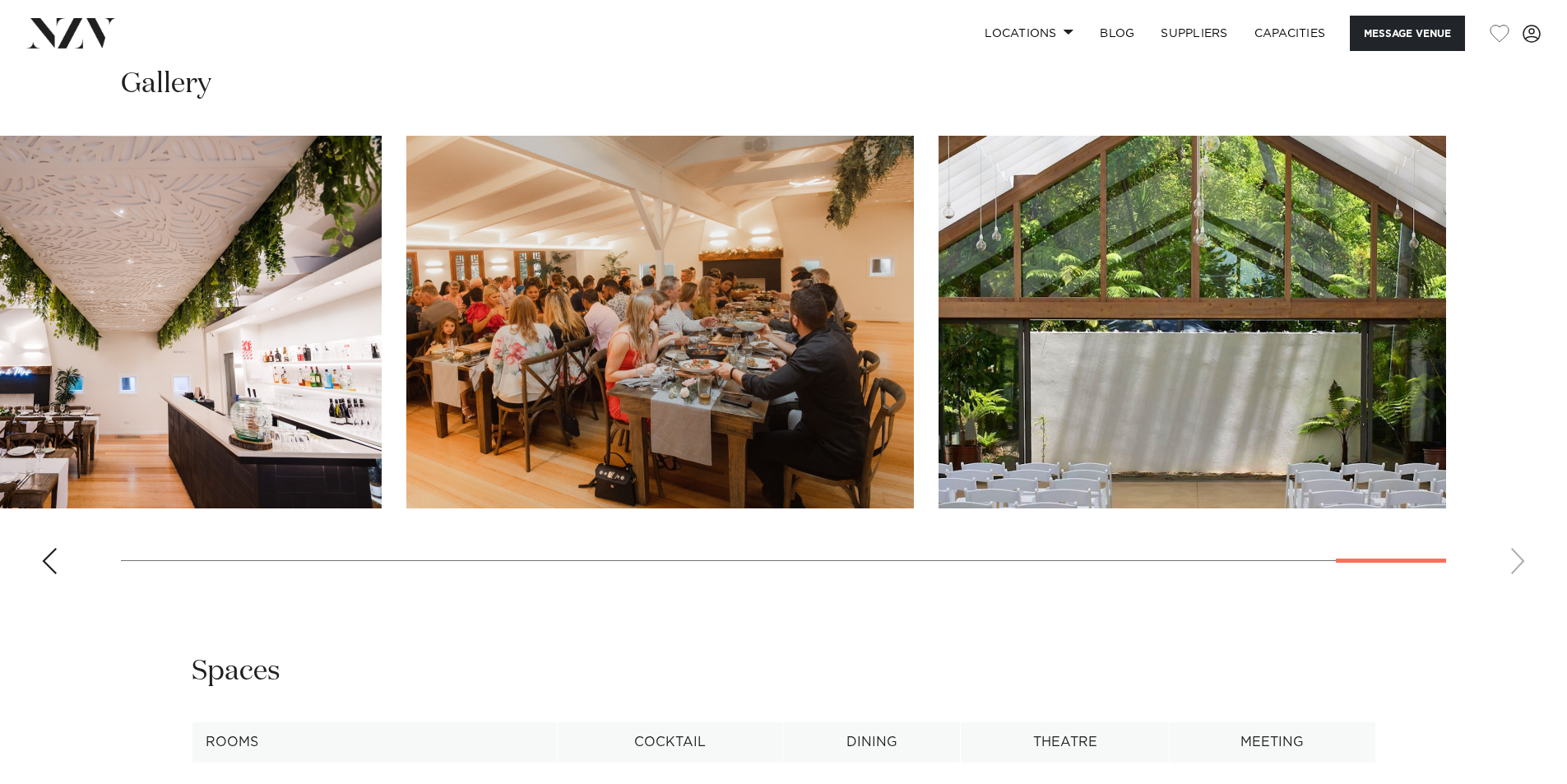
click at [1521, 485] on swiper-container at bounding box center [784, 360] width 1567 height 451
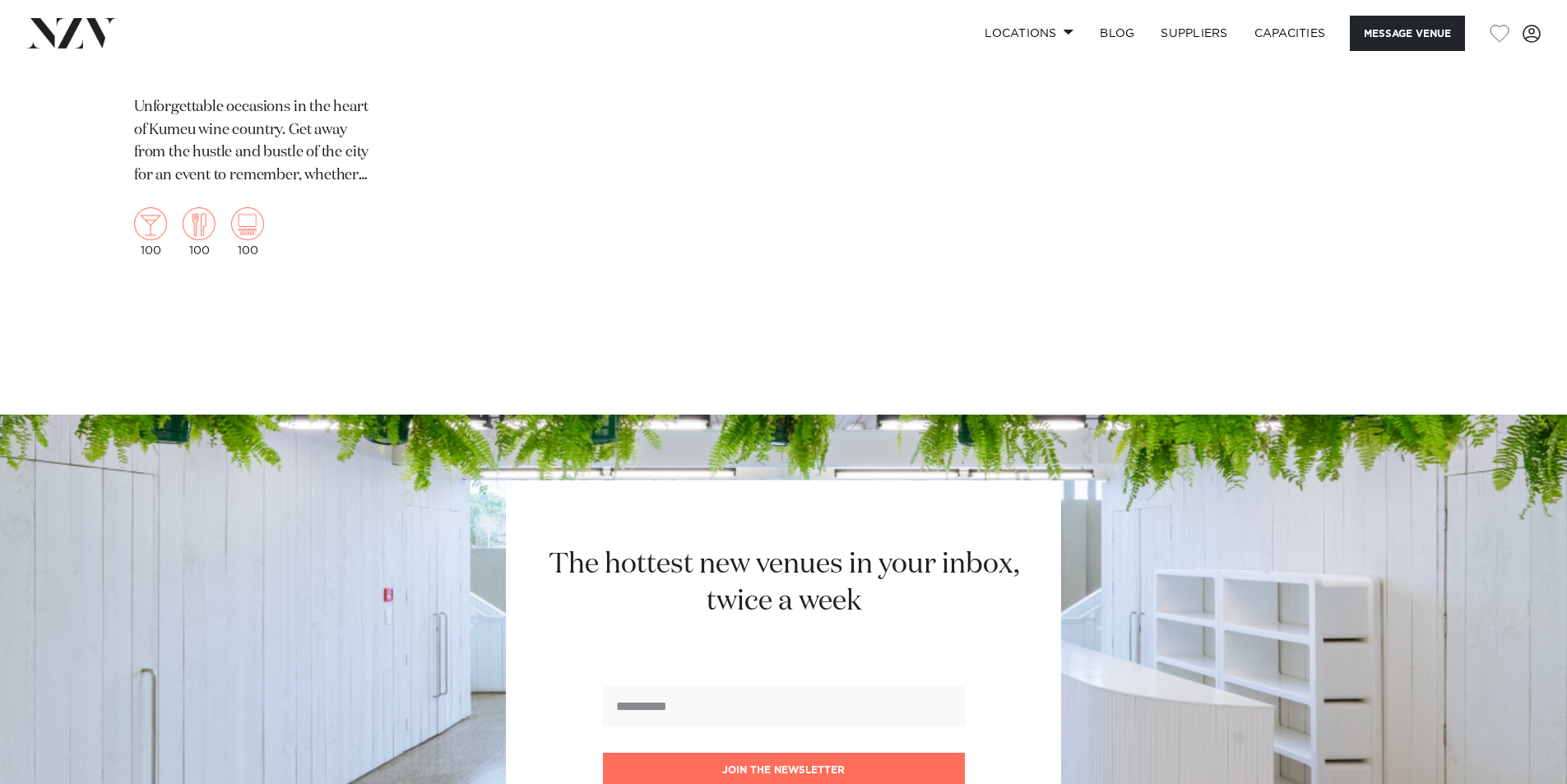
scroll to position [4934, 0]
